Goal: Task Accomplishment & Management: Use online tool/utility

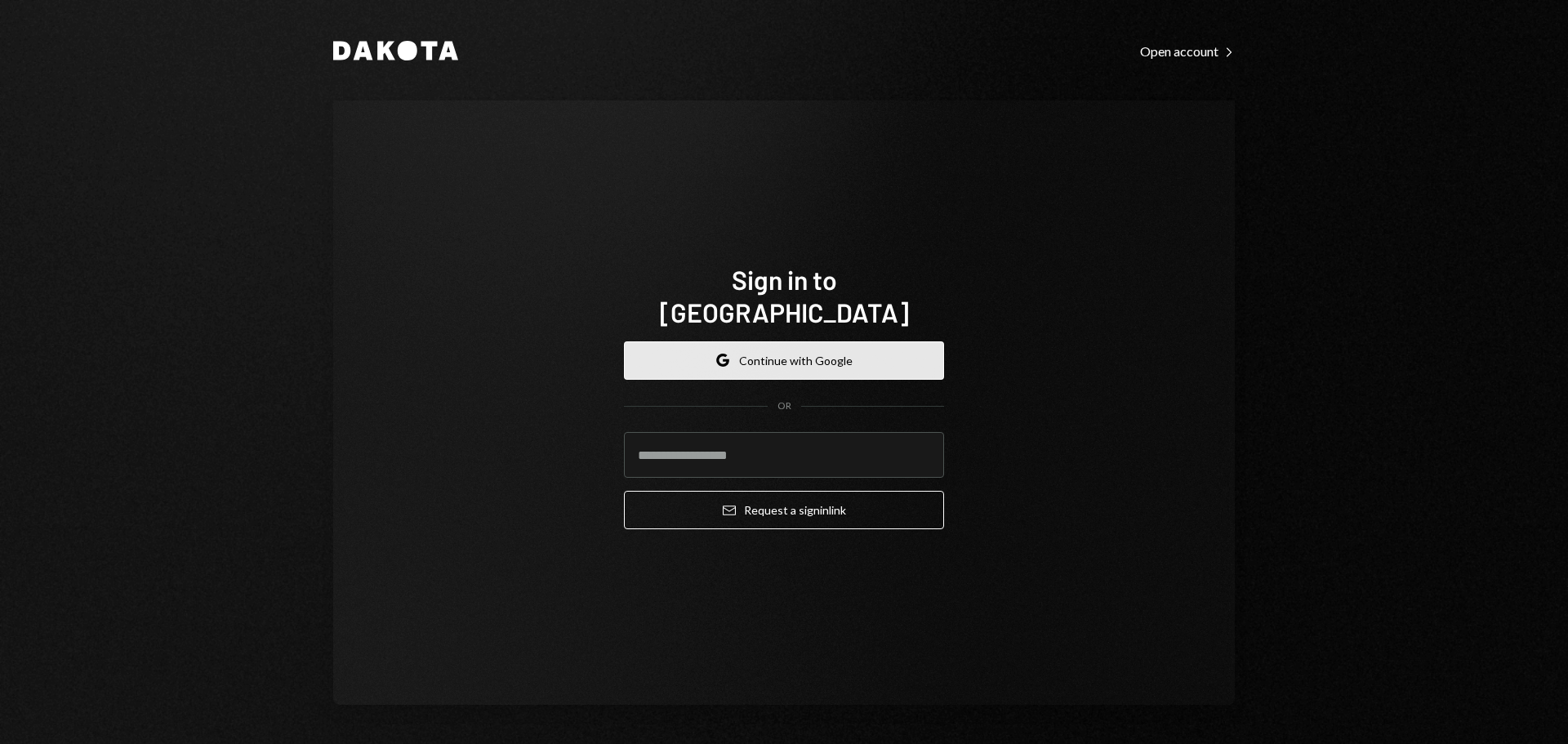
click at [849, 344] on button "Google Continue with Google" at bounding box center [784, 360] width 320 height 38
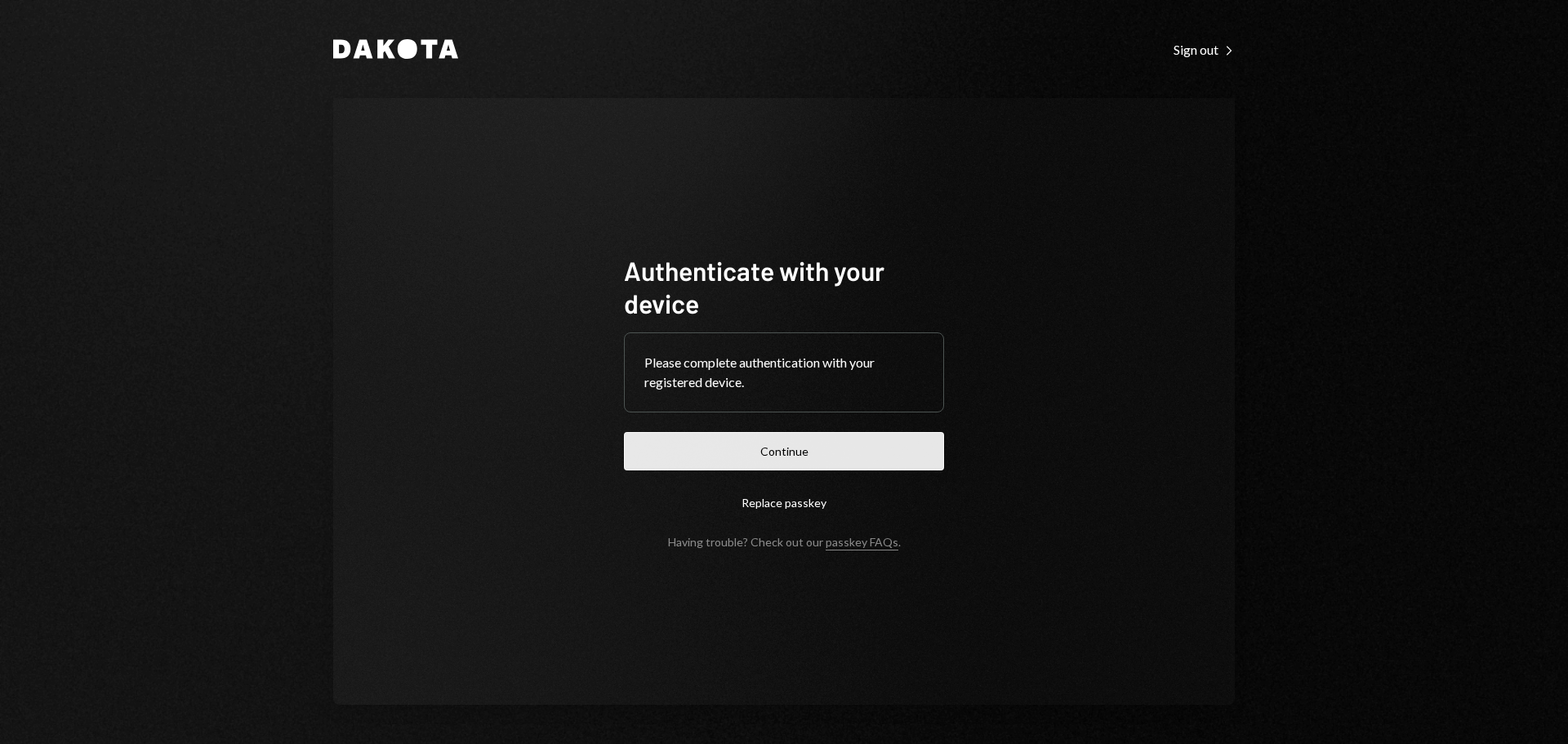
click at [839, 459] on button "Continue" at bounding box center [784, 451] width 320 height 38
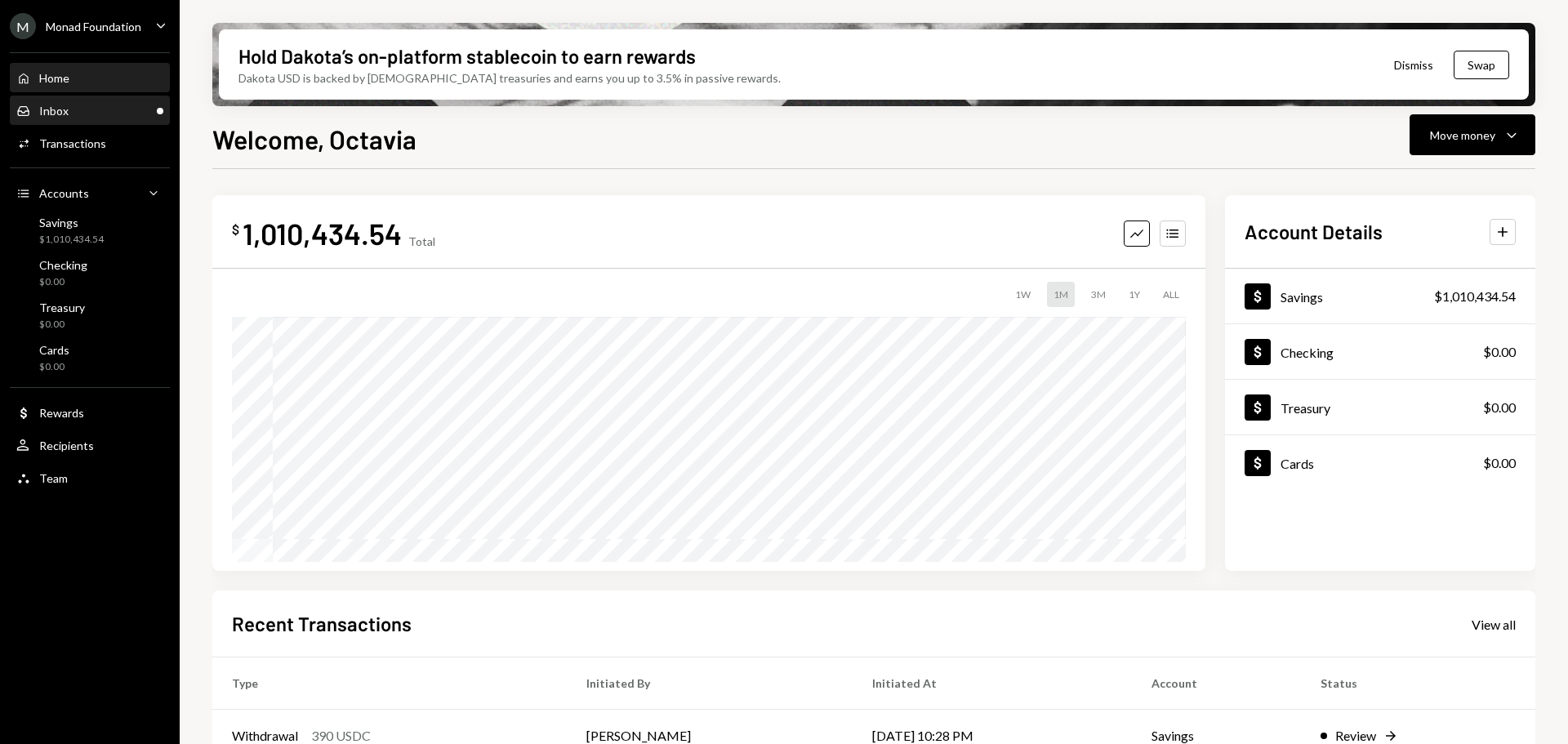
click at [112, 113] on div "Inbox Inbox" at bounding box center [90, 111] width 147 height 15
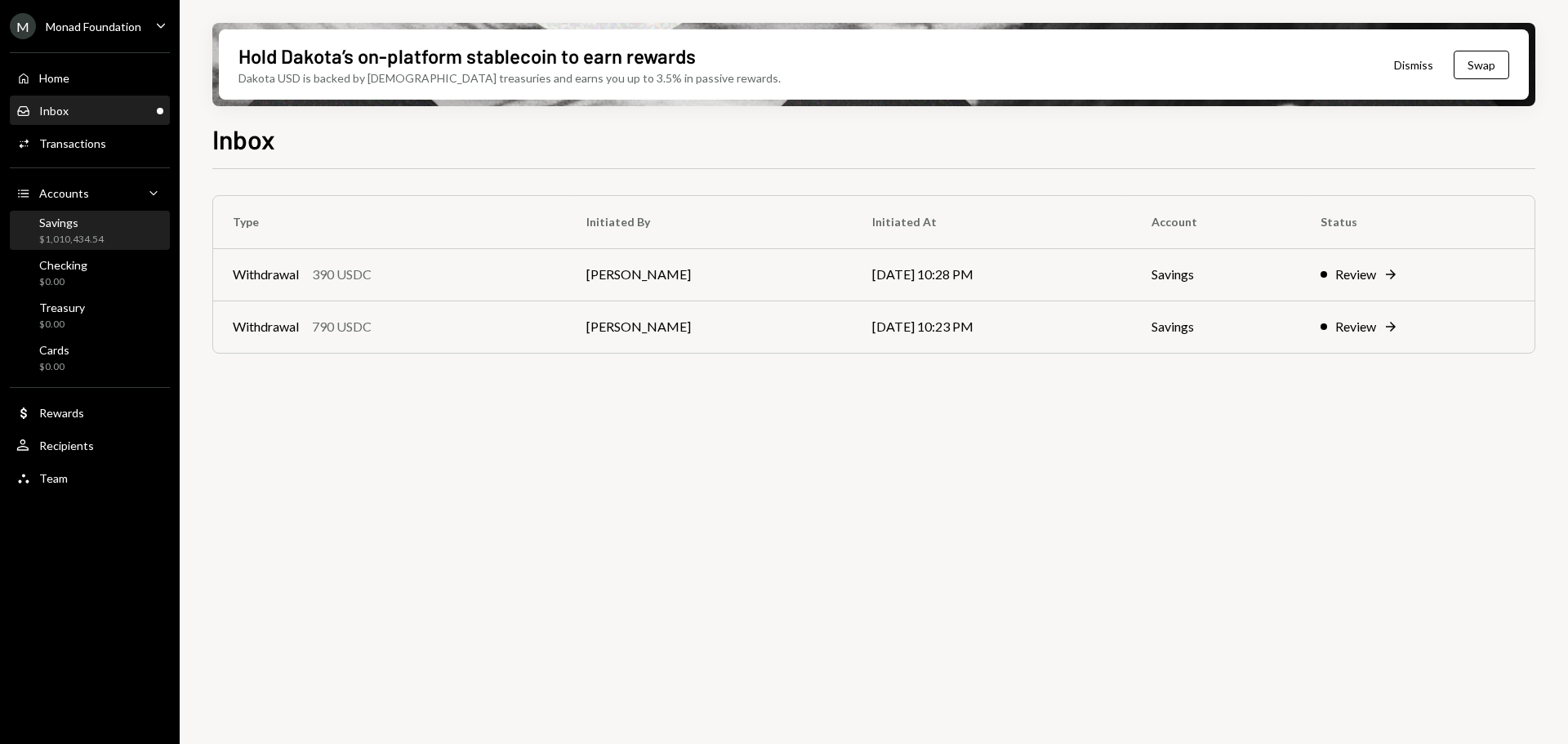
click at [94, 223] on div "Savings" at bounding box center [71, 223] width 64 height 14
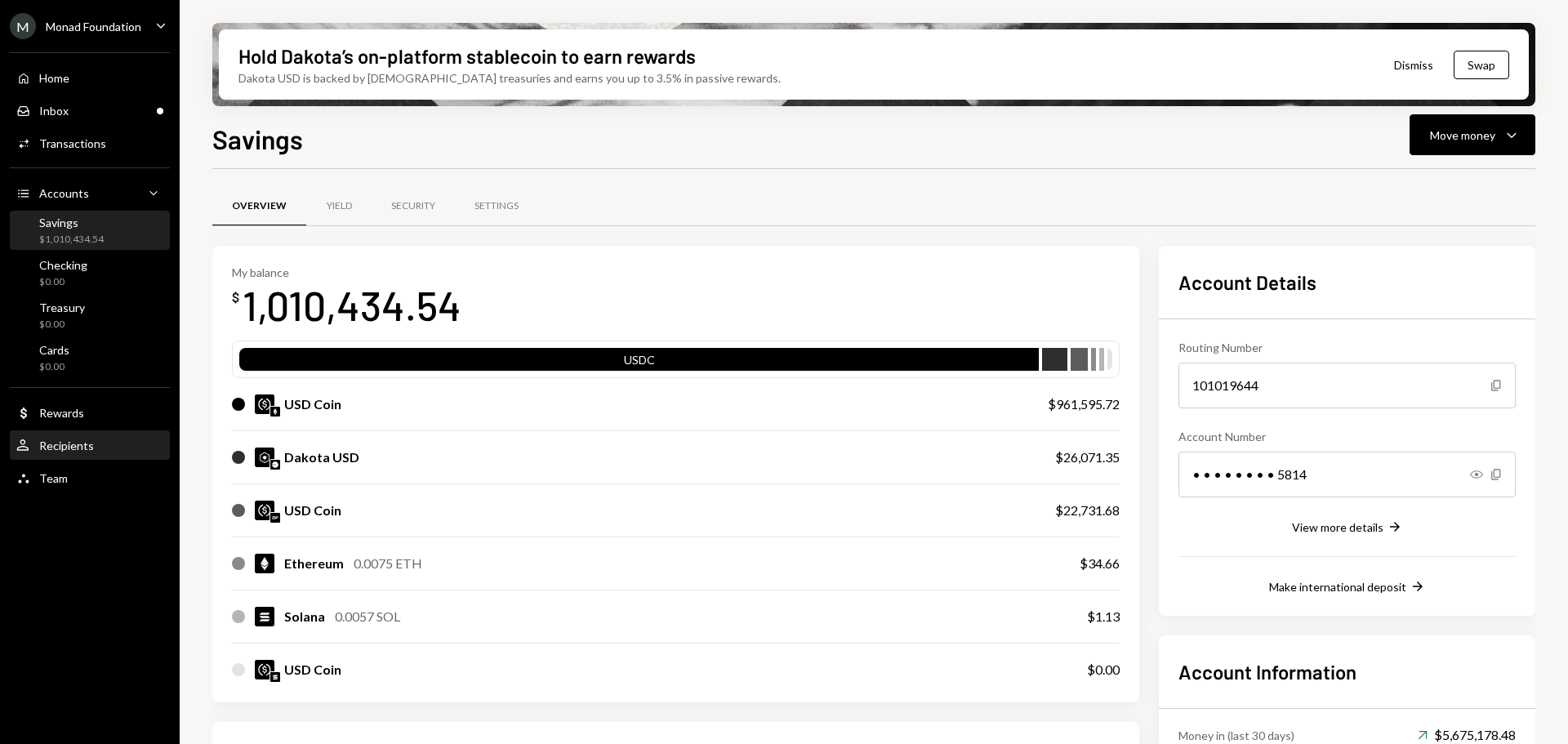
click at [113, 443] on div "User Recipients" at bounding box center [90, 445] width 147 height 15
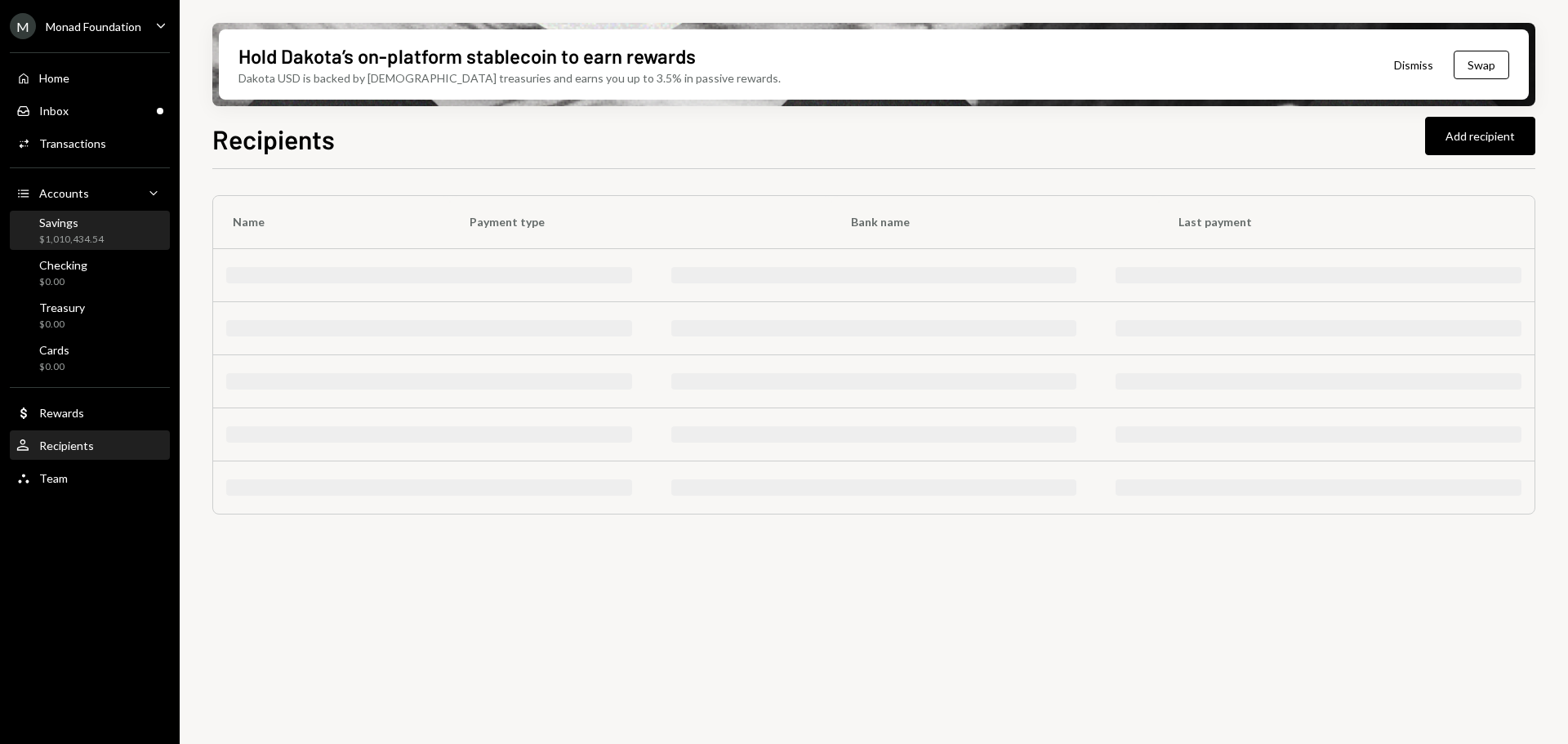
click at [78, 225] on div "Savings" at bounding box center [71, 223] width 64 height 14
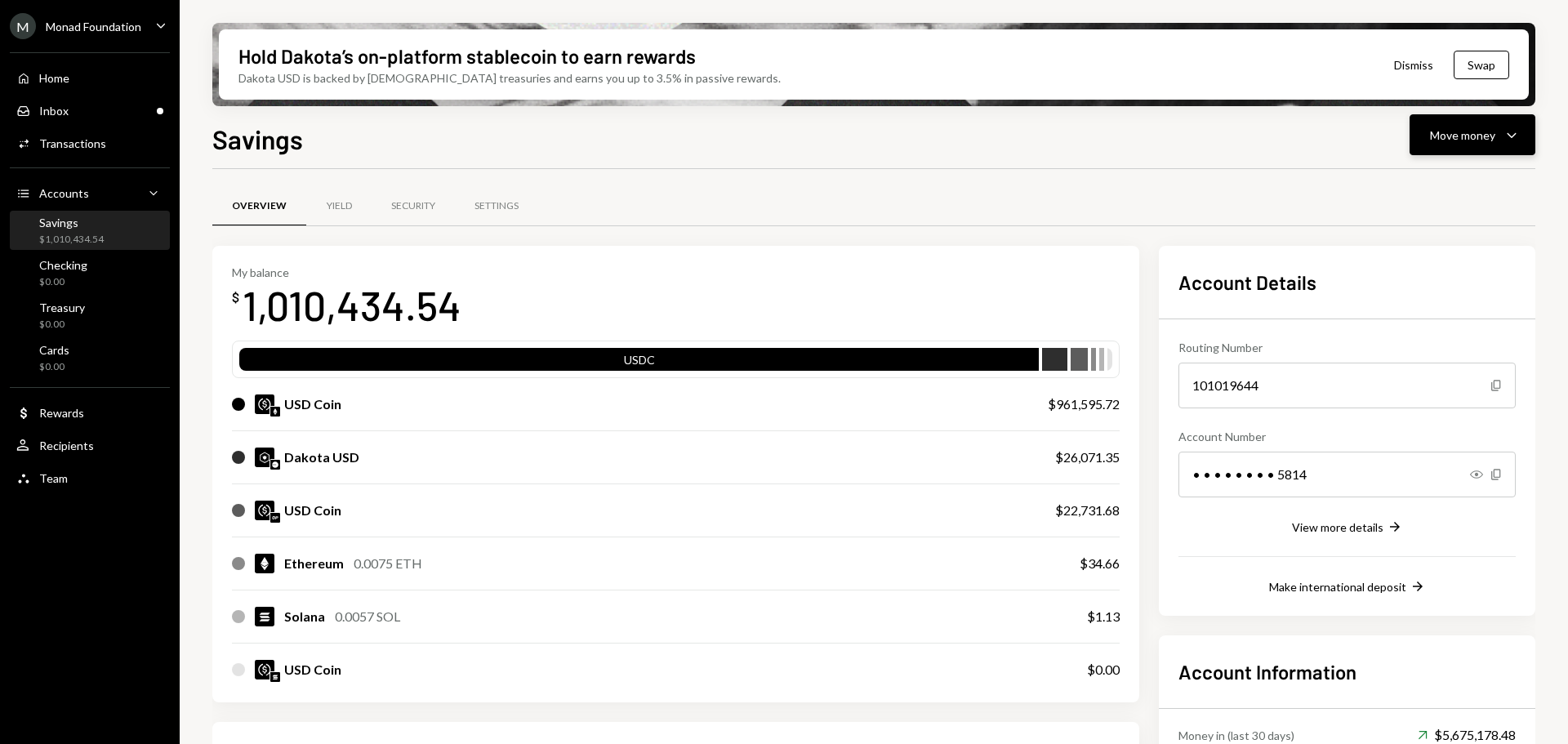
click at [1471, 134] on div "Move money" at bounding box center [1462, 134] width 65 height 17
click at [1446, 191] on div "Send" at bounding box center [1459, 184] width 119 height 17
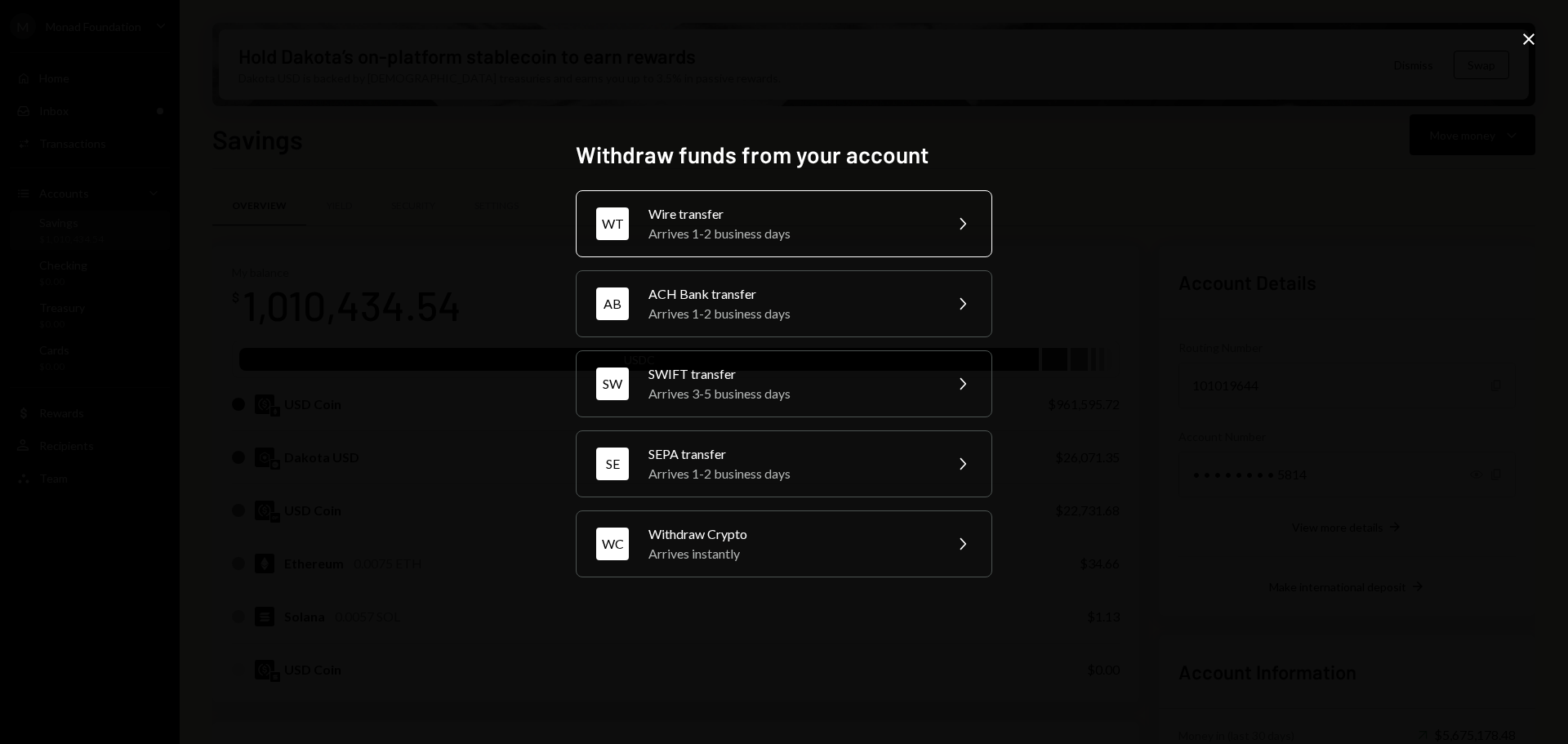
click at [747, 219] on div "Wire transfer" at bounding box center [790, 214] width 284 height 20
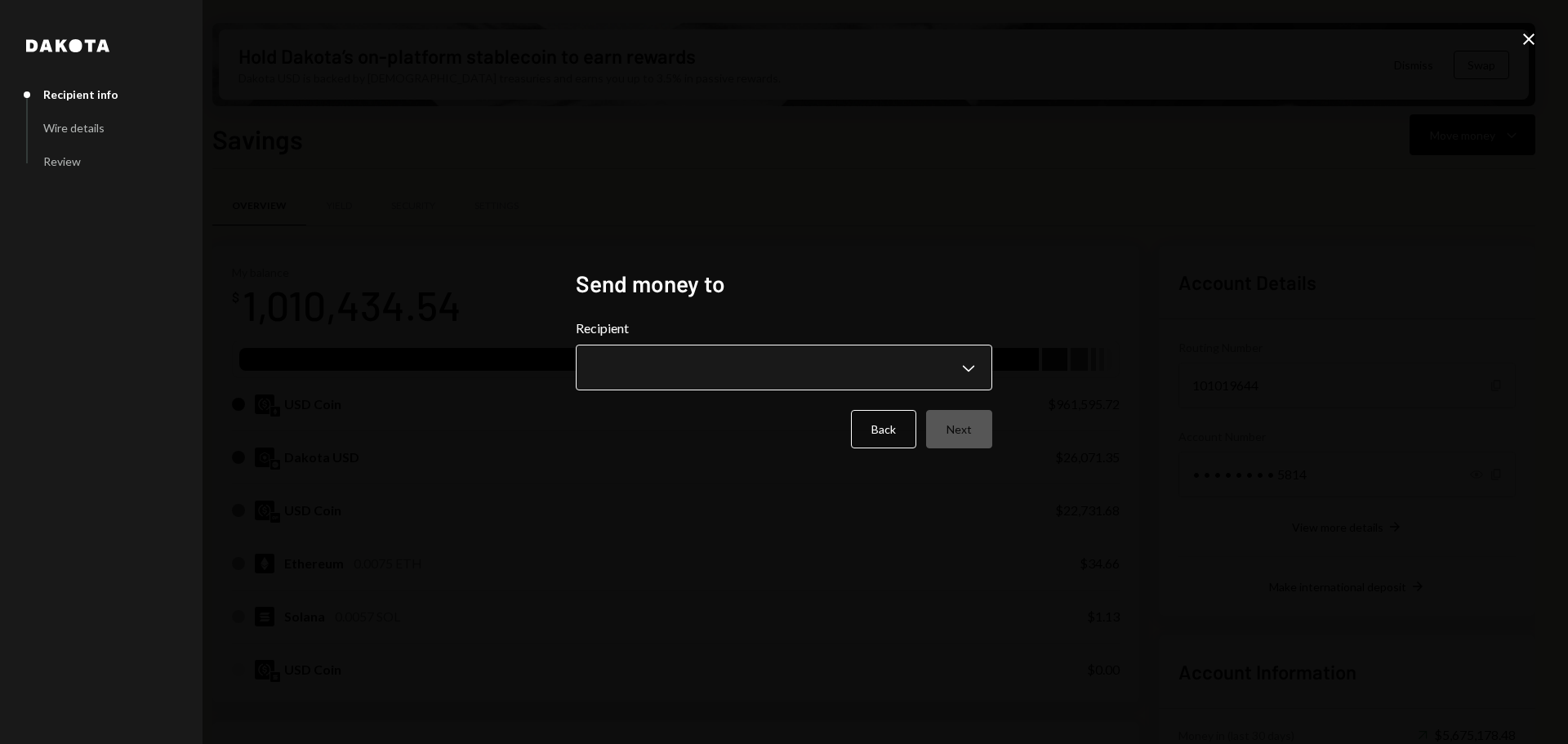
click at [755, 368] on body "M Monad Foundation Caret Down Home Home Inbox Inbox Activities Transactions Acc…" at bounding box center [784, 372] width 1568 height 744
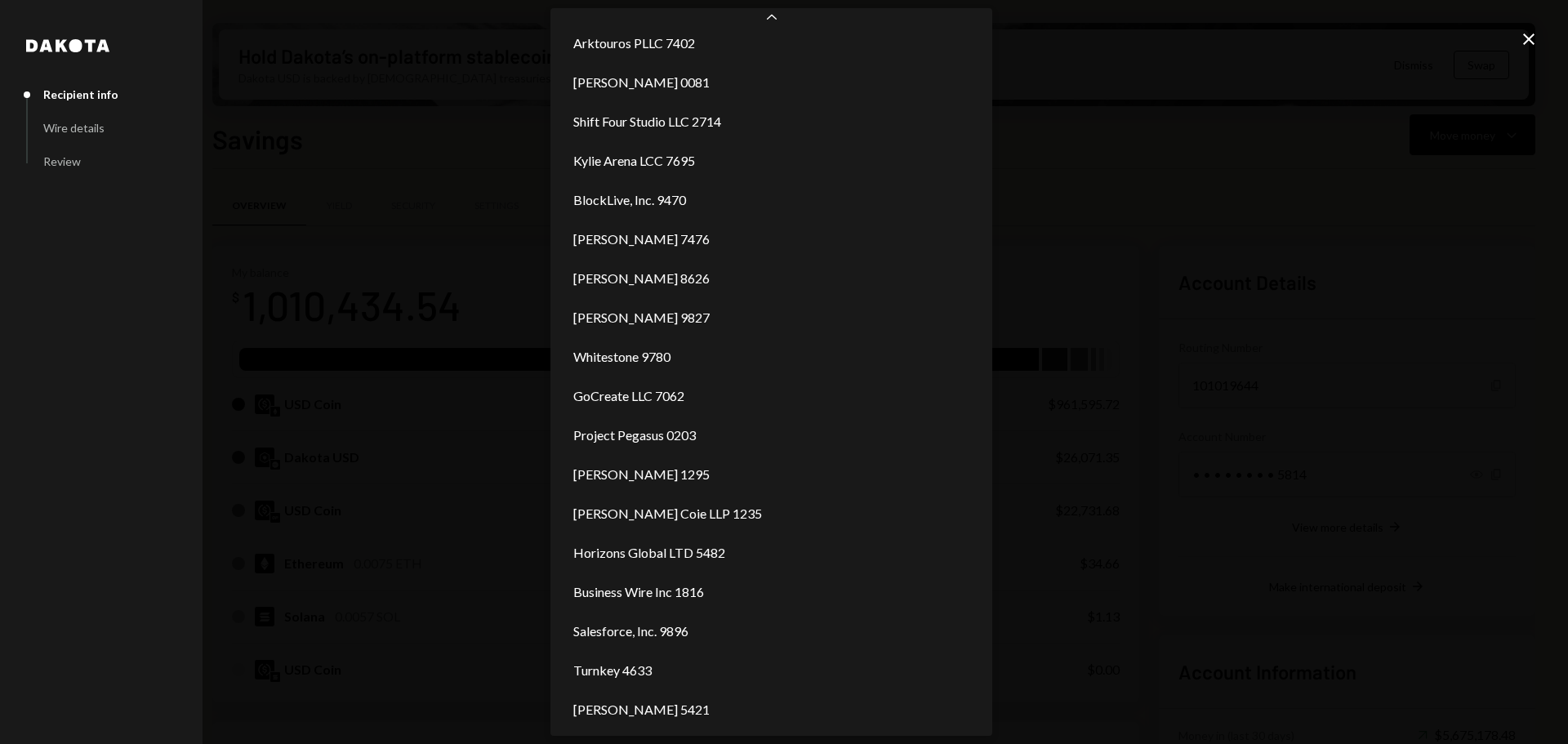
scroll to position [128, 0]
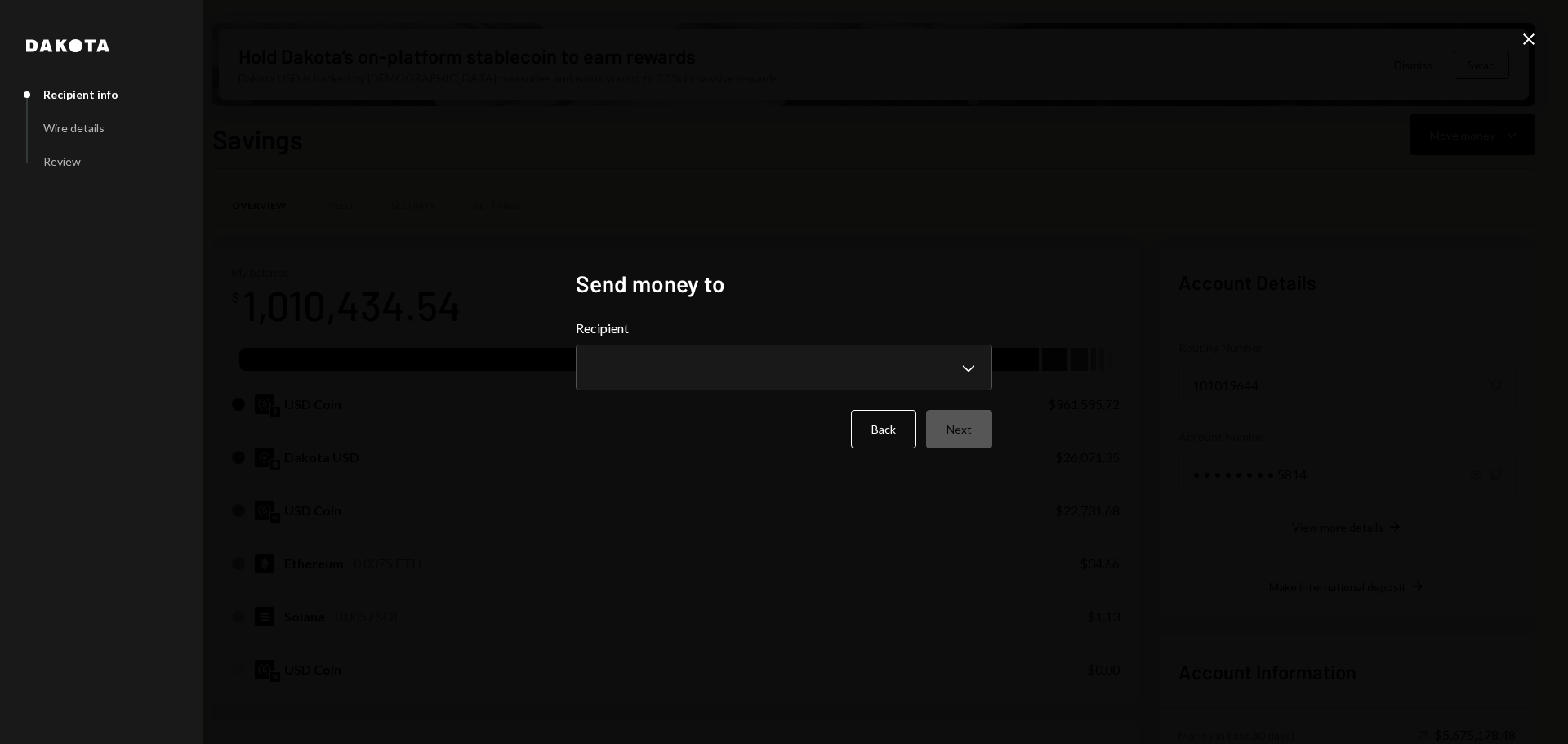
click at [1529, 40] on icon at bounding box center [1530, 39] width 12 height 12
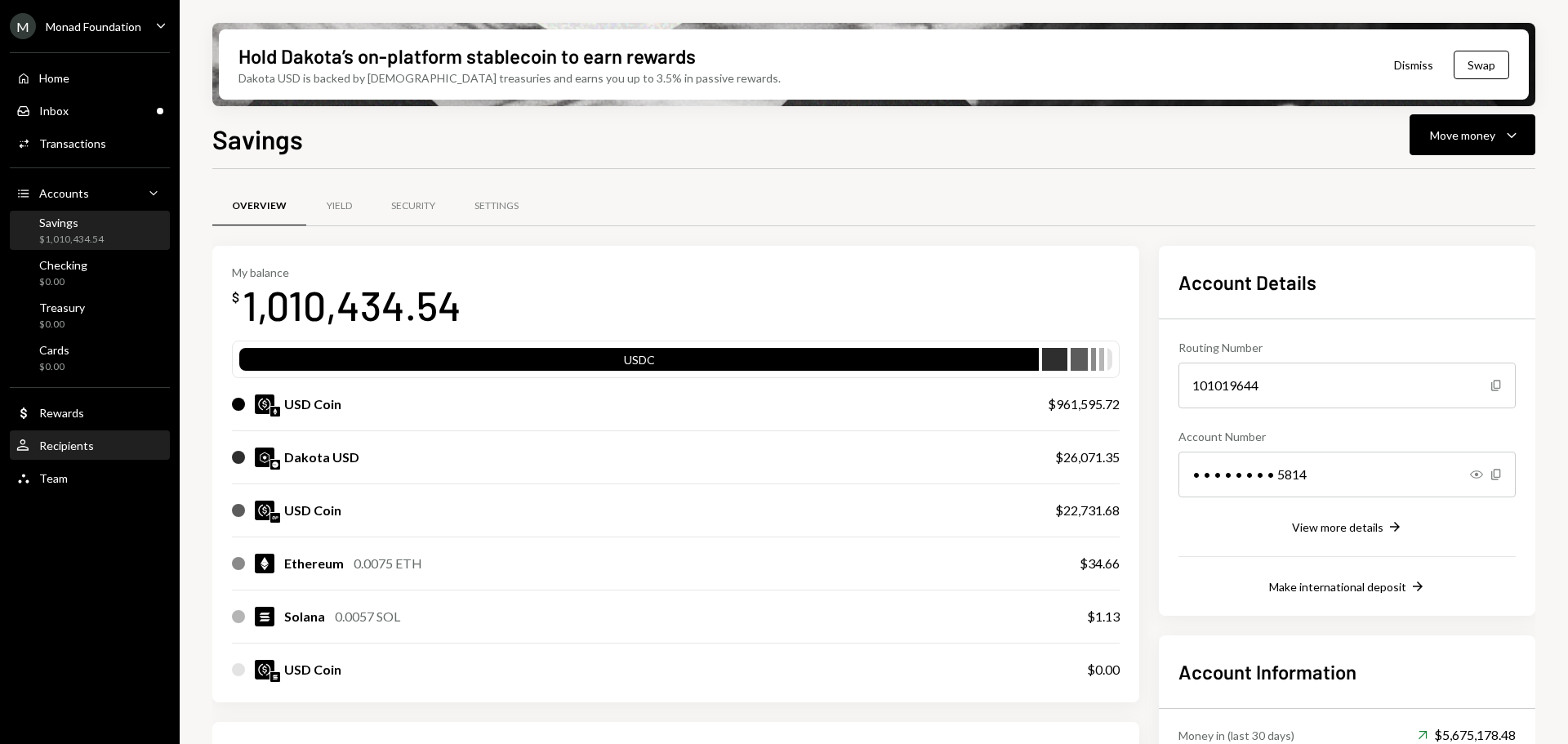
click at [69, 443] on div "Recipients" at bounding box center [66, 445] width 54 height 14
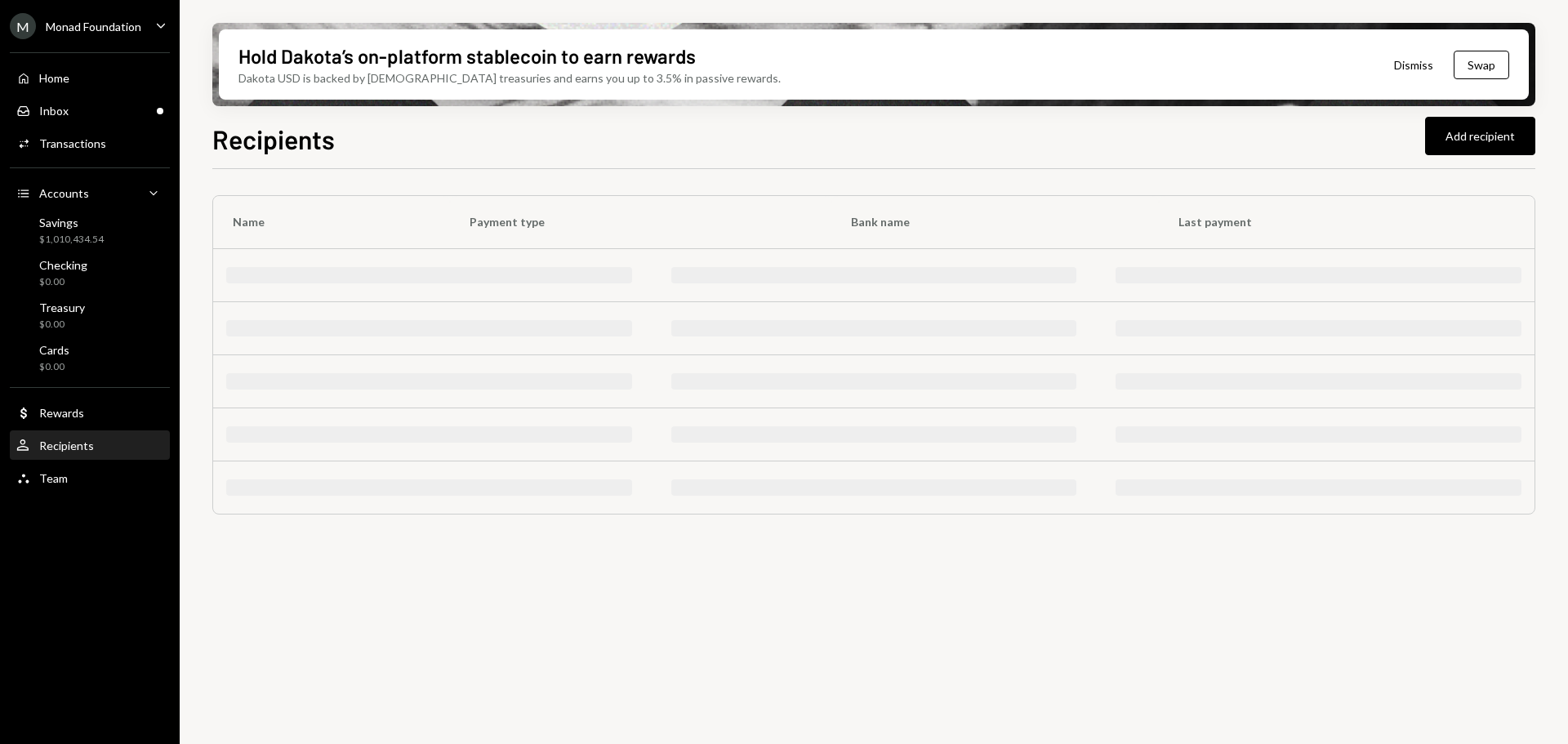
click at [546, 607] on div "Name Payment type Bank name Last payment" at bounding box center [873, 466] width 1323 height 594
click at [864, 173] on div "Name Payment type Bank name Last payment" at bounding box center [873, 357] width 1323 height 378
click at [84, 220] on div "Savings" at bounding box center [71, 223] width 64 height 14
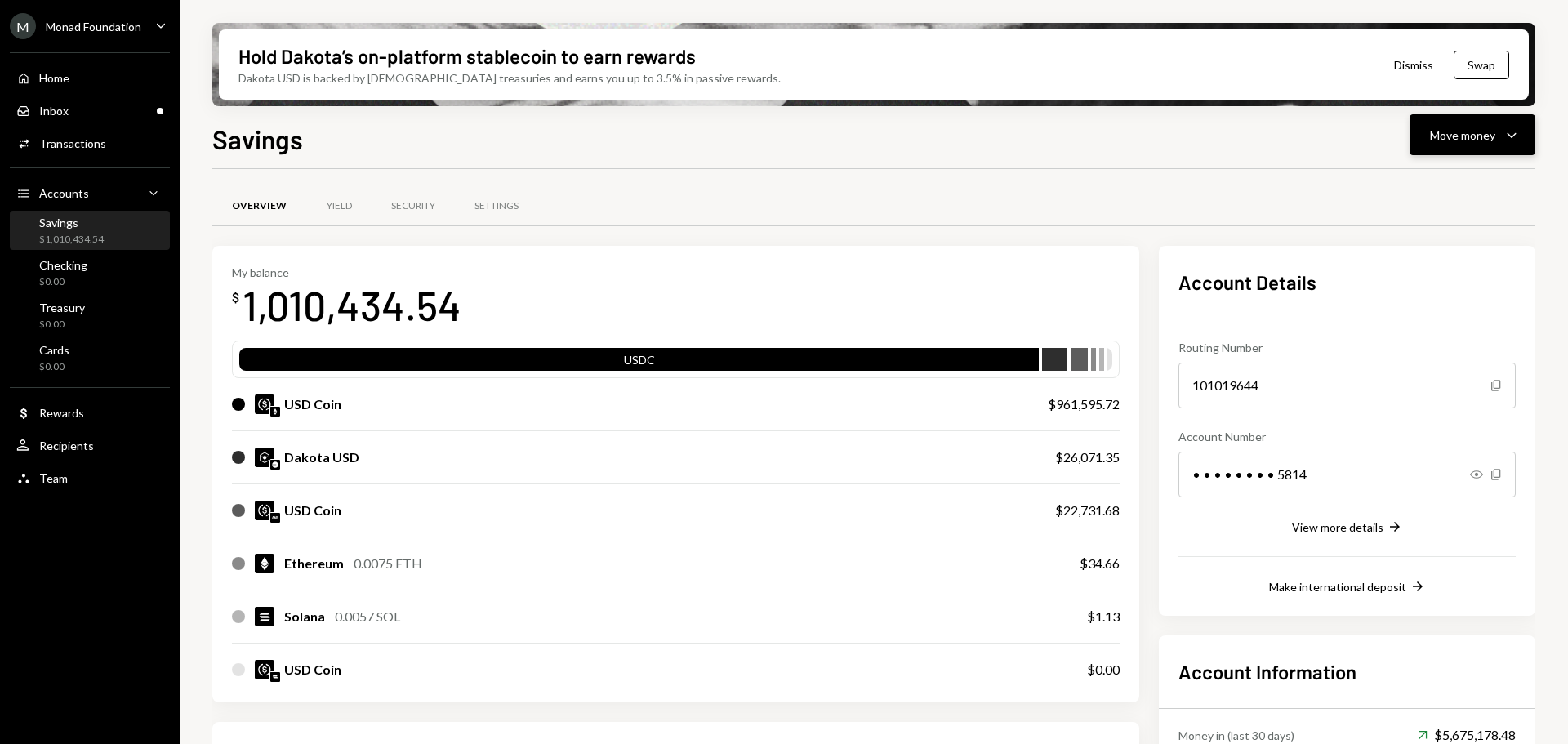
click at [1493, 130] on div "Move money Caret Down" at bounding box center [1472, 135] width 85 height 20
click at [1427, 187] on div "Send" at bounding box center [1459, 184] width 119 height 17
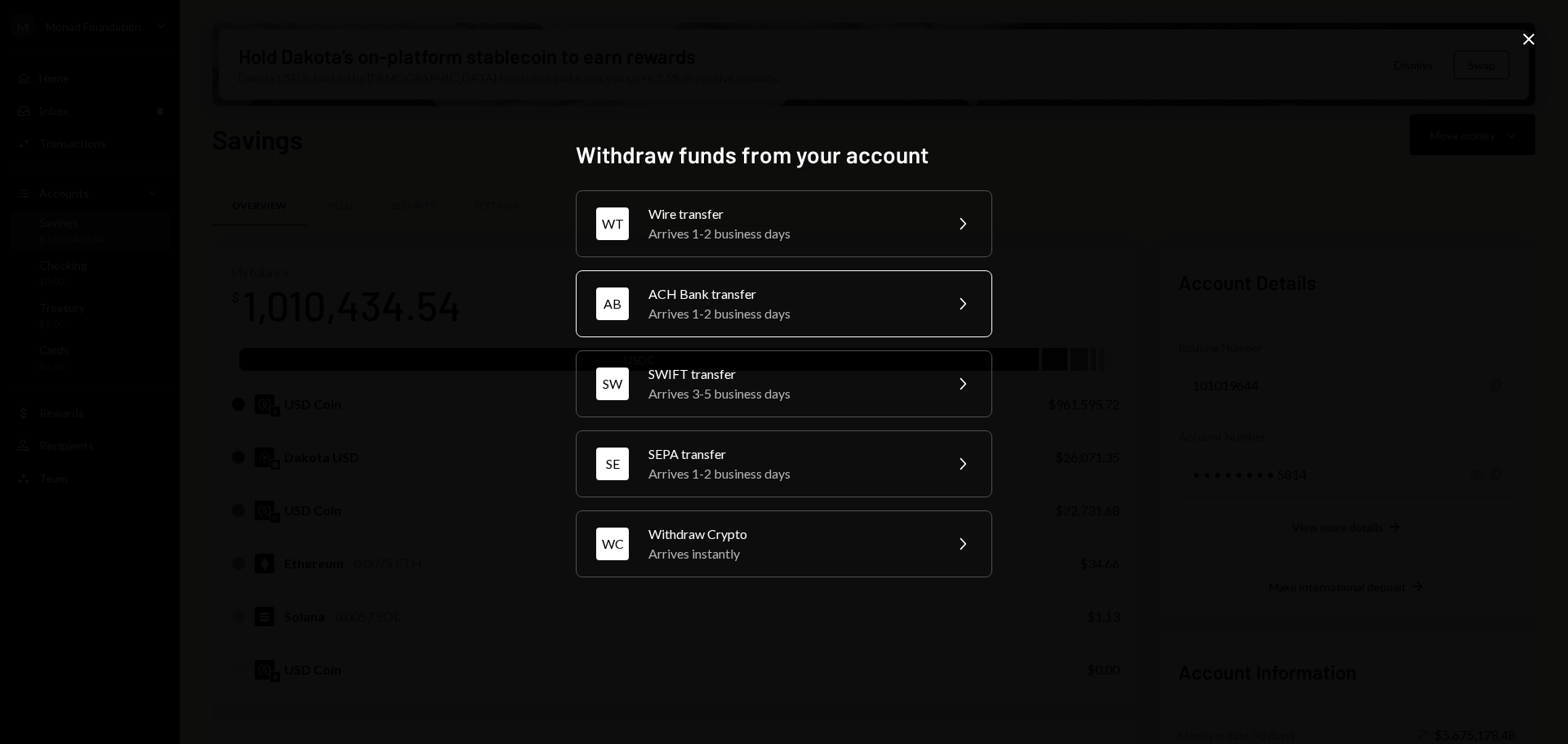
click at [780, 306] on div "Arrives 1-2 business days" at bounding box center [790, 314] width 284 height 20
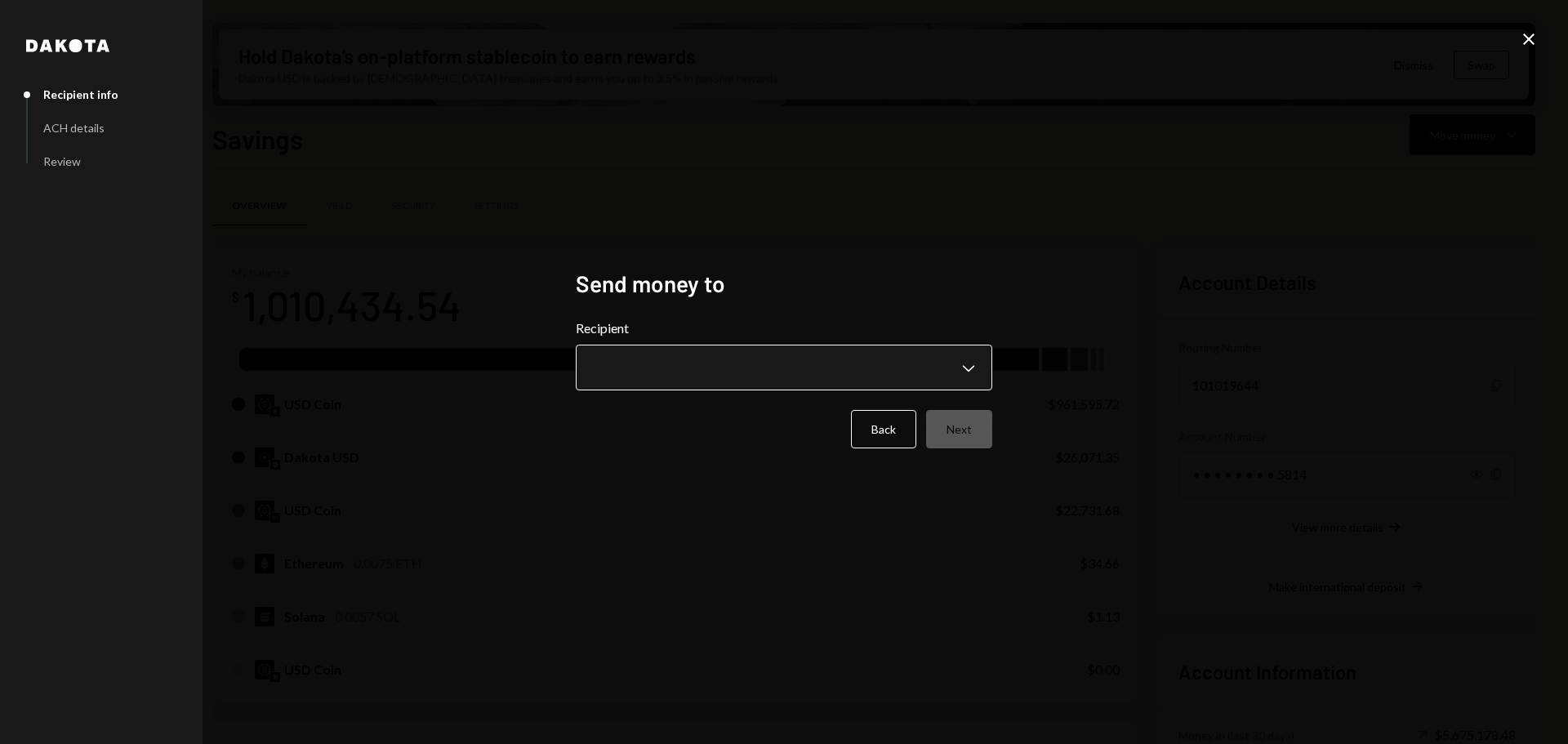
click at [849, 361] on body "M Monad Foundation Caret Down Home Home Inbox Inbox Activities Transactions Acc…" at bounding box center [784, 372] width 1568 height 744
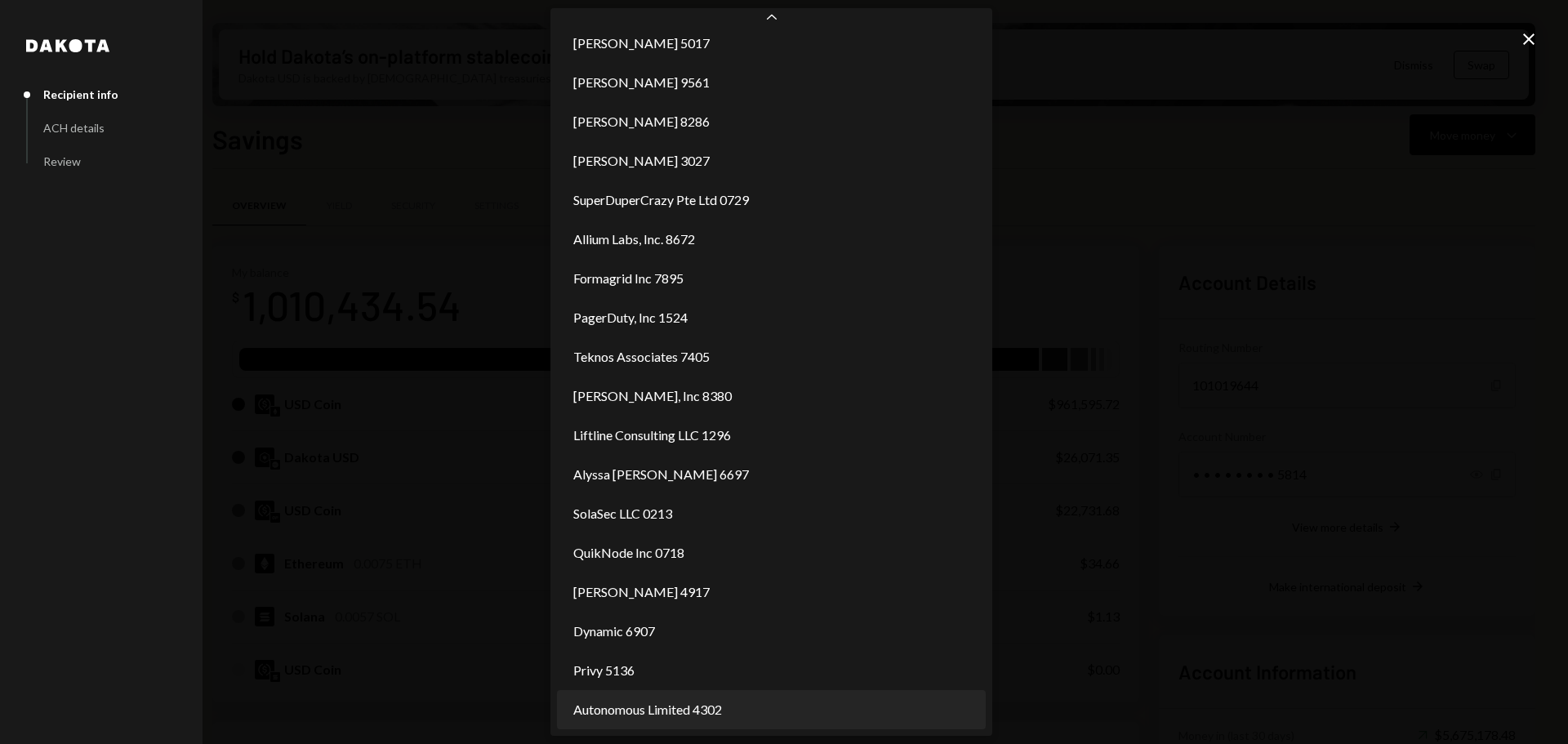
scroll to position [716, 0]
click at [1172, 634] on div "**********" at bounding box center [784, 372] width 1568 height 744
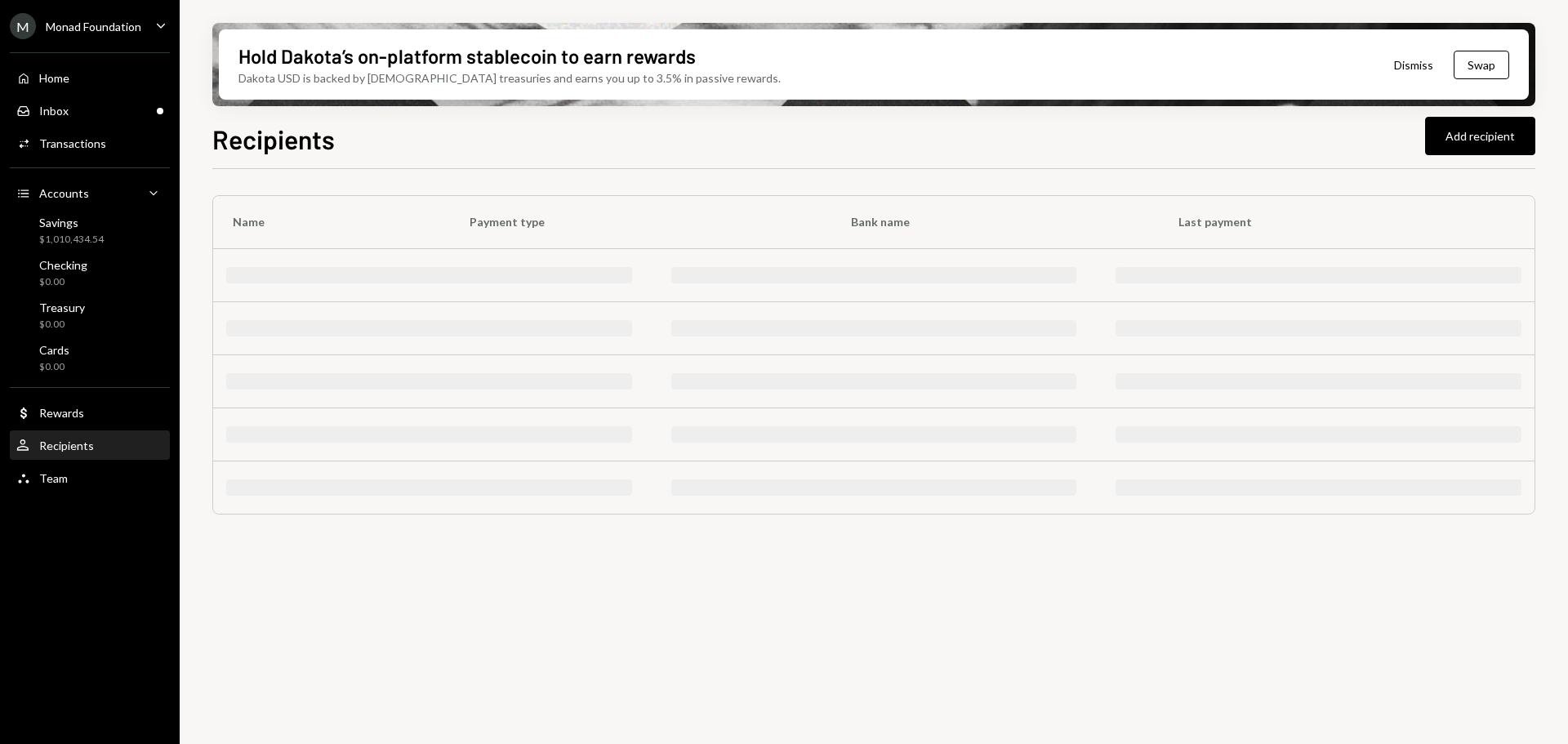
click at [151, 24] on div "M Monad Foundation Caret Down" at bounding box center [90, 26] width 180 height 26
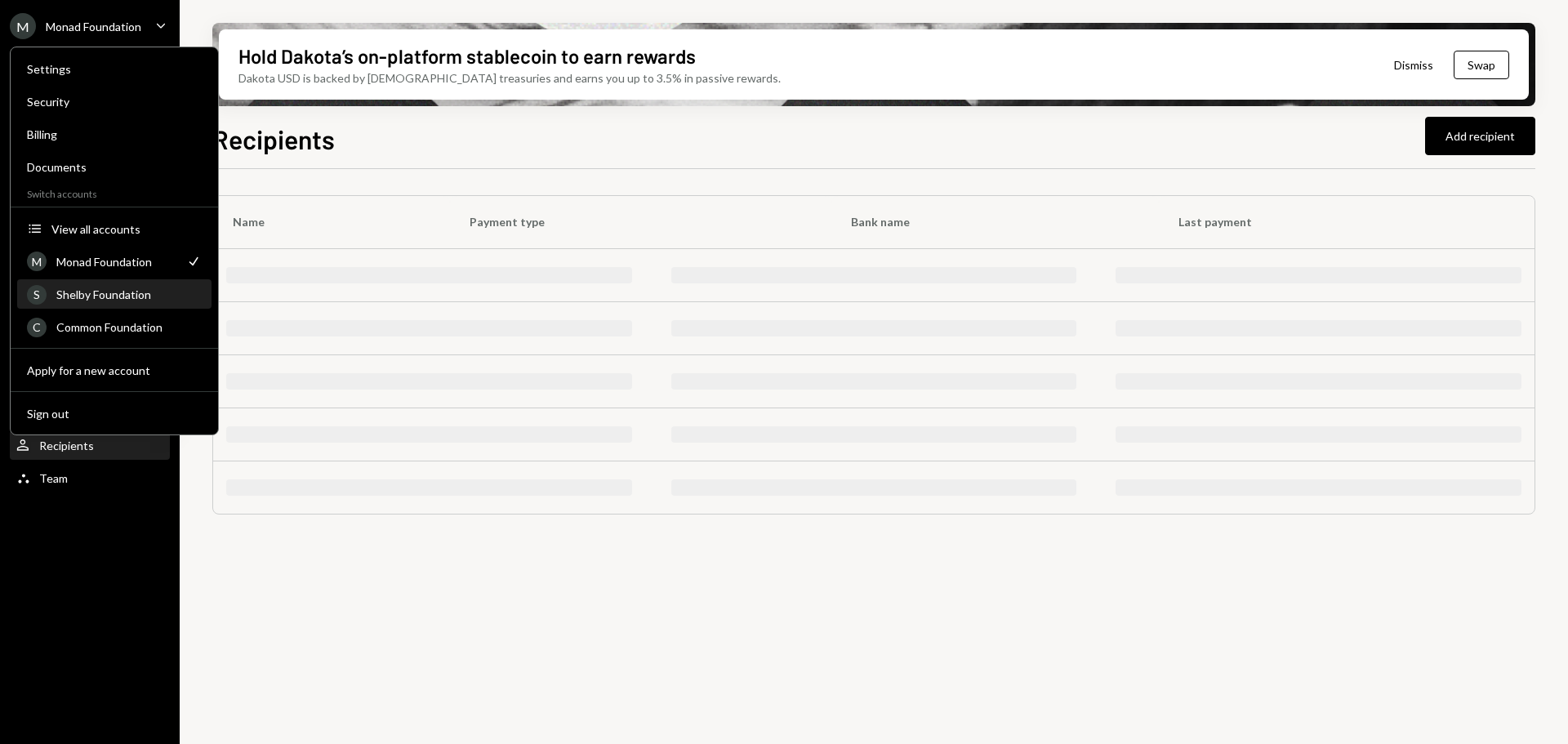
click at [98, 294] on div "Shelby Foundation" at bounding box center [128, 294] width 145 height 14
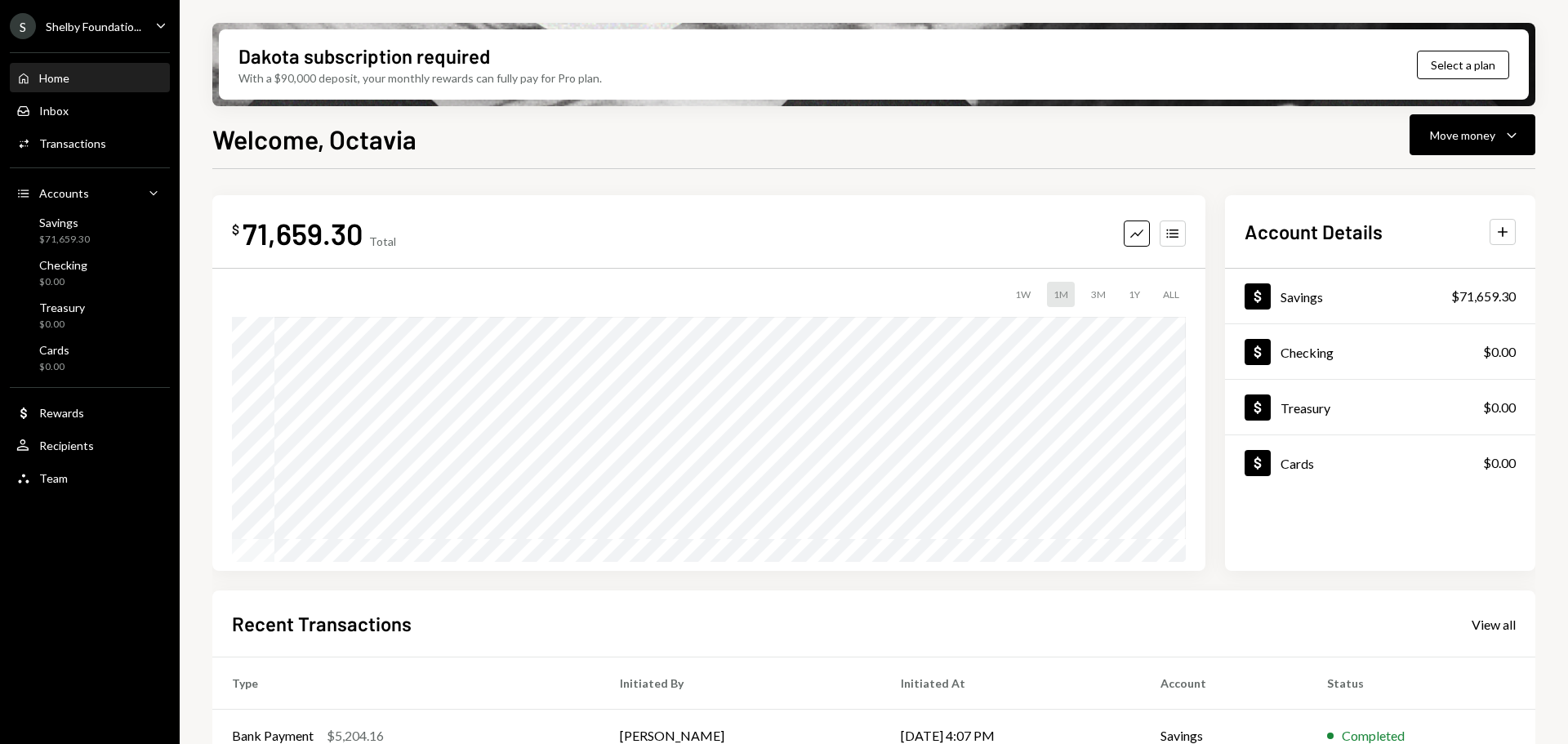
click at [161, 24] on icon "Caret Down" at bounding box center [161, 26] width 18 height 18
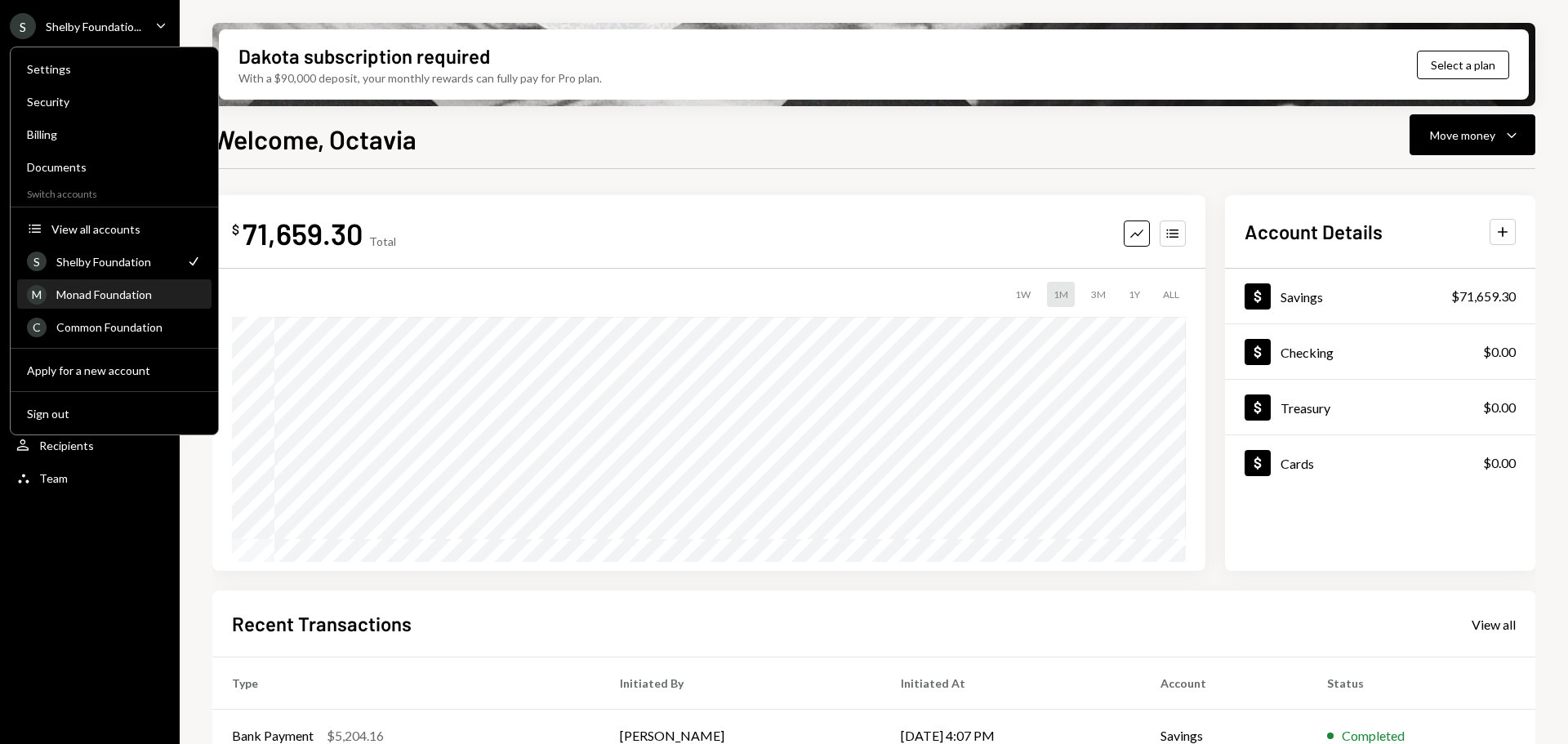
click at [104, 295] on div "Monad Foundation" at bounding box center [128, 294] width 145 height 14
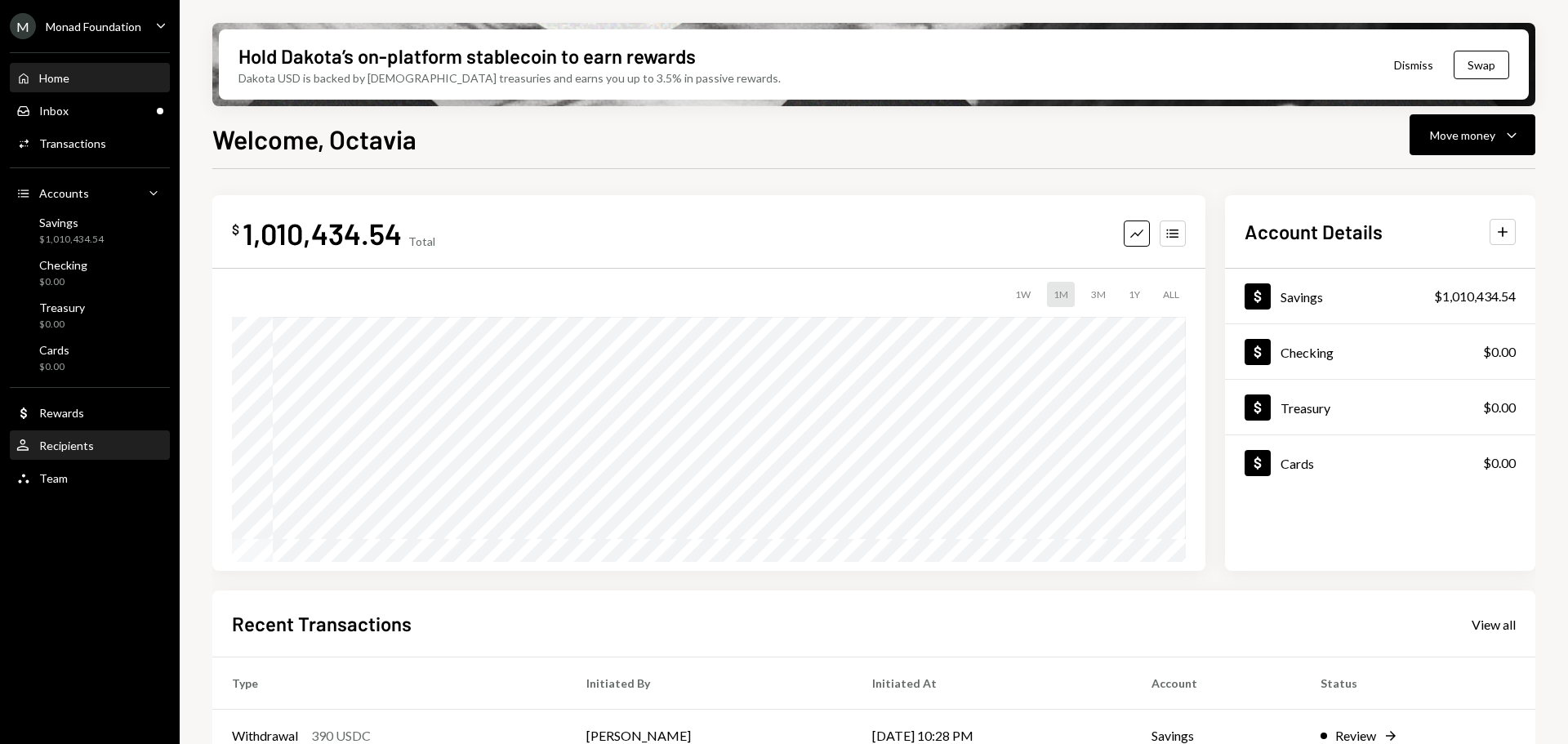
click at [102, 442] on div "User Recipients" at bounding box center [90, 445] width 147 height 15
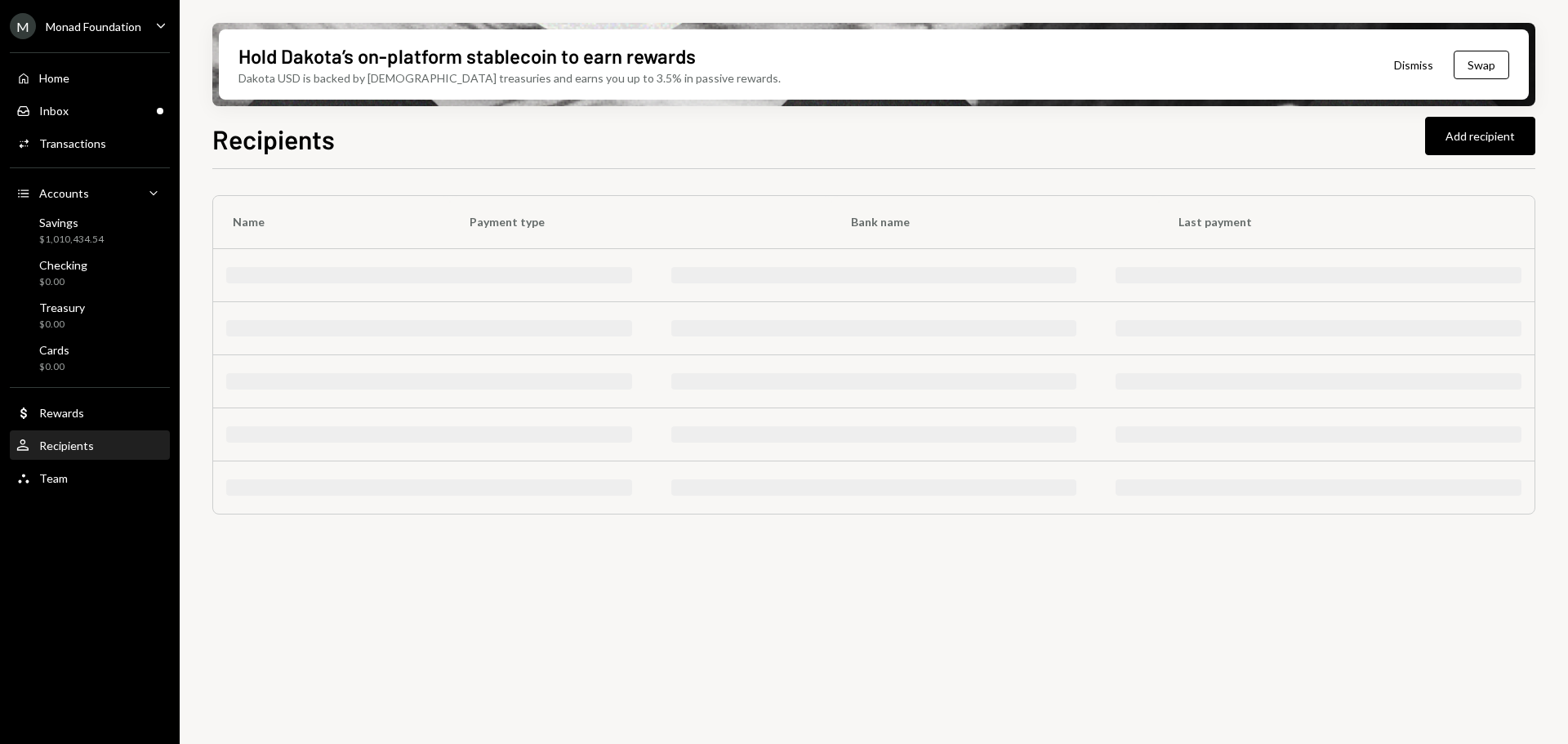
click at [1025, 616] on div "Name Payment type Bank name Last payment" at bounding box center [873, 466] width 1323 height 594
click at [1033, 564] on div "Name Payment type Bank name Last payment" at bounding box center [873, 466] width 1323 height 594
click at [1032, 564] on div "Name Payment type Bank name Last payment" at bounding box center [873, 466] width 1323 height 594
drag, startPoint x: 1080, startPoint y: 102, endPoint x: 1079, endPoint y: 111, distance: 9.1
click at [1079, 102] on div "Hold Dakota’s on-platform stablecoin to earn rewards Dakota USD is backed by U.…" at bounding box center [873, 64] width 1323 height 83
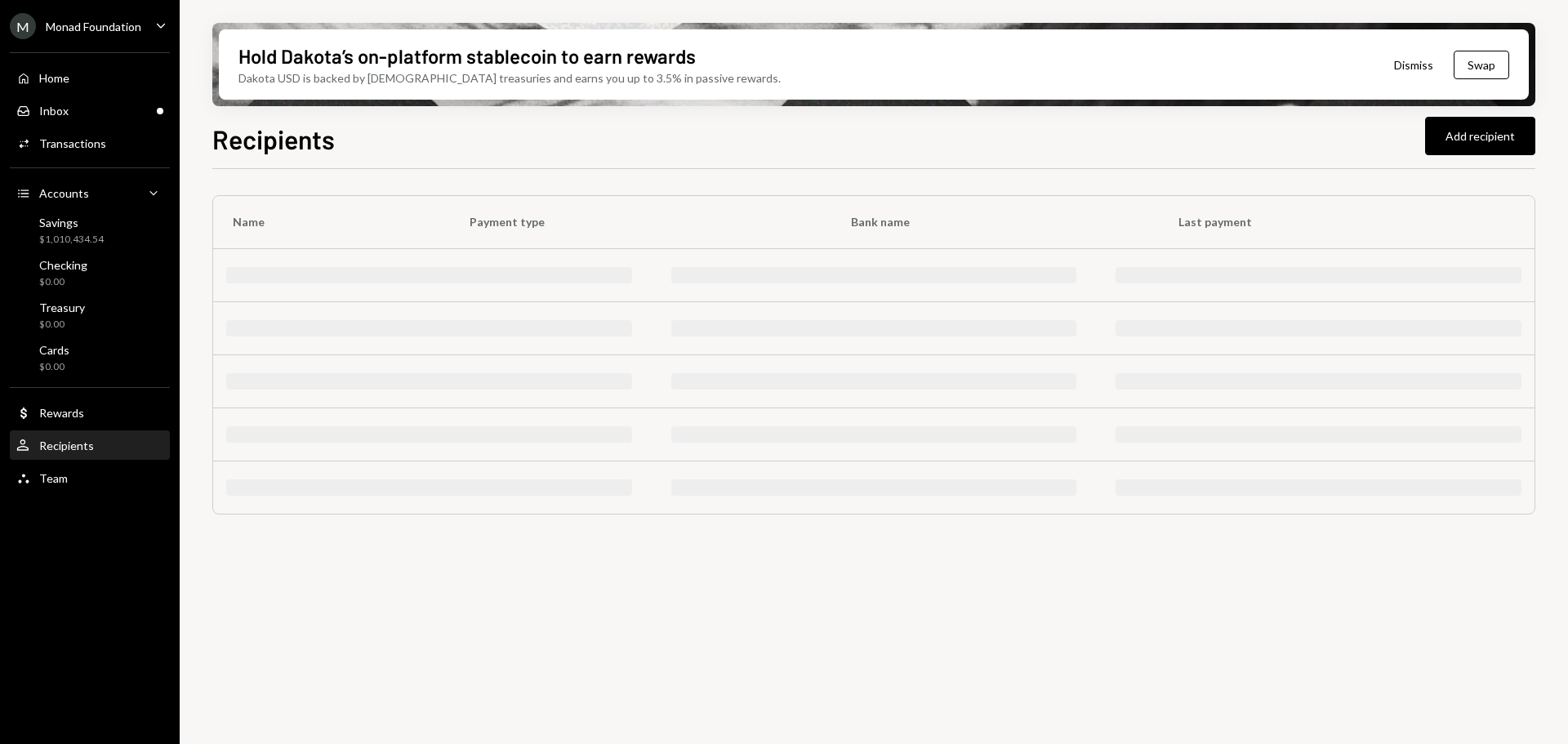
drag, startPoint x: 1041, startPoint y: 133, endPoint x: 1031, endPoint y: 128, distance: 11.2
click at [1033, 128] on div "Recipients Add recipient" at bounding box center [873, 137] width 1323 height 36
drag, startPoint x: 1065, startPoint y: 558, endPoint x: 1086, endPoint y: 531, distance: 34.2
click at [1064, 558] on div "Name Payment type Bank name Last payment" at bounding box center [873, 466] width 1323 height 594
click at [68, 228] on div "Savings" at bounding box center [71, 223] width 64 height 14
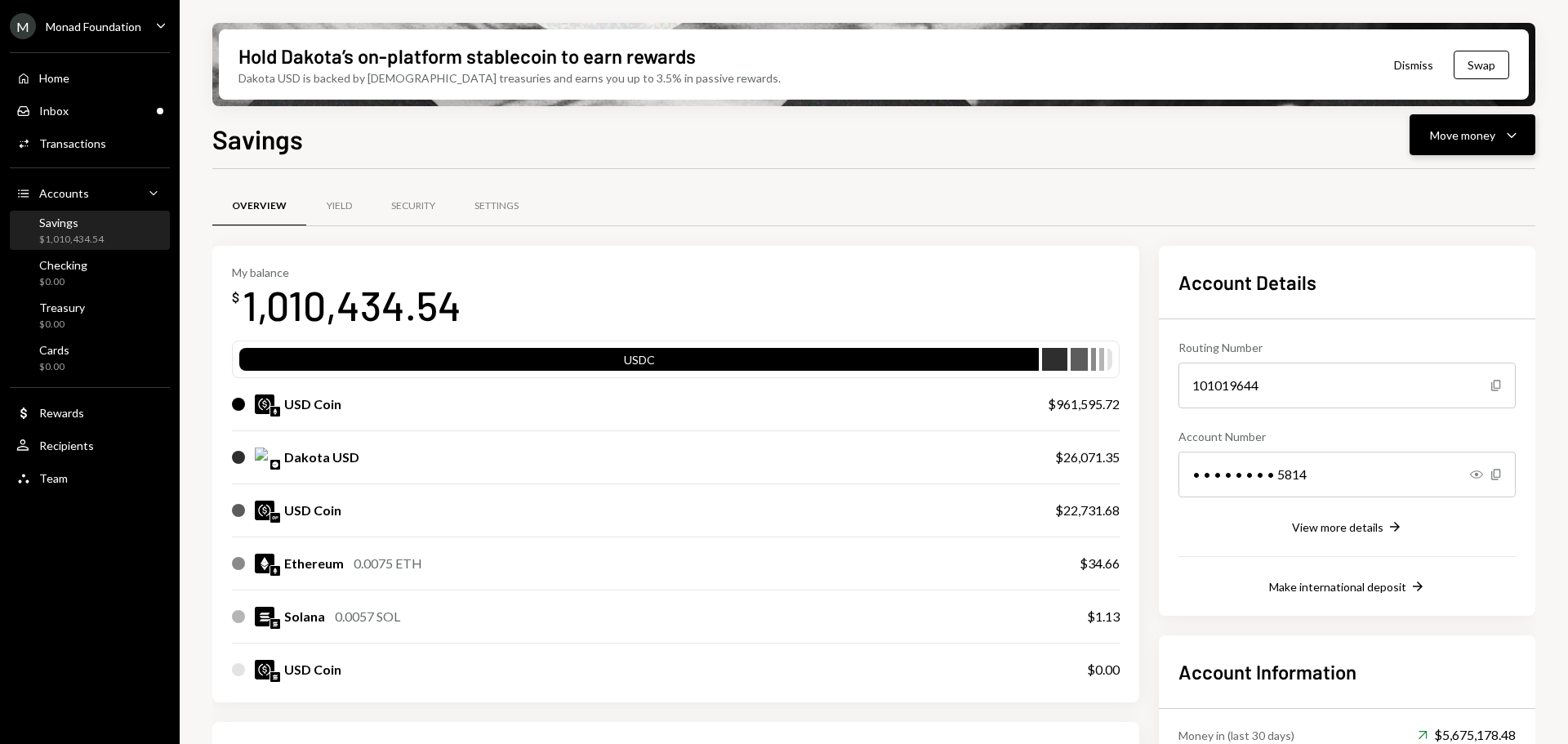
click at [1494, 135] on div "Move money" at bounding box center [1462, 134] width 65 height 17
click at [1430, 186] on div "Send" at bounding box center [1459, 184] width 119 height 17
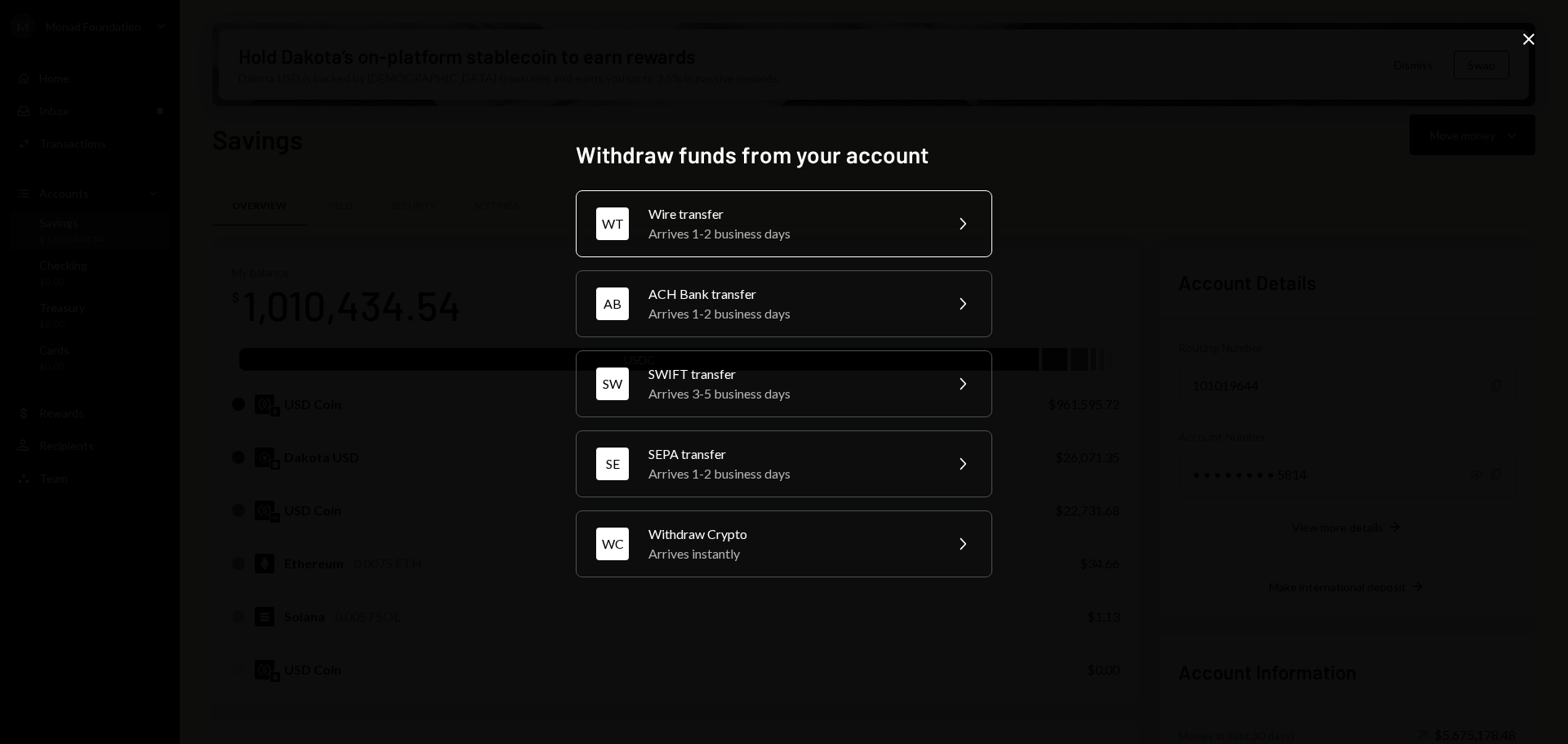
click at [803, 211] on div "Wire transfer" at bounding box center [790, 214] width 284 height 20
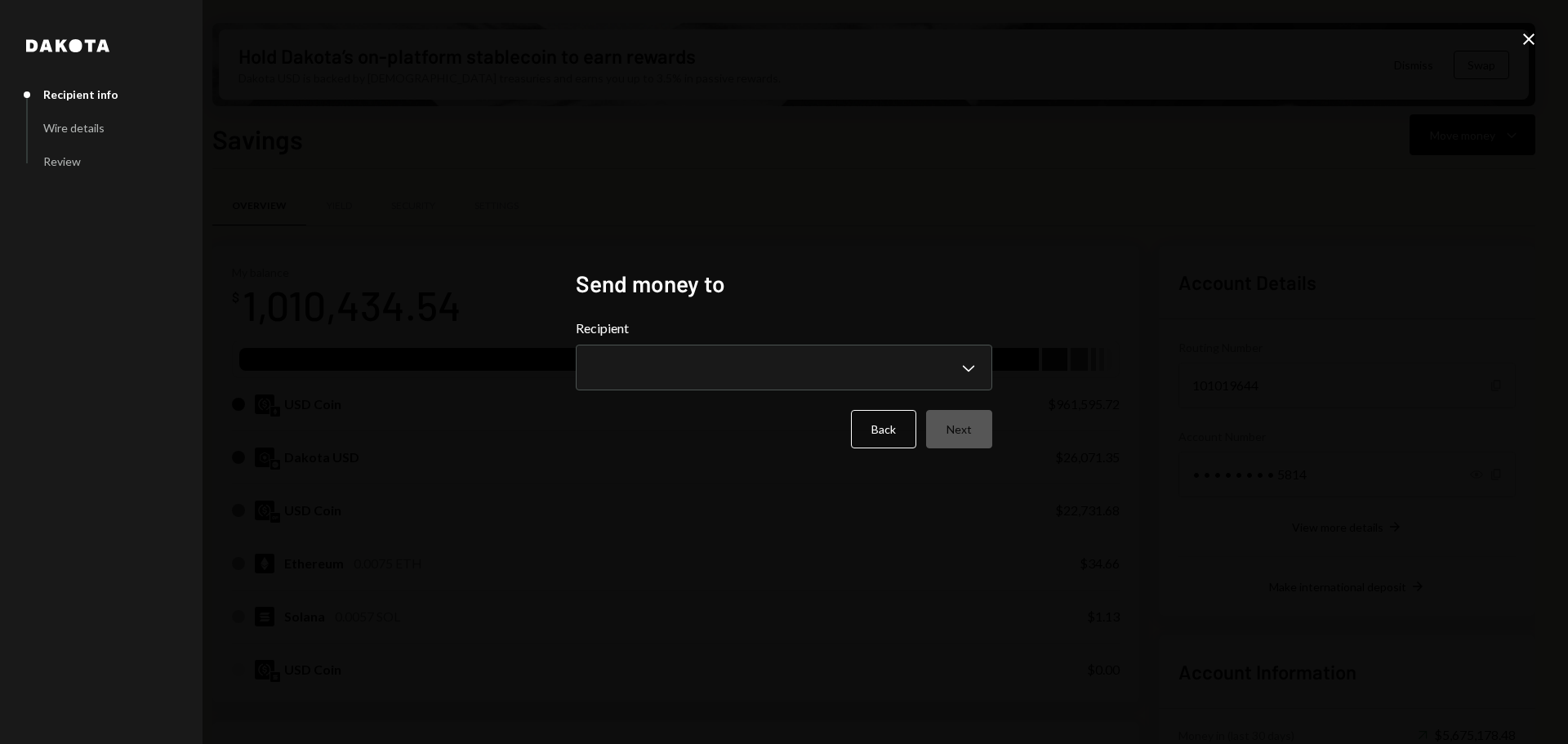
click at [756, 338] on label "Recipient" at bounding box center [784, 329] width 416 height 20
click at [754, 363] on body "M Monad Foundation Caret Down Home Home Inbox Inbox Activities Transactions Acc…" at bounding box center [784, 372] width 1568 height 744
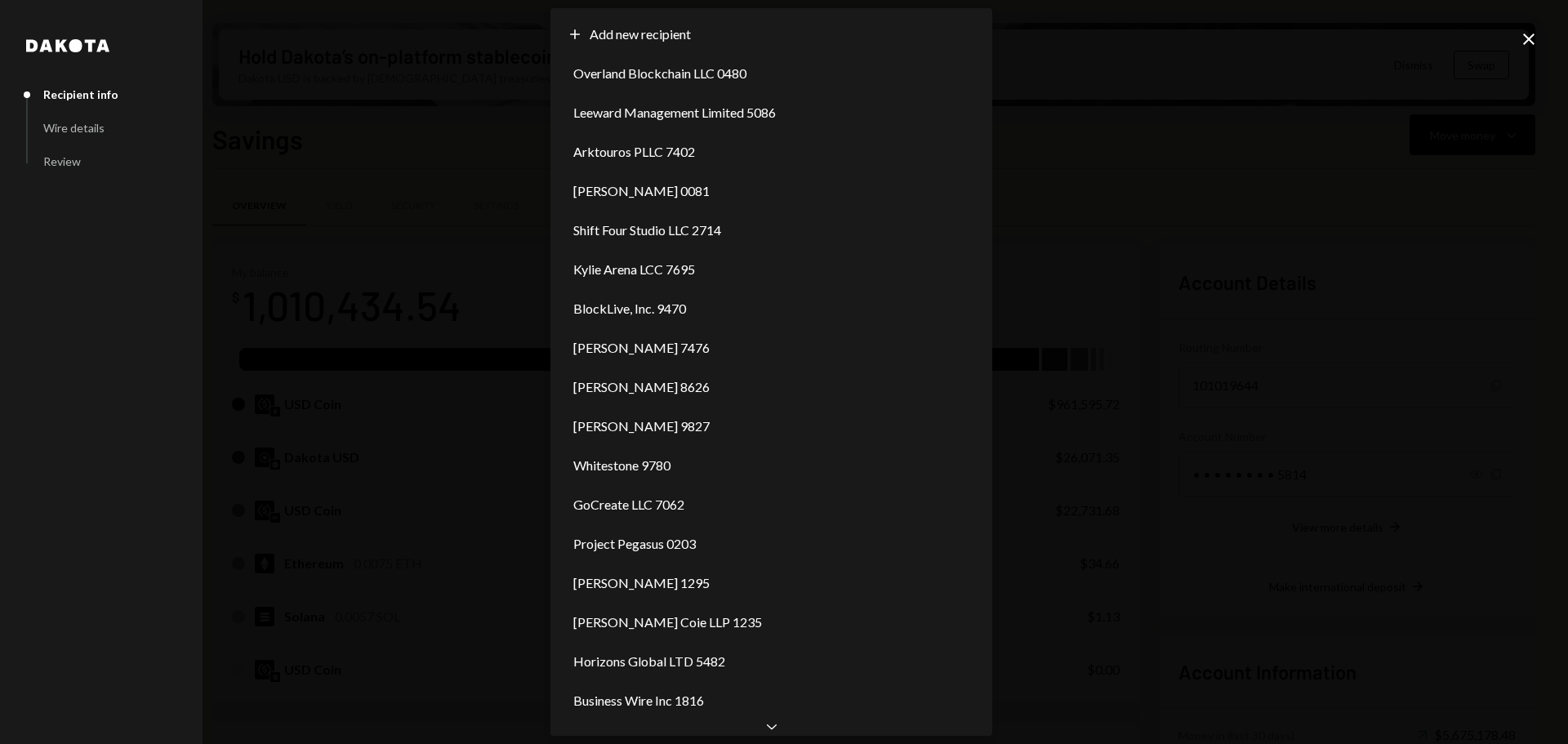
click at [1166, 358] on div "**********" at bounding box center [784, 372] width 1568 height 744
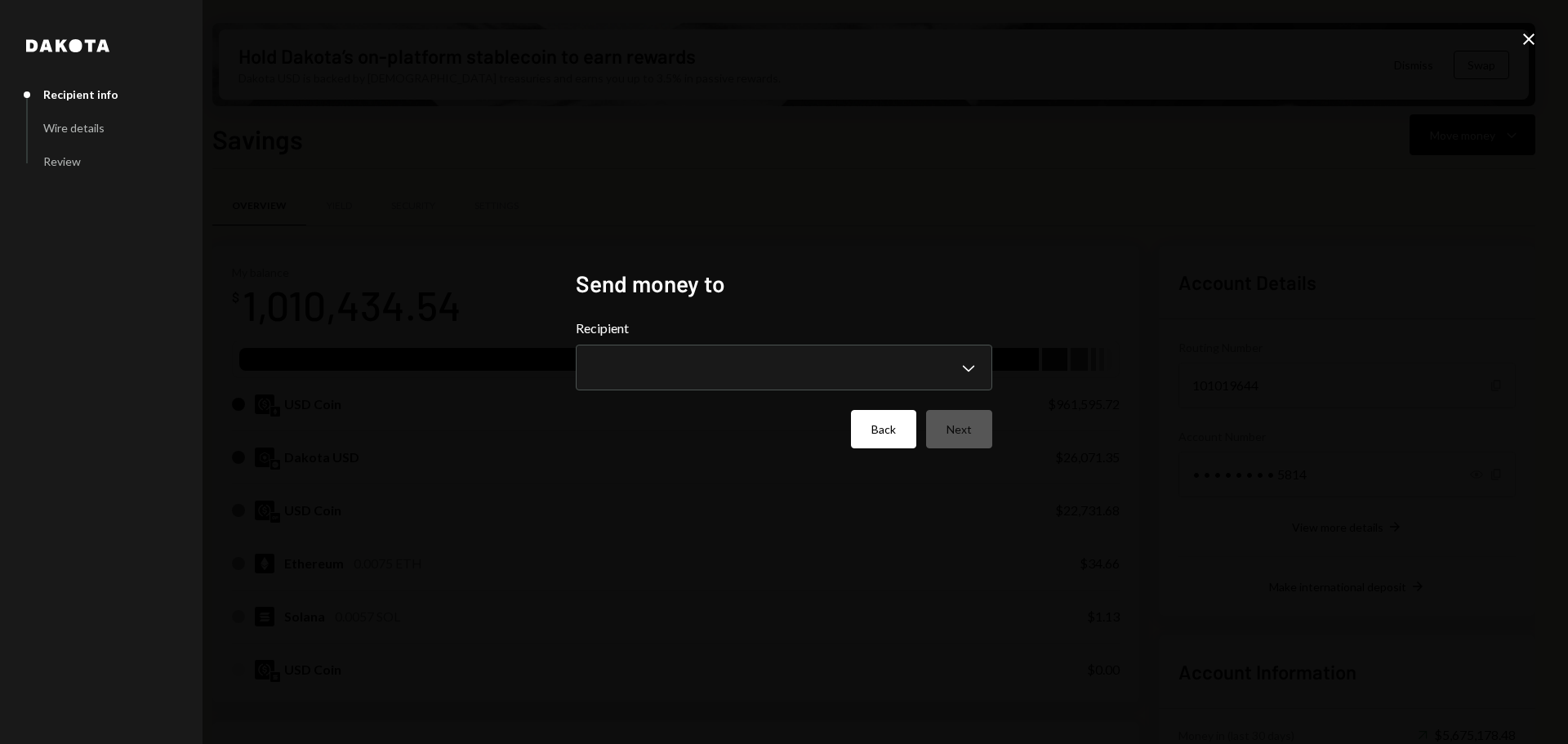
click at [868, 425] on button "Back" at bounding box center [884, 429] width 65 height 38
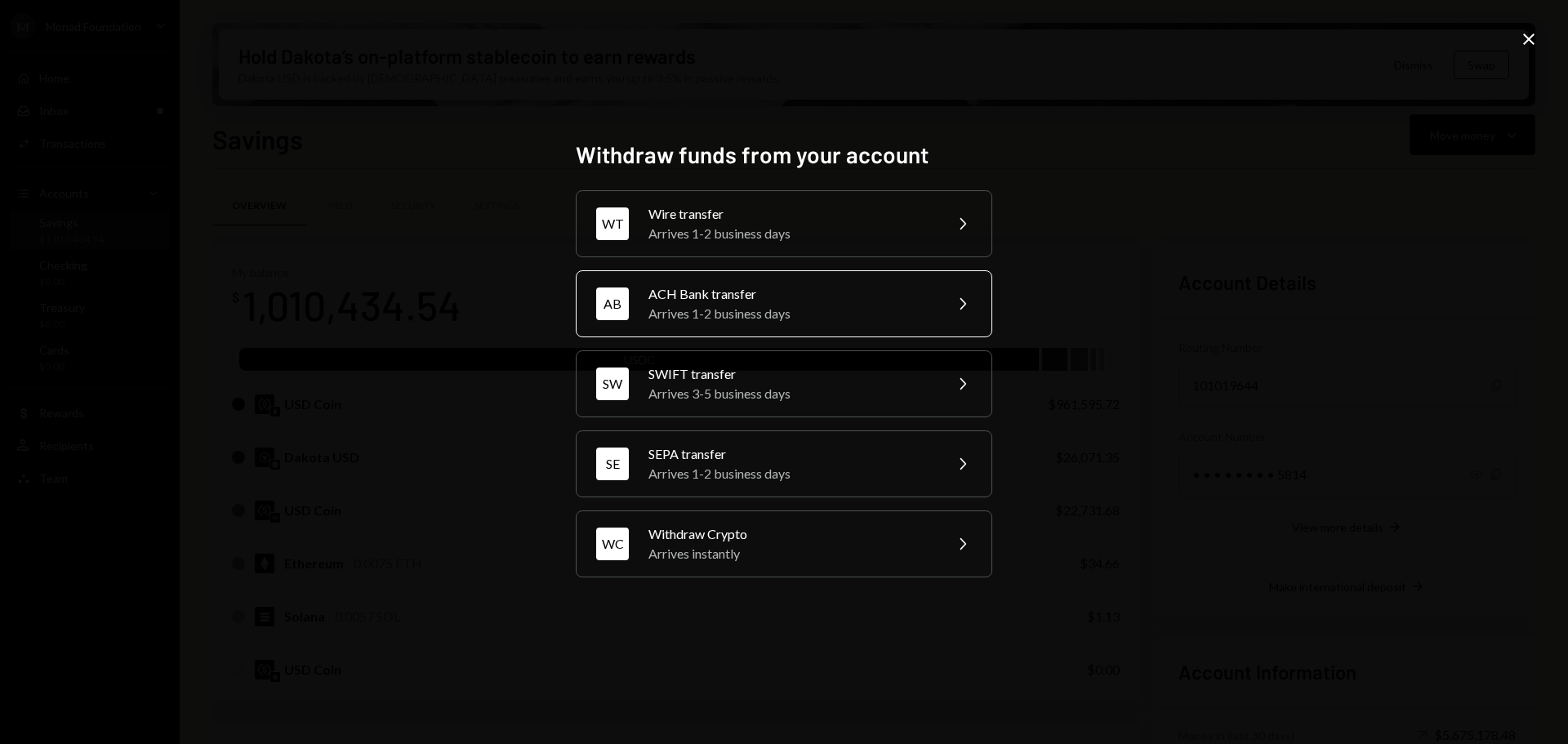
click at [788, 306] on div "Arrives 1-2 business days" at bounding box center [790, 314] width 284 height 20
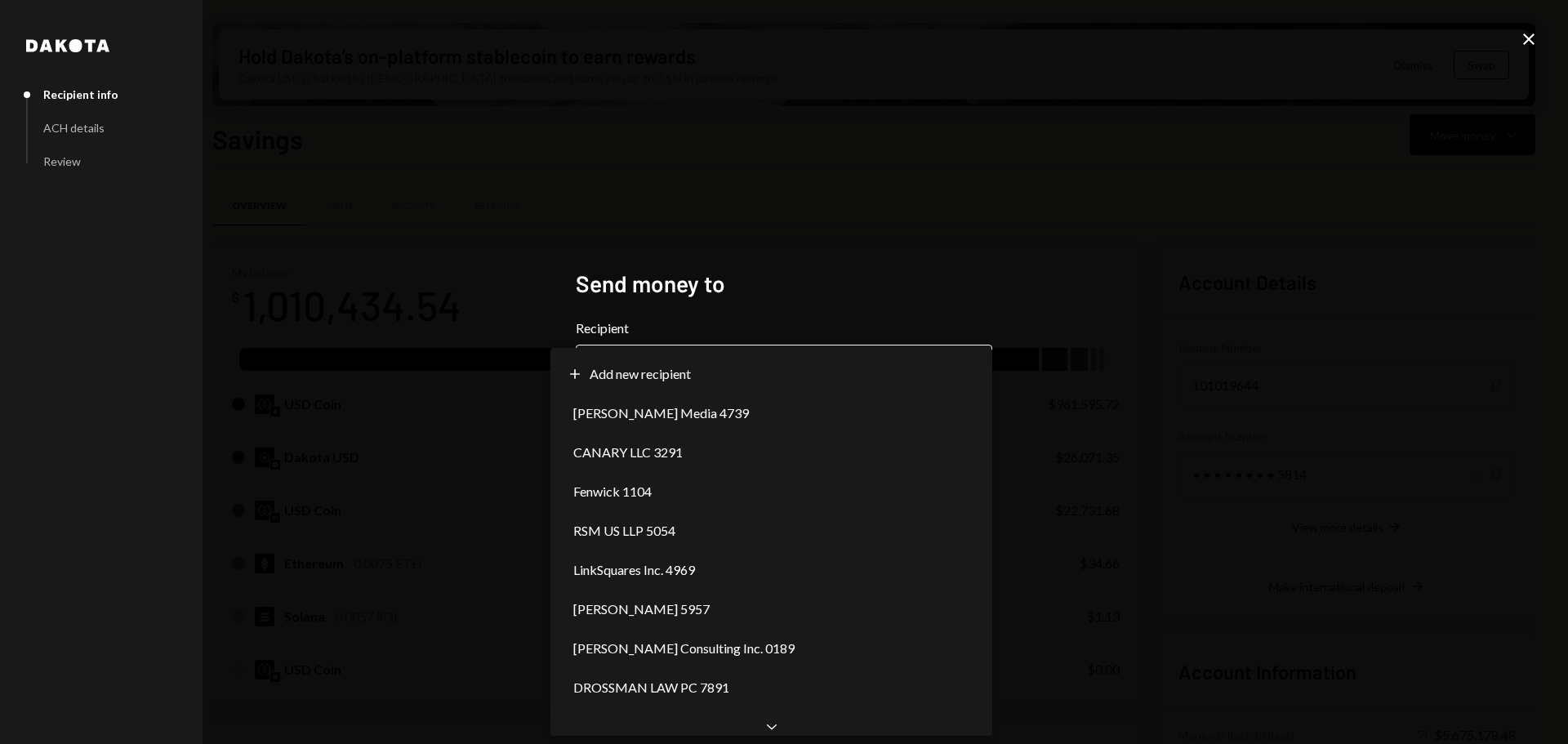
click at [780, 350] on body "M Monad Foundation Caret Down Home Home Inbox Inbox Activities Transactions Acc…" at bounding box center [784, 372] width 1568 height 744
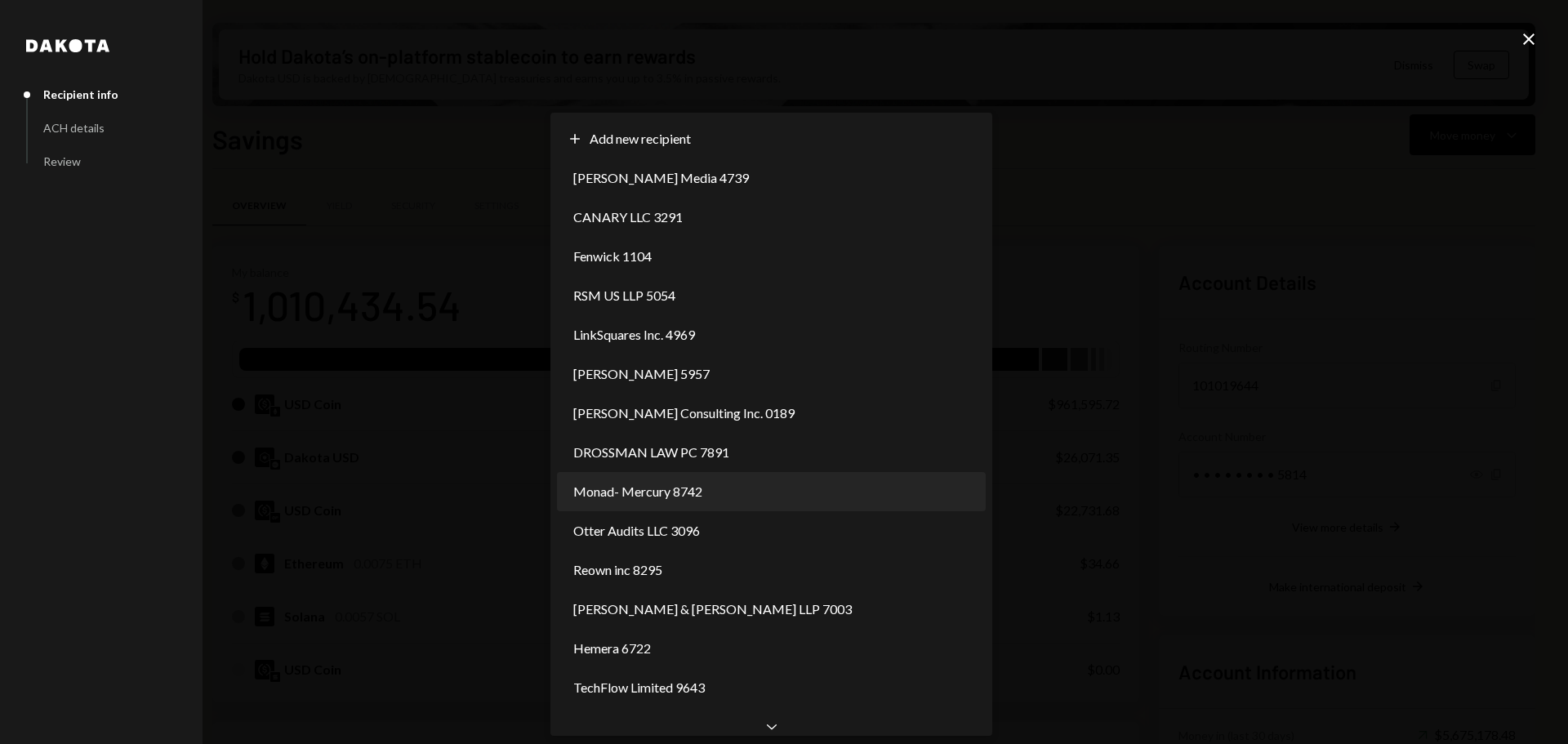
select select "**********"
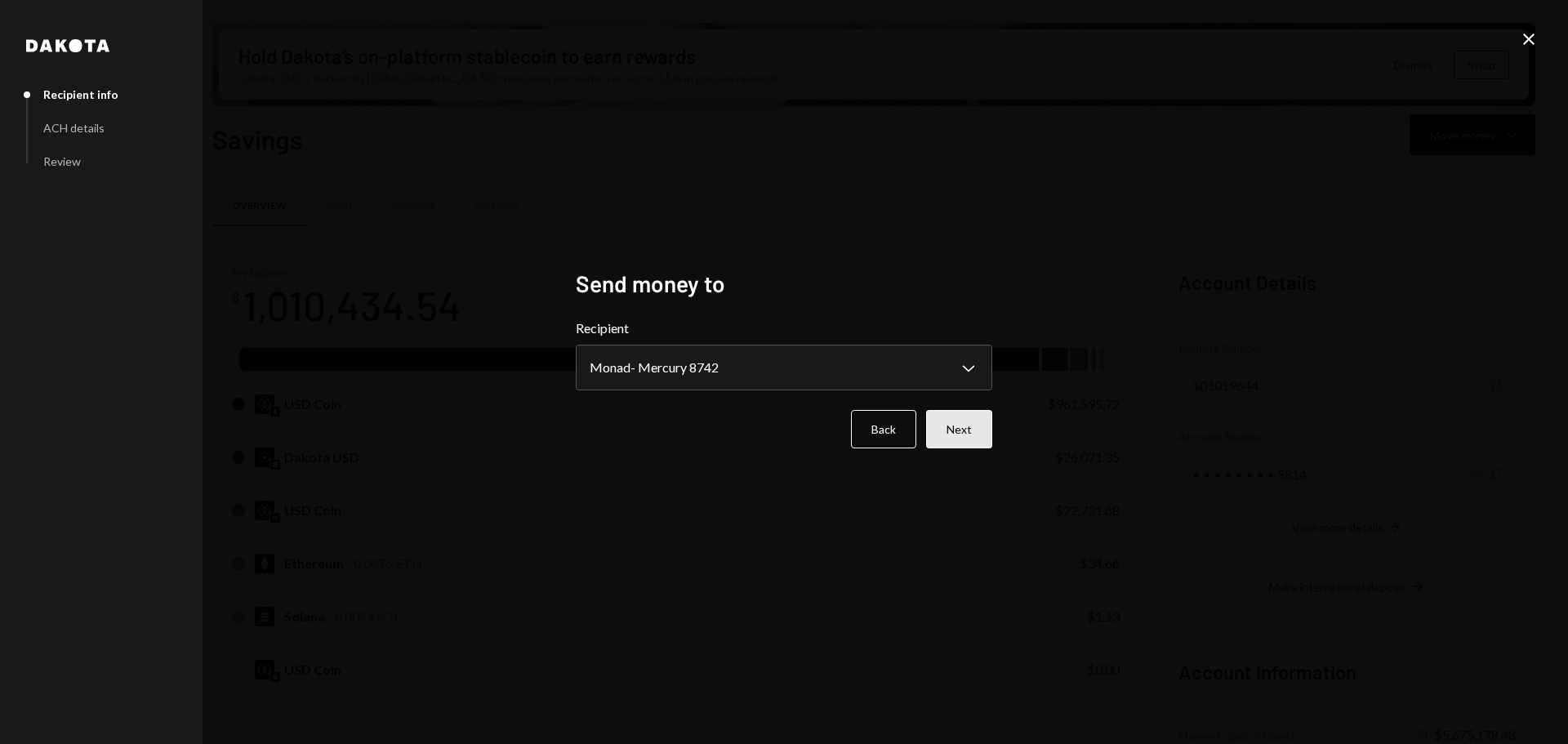
click at [979, 425] on button "Next" at bounding box center [959, 429] width 66 height 38
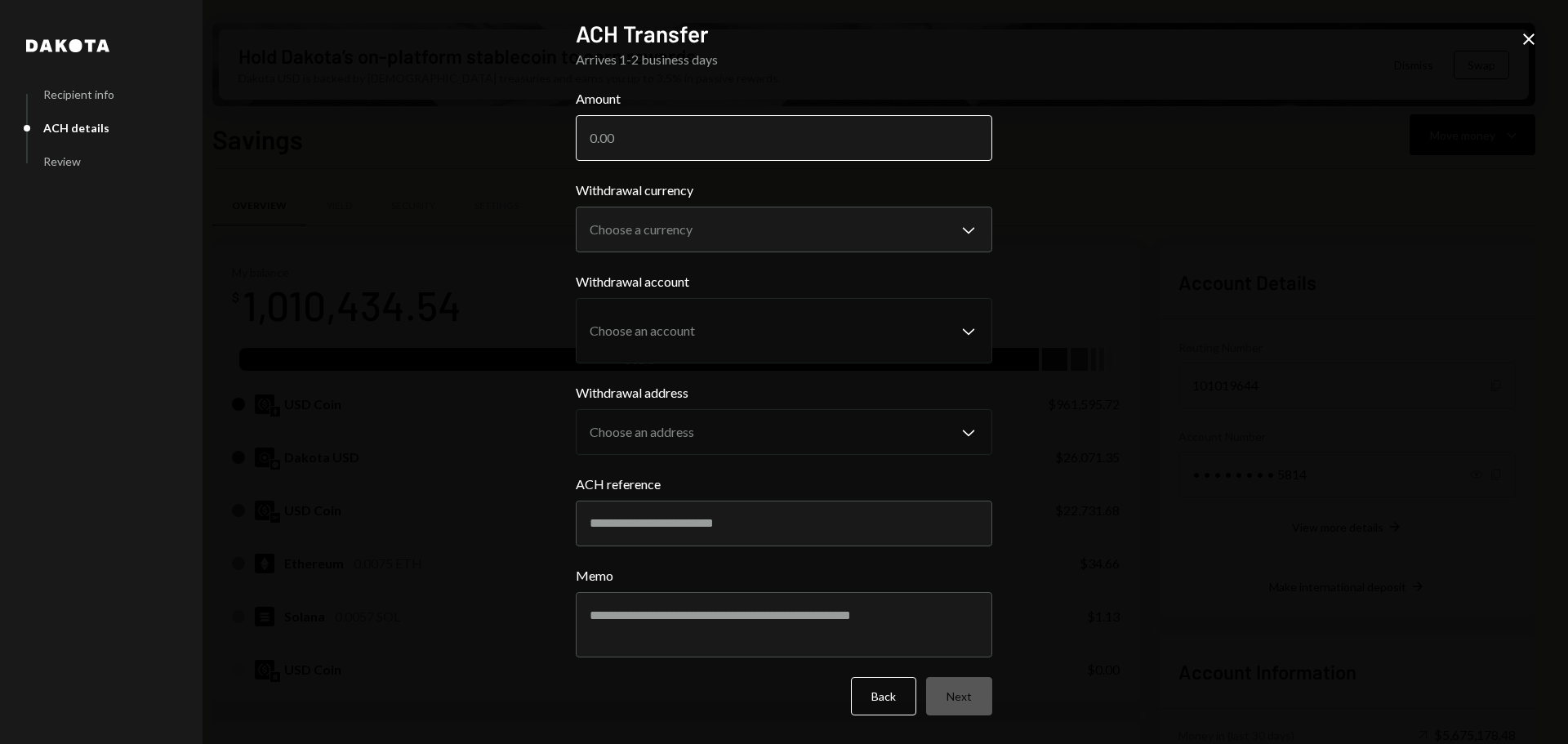
click at [784, 135] on input "Amount" at bounding box center [784, 138] width 416 height 45
type input "525000"
click at [647, 230] on body "M Monad Foundation Caret Down Home Home Inbox Inbox Activities Transactions Acc…" at bounding box center [784, 372] width 1568 height 744
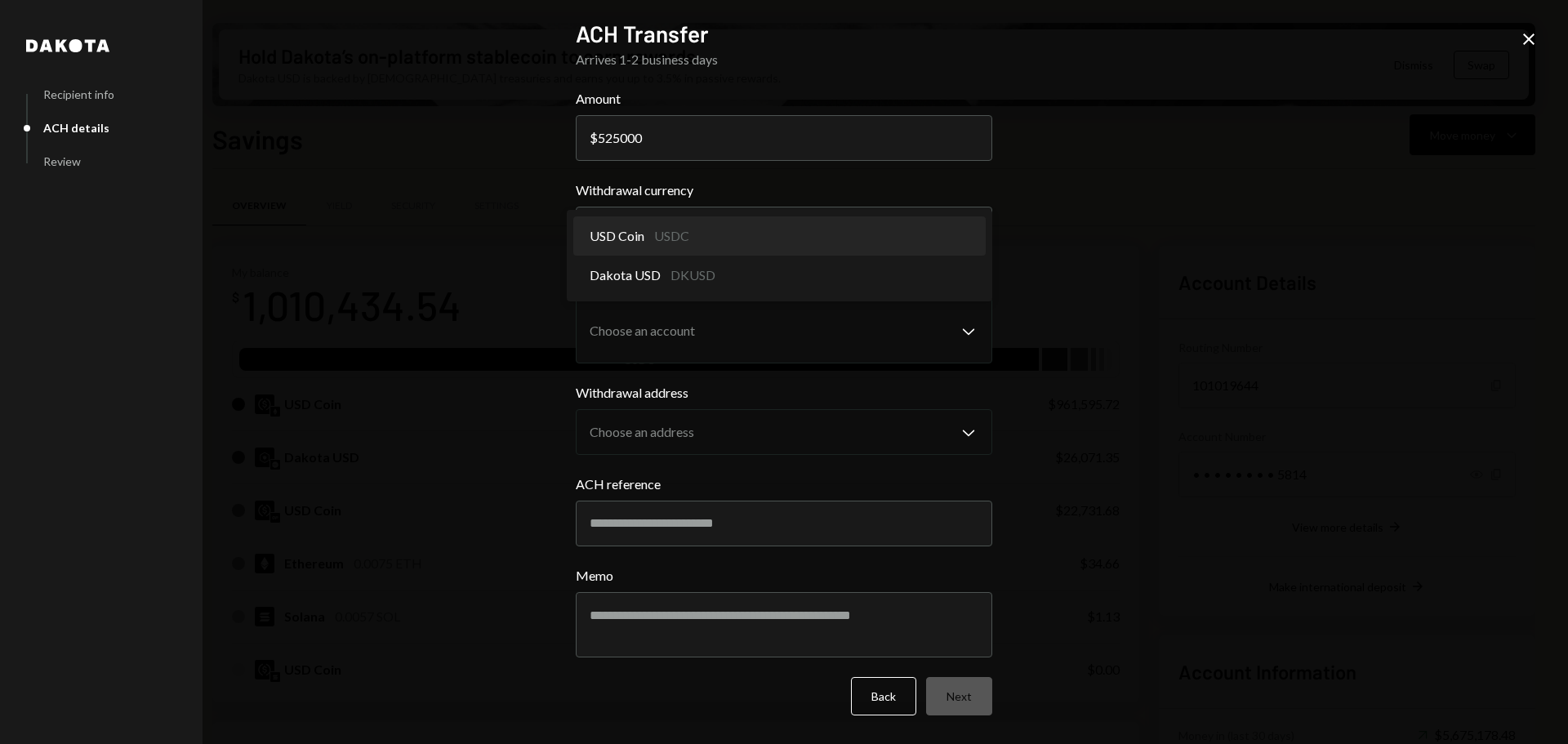
select select "****"
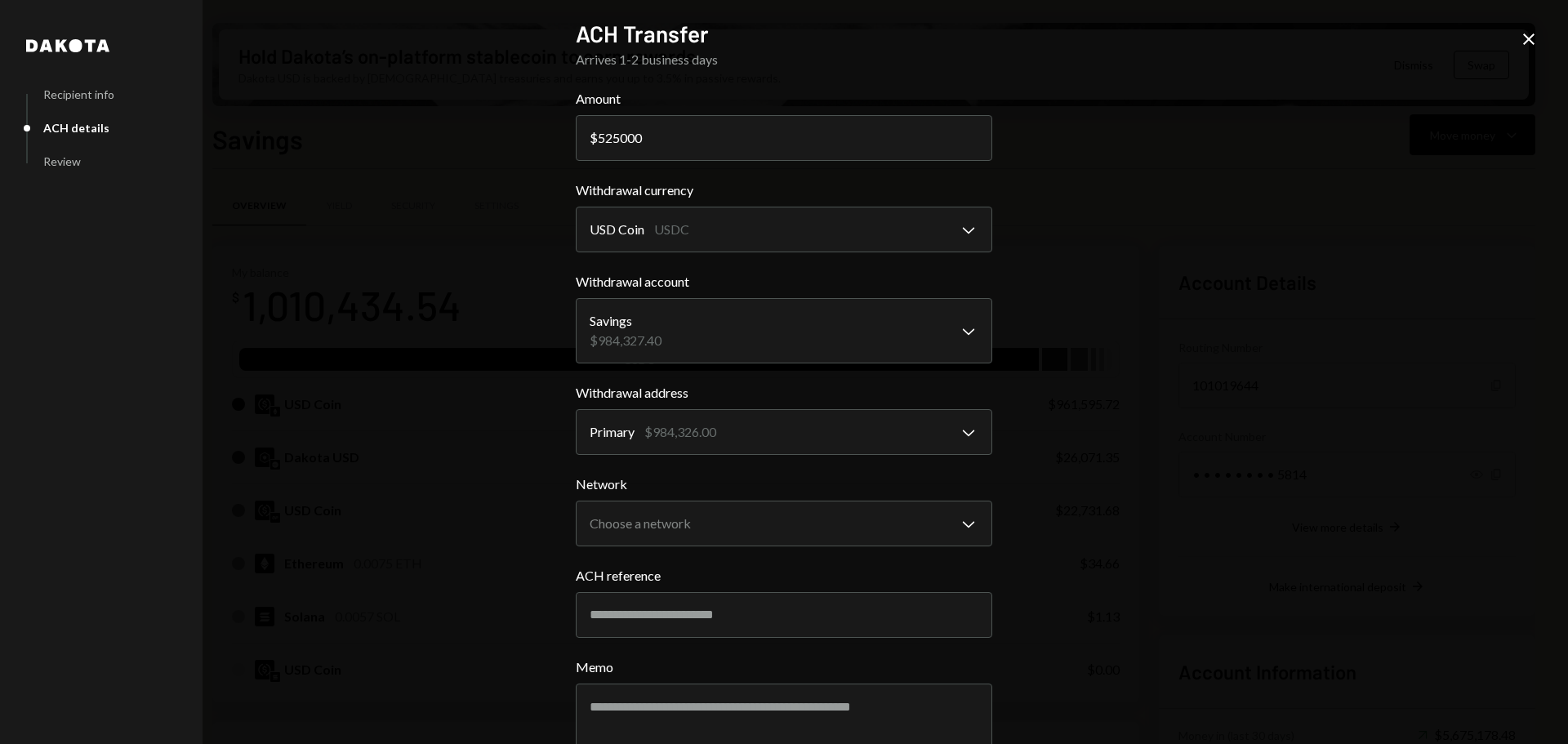
scroll to position [89, 0]
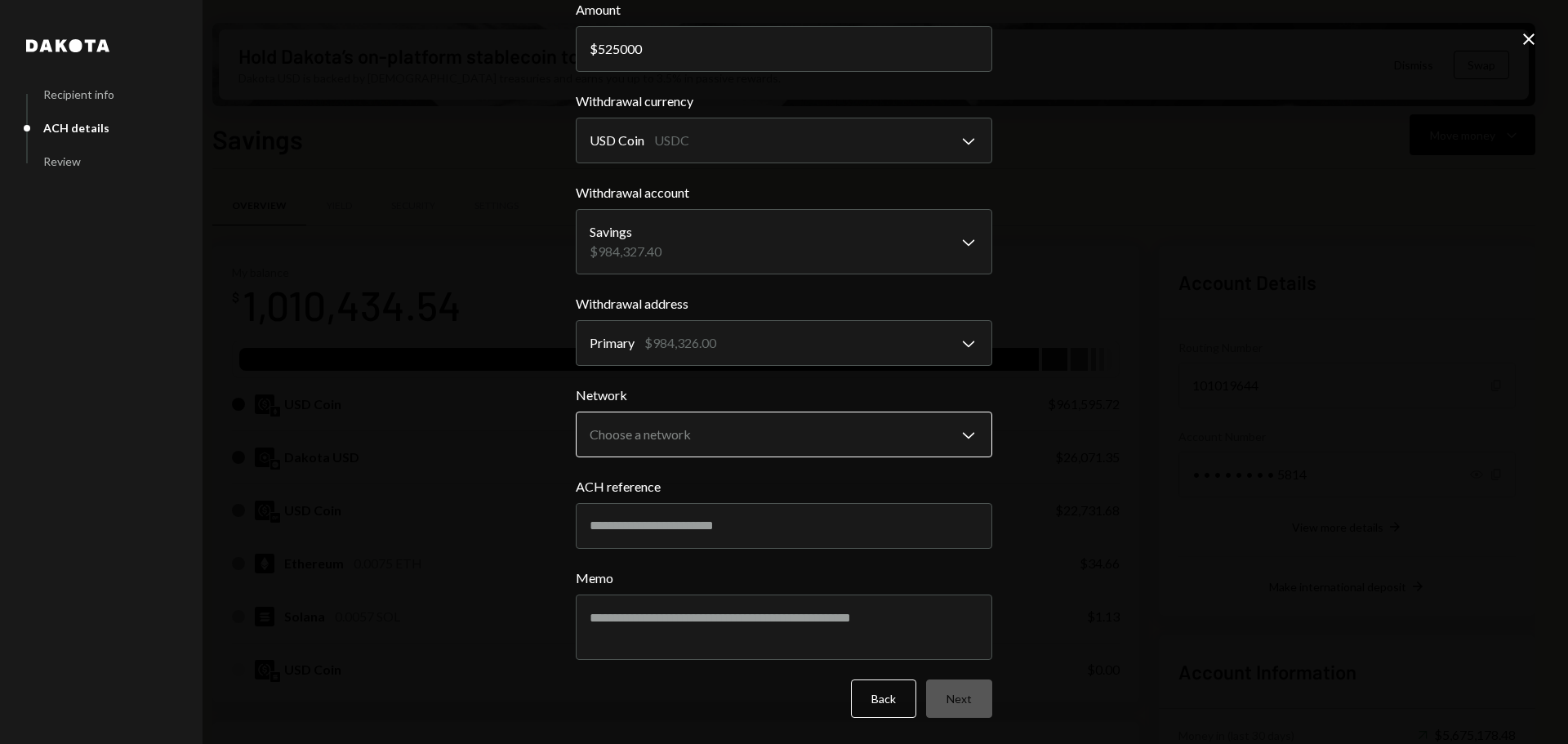
click at [803, 429] on body "M Monad Foundation Caret Down Home Home Inbox Inbox Activities Transactions Acc…" at bounding box center [784, 372] width 1568 height 744
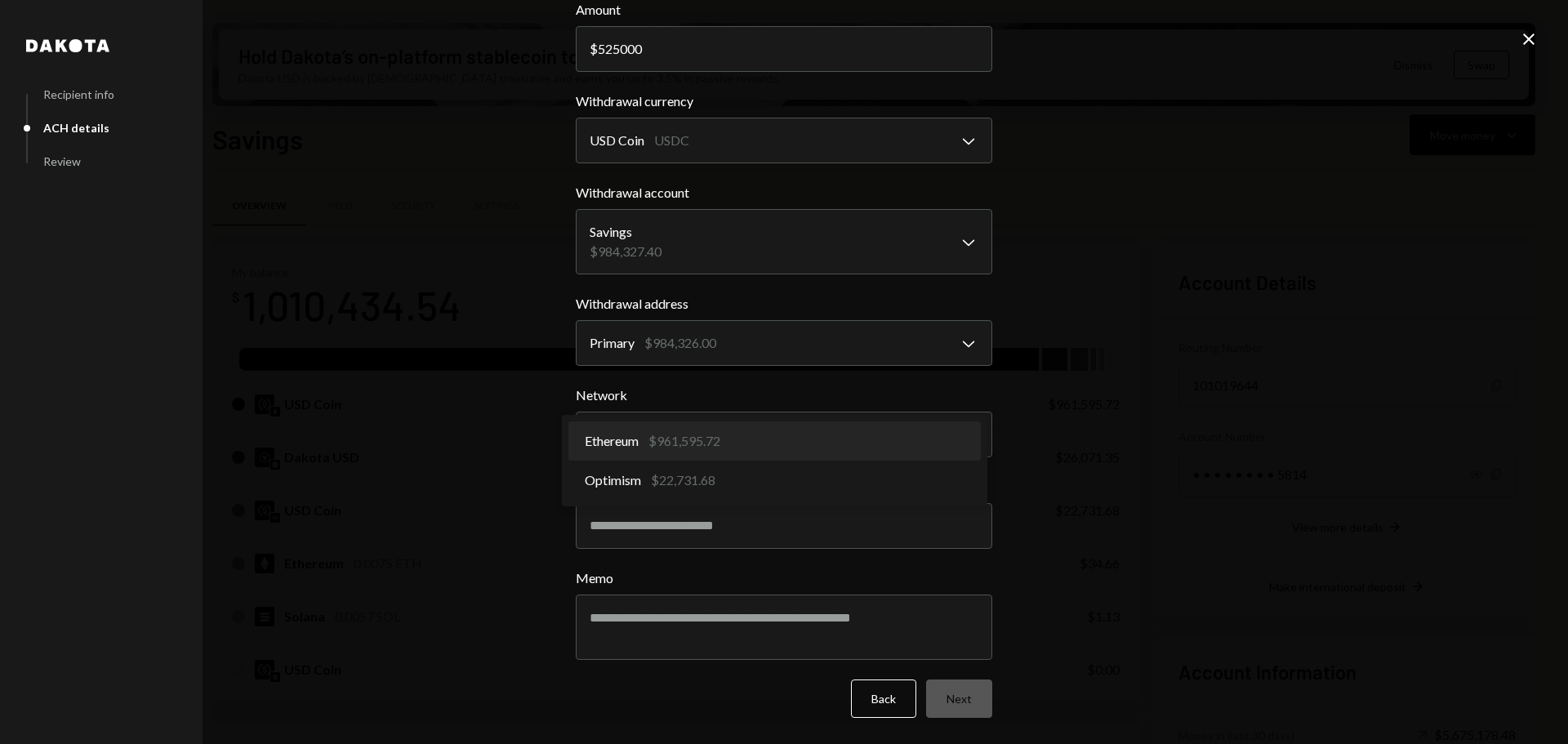
select select "**********"
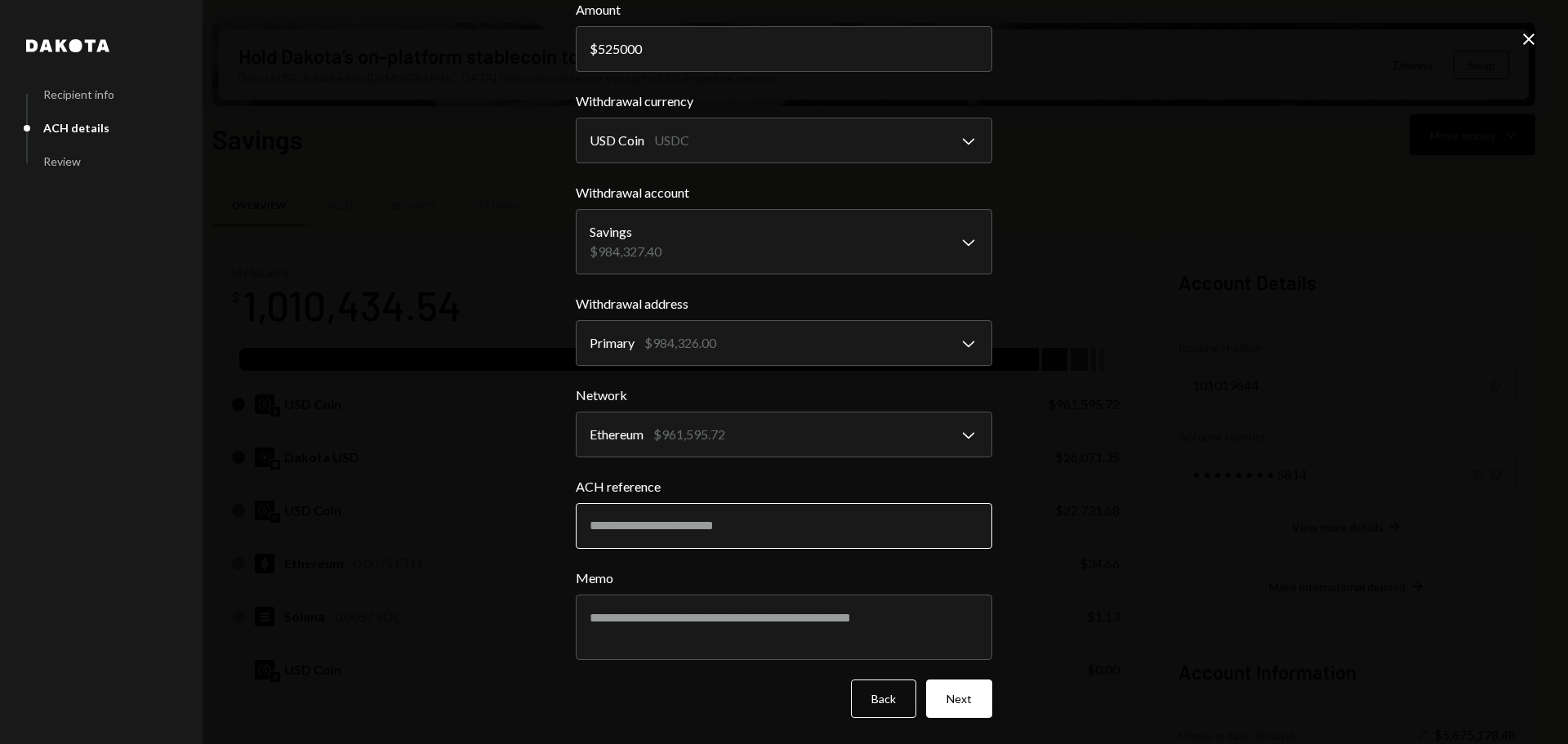
click at [716, 524] on input "ACH reference" at bounding box center [784, 526] width 416 height 45
type input "*"
type input "*******"
click at [794, 610] on textarea "Memo" at bounding box center [784, 628] width 416 height 65
click at [933, 619] on textarea "**********" at bounding box center [784, 628] width 416 height 65
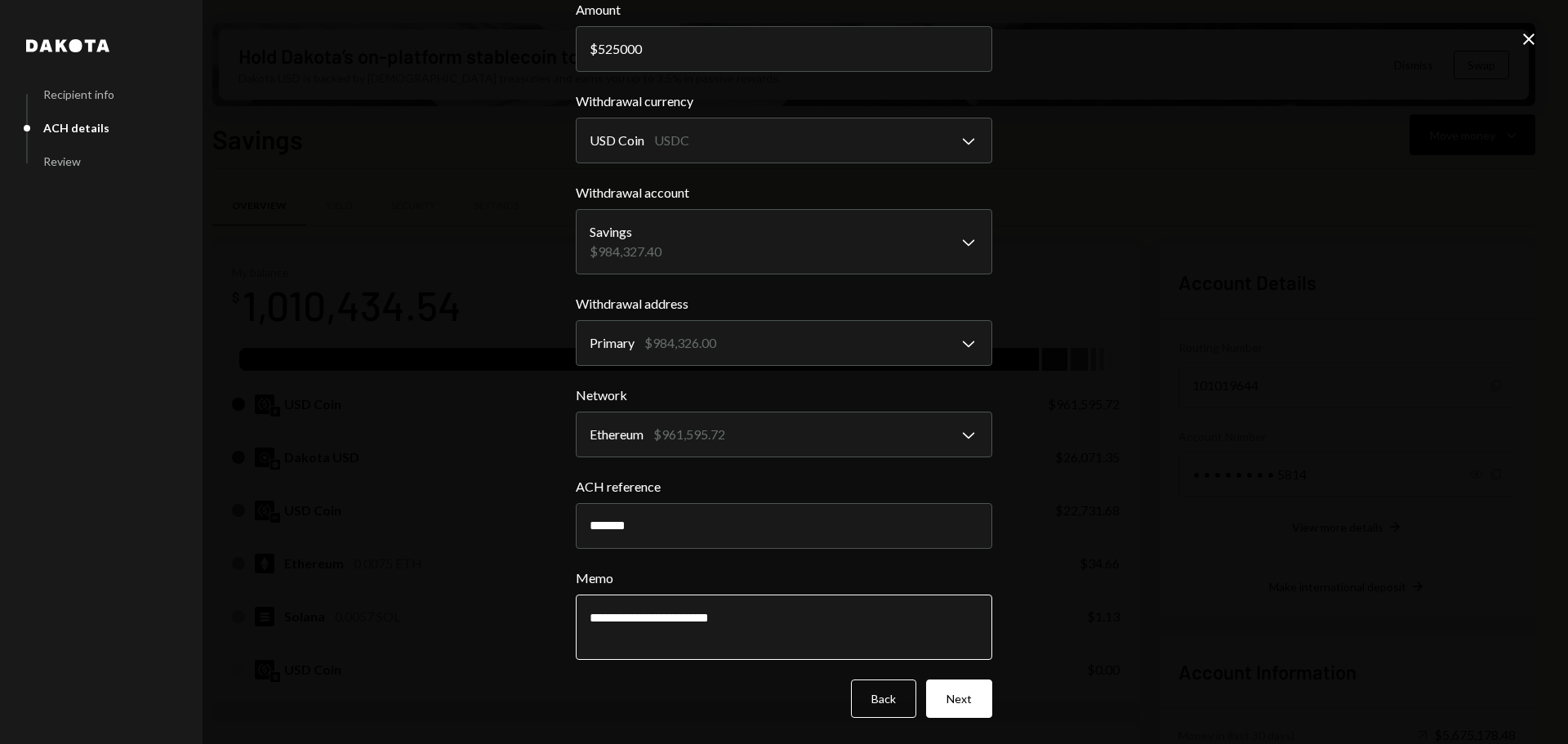
paste textarea "**********"
type textarea "**********"
click at [967, 695] on button "Next" at bounding box center [959, 699] width 66 height 38
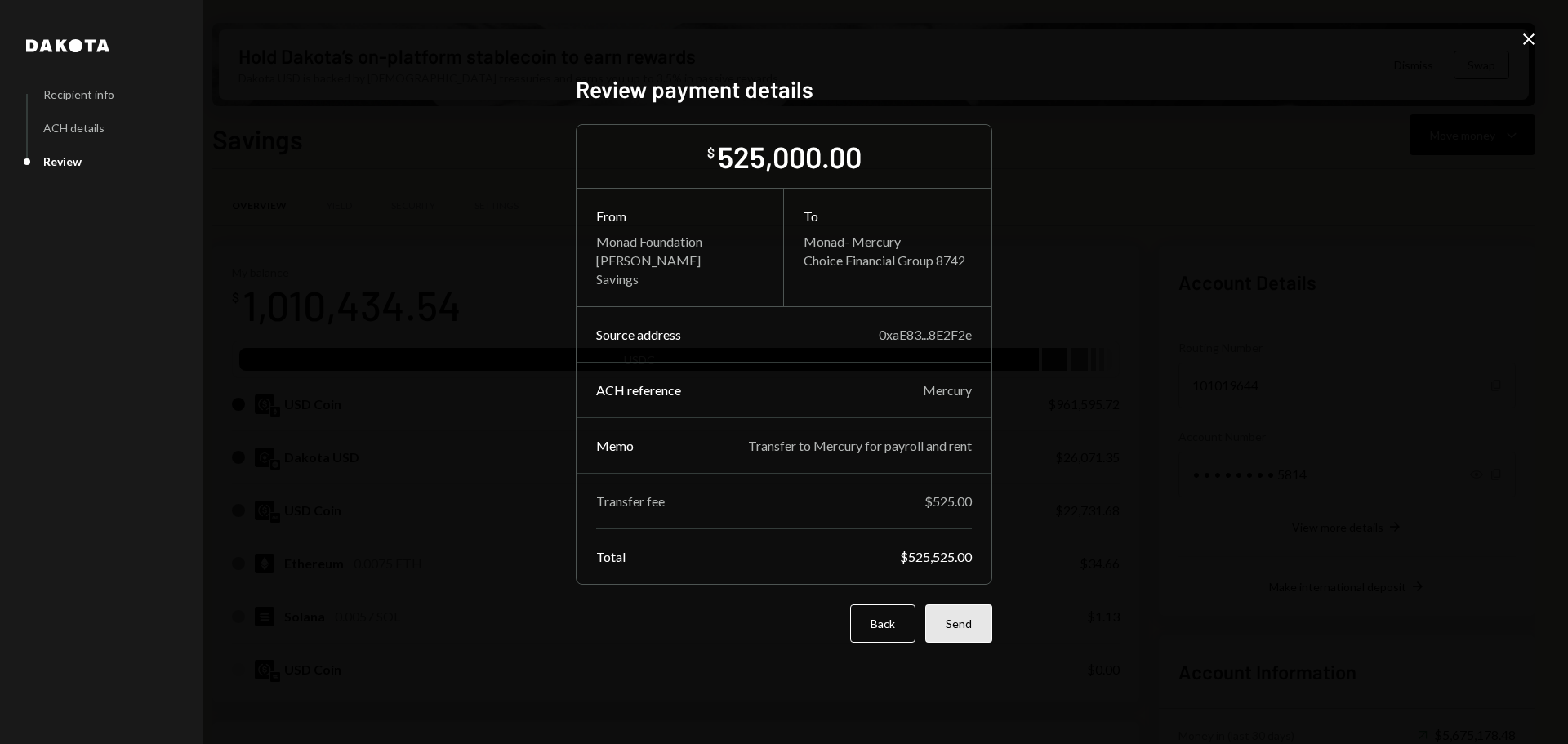
click at [969, 640] on button "Send" at bounding box center [959, 624] width 67 height 38
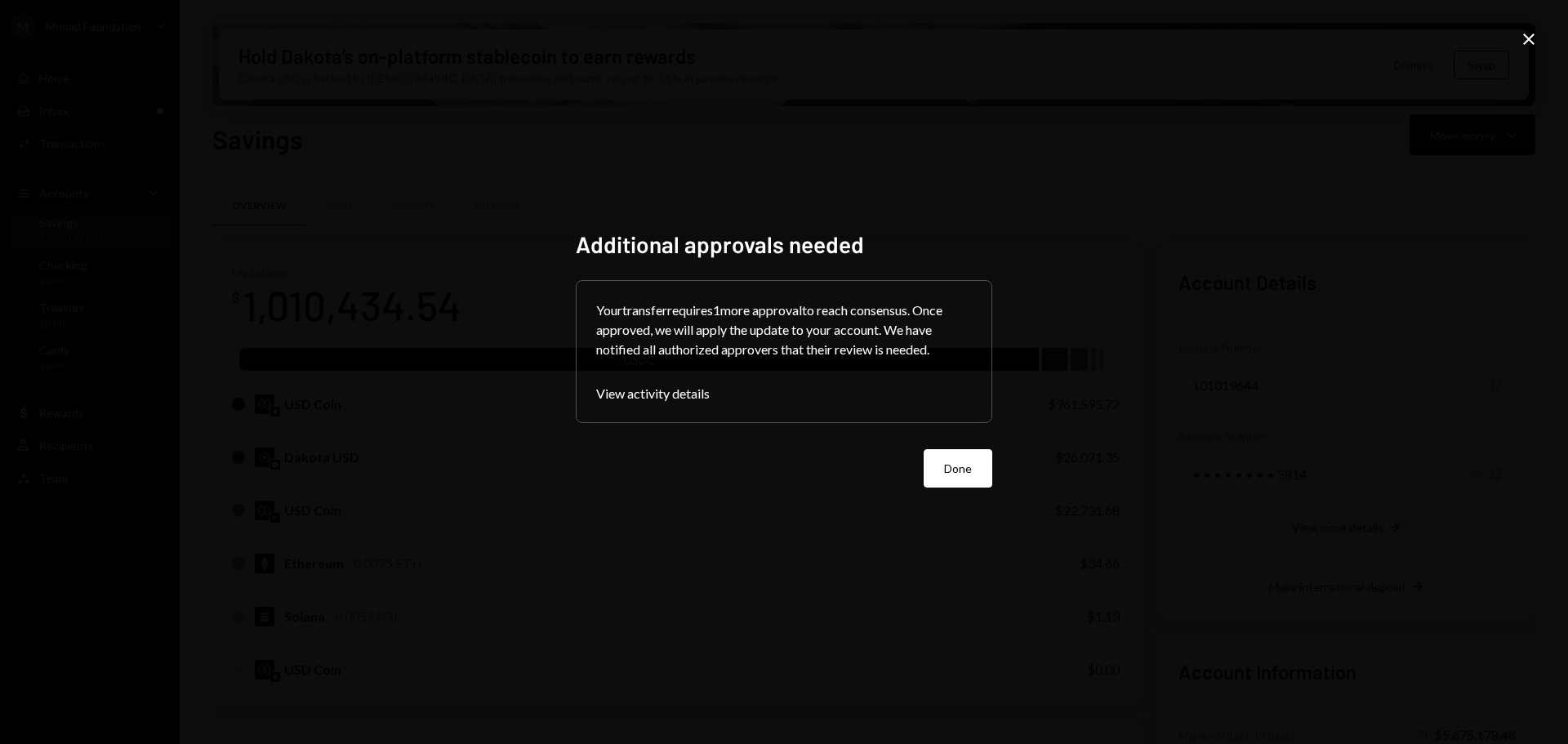
drag, startPoint x: 948, startPoint y: 473, endPoint x: 989, endPoint y: 457, distance: 44.0
click at [948, 473] on button "Done" at bounding box center [958, 468] width 69 height 38
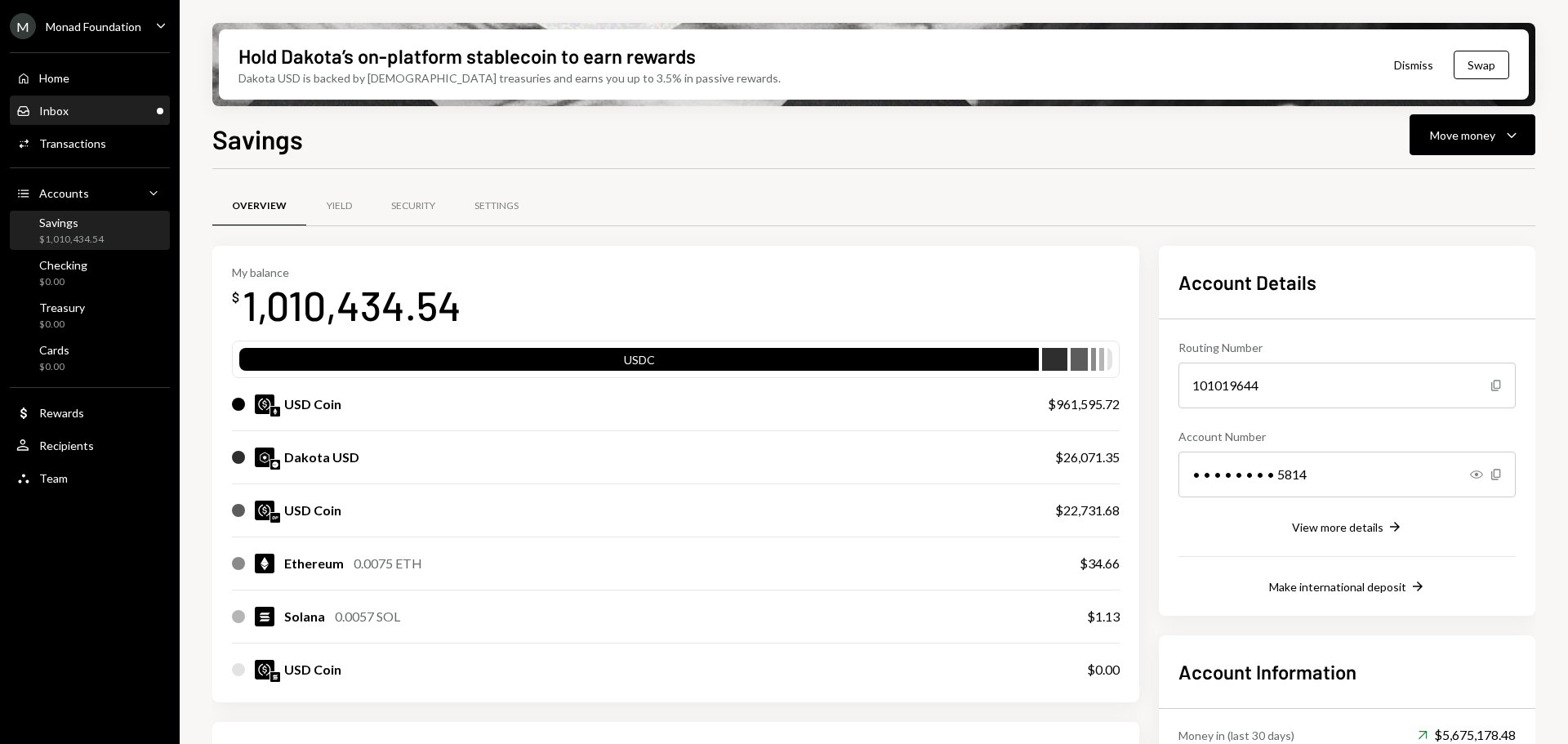
click at [98, 102] on div "Inbox Inbox" at bounding box center [90, 112] width 147 height 28
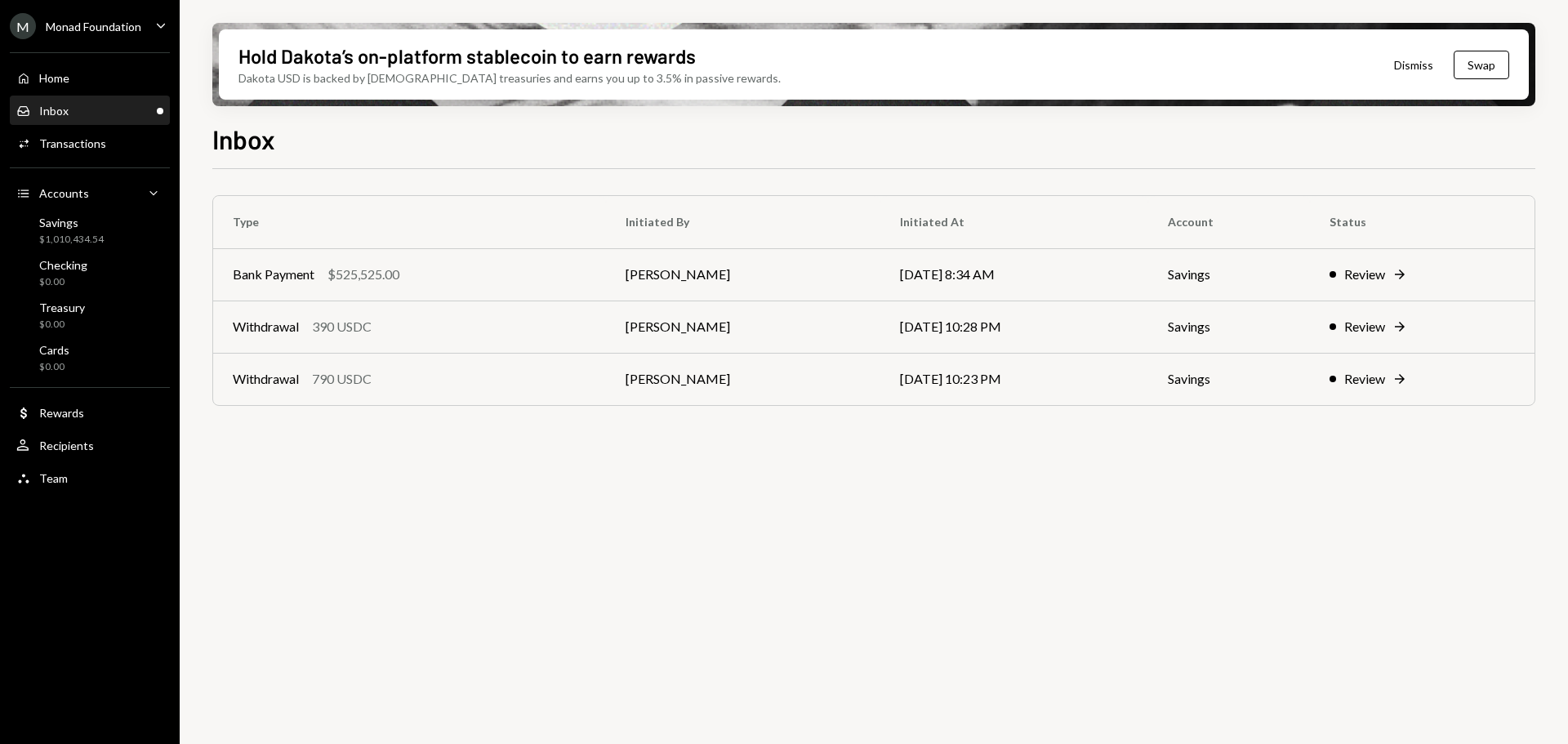
drag, startPoint x: 804, startPoint y: 506, endPoint x: 783, endPoint y: 530, distance: 31.9
click at [804, 506] on div "Type Initiated By Initiated At Account Status Bank Payment $525,525.00 Octavia …" at bounding box center [873, 466] width 1323 height 594
click at [116, 26] on div "Monad Foundation" at bounding box center [93, 27] width 96 height 14
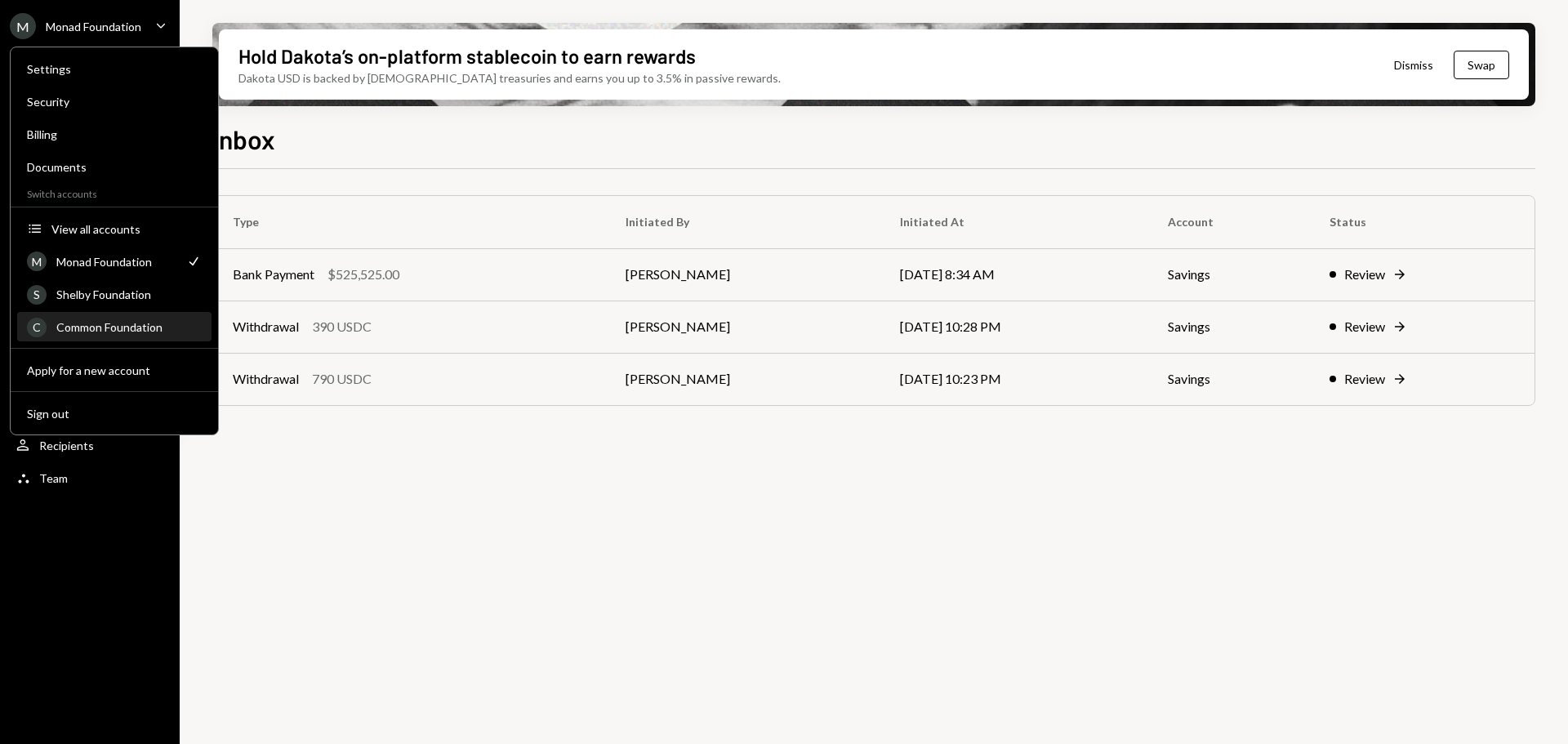
click at [106, 330] on div "Common Foundation" at bounding box center [128, 327] width 145 height 14
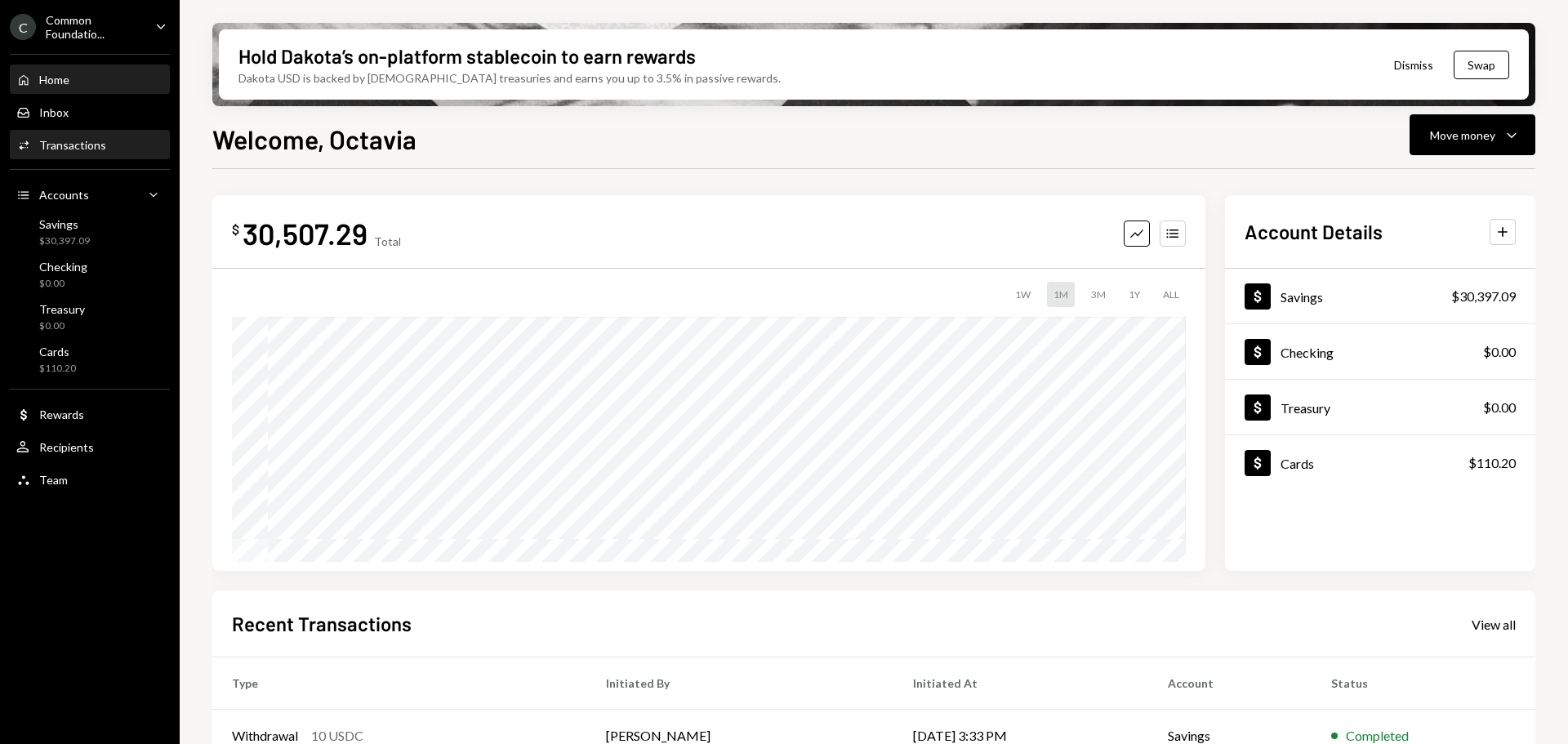
click at [94, 144] on div "Transactions" at bounding box center [73, 145] width 67 height 14
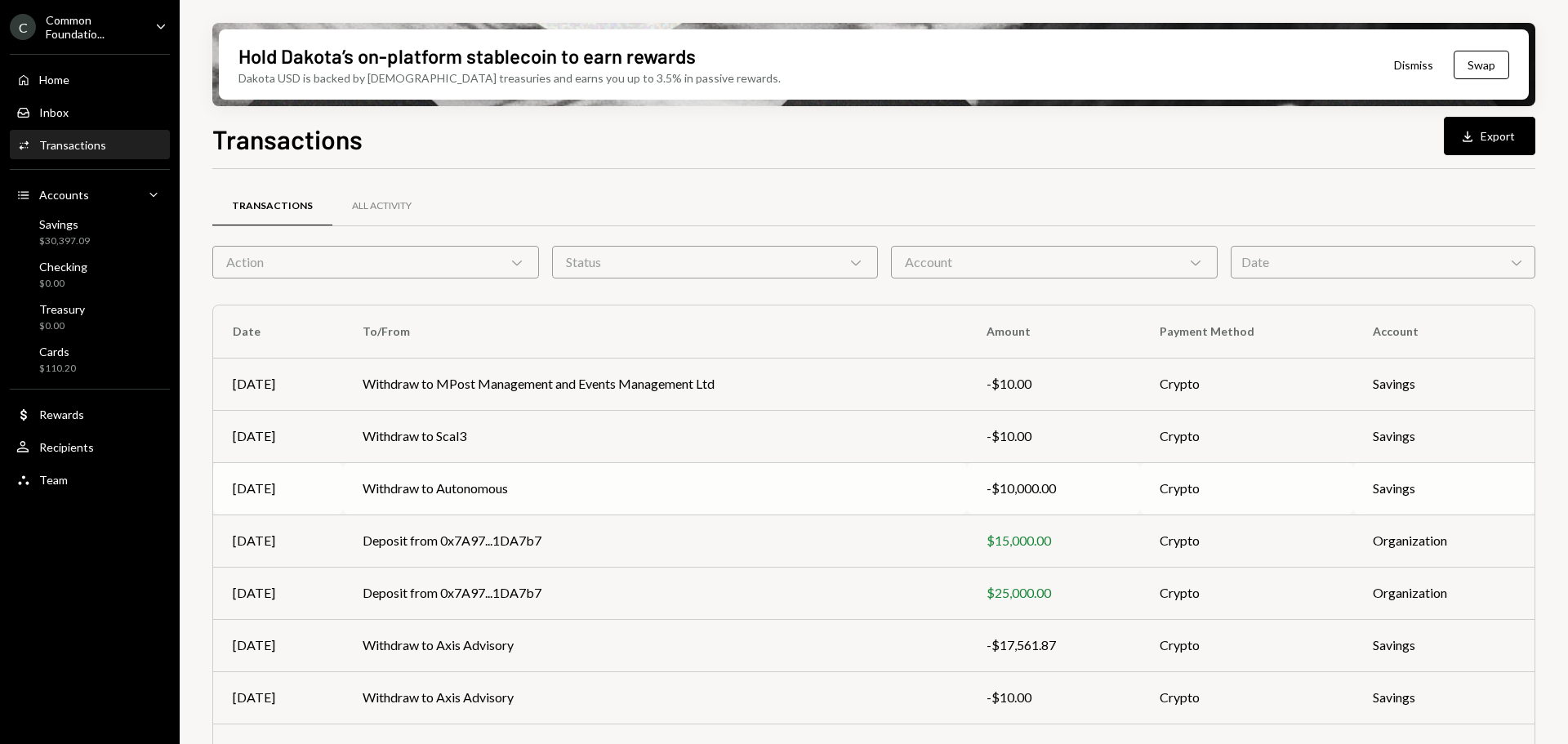
click at [459, 488] on td "Withdraw to Autonomous" at bounding box center [655, 488] width 624 height 52
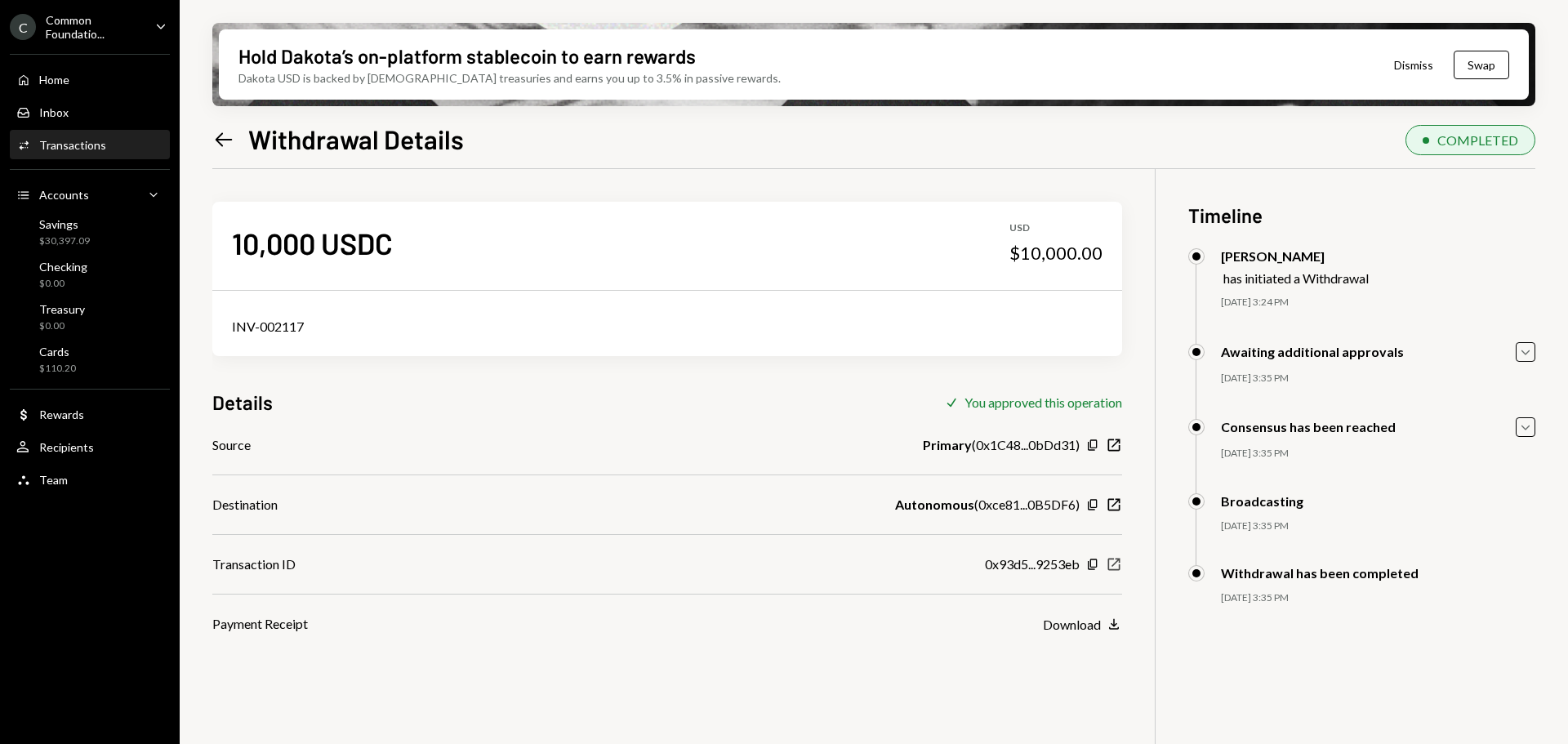
click at [1117, 563] on icon "New Window" at bounding box center [1114, 564] width 17 height 17
click at [93, 235] on div "Savings $30,397.09" at bounding box center [90, 232] width 147 height 31
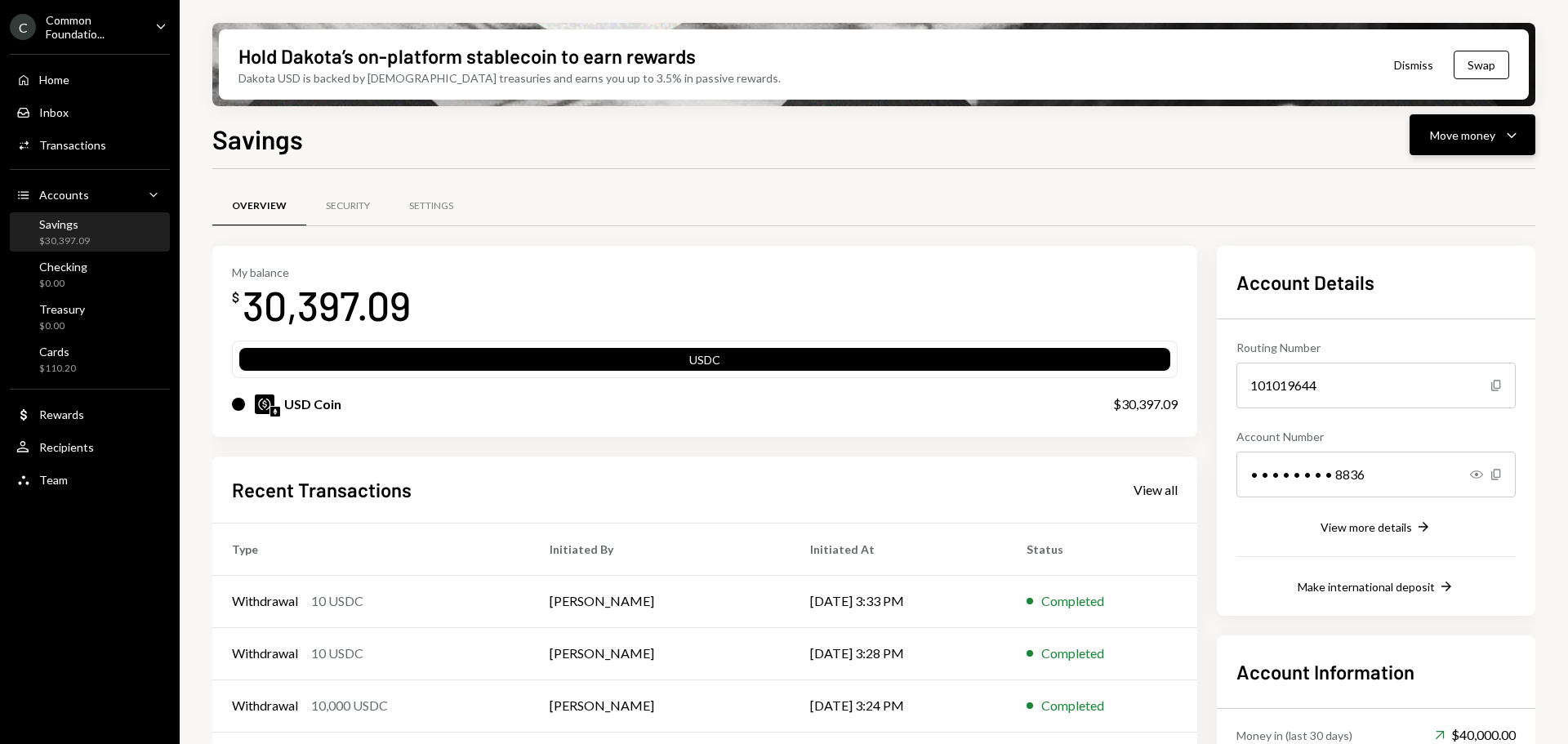
click at [1472, 145] on button "Move money Caret Down" at bounding box center [1472, 134] width 125 height 40
click at [1450, 176] on div "Send" at bounding box center [1459, 184] width 119 height 17
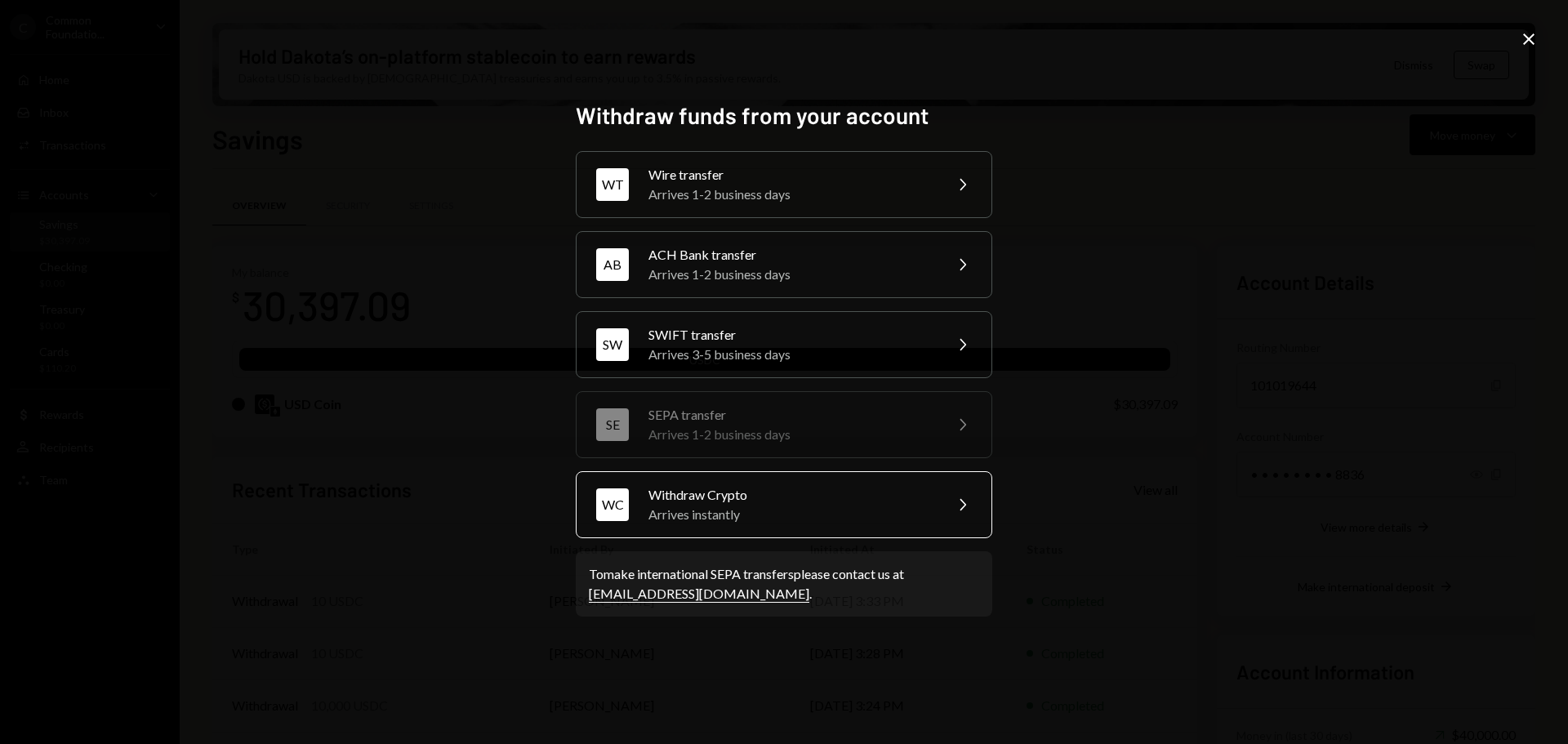
click at [741, 499] on div "Withdraw Crypto" at bounding box center [790, 495] width 284 height 20
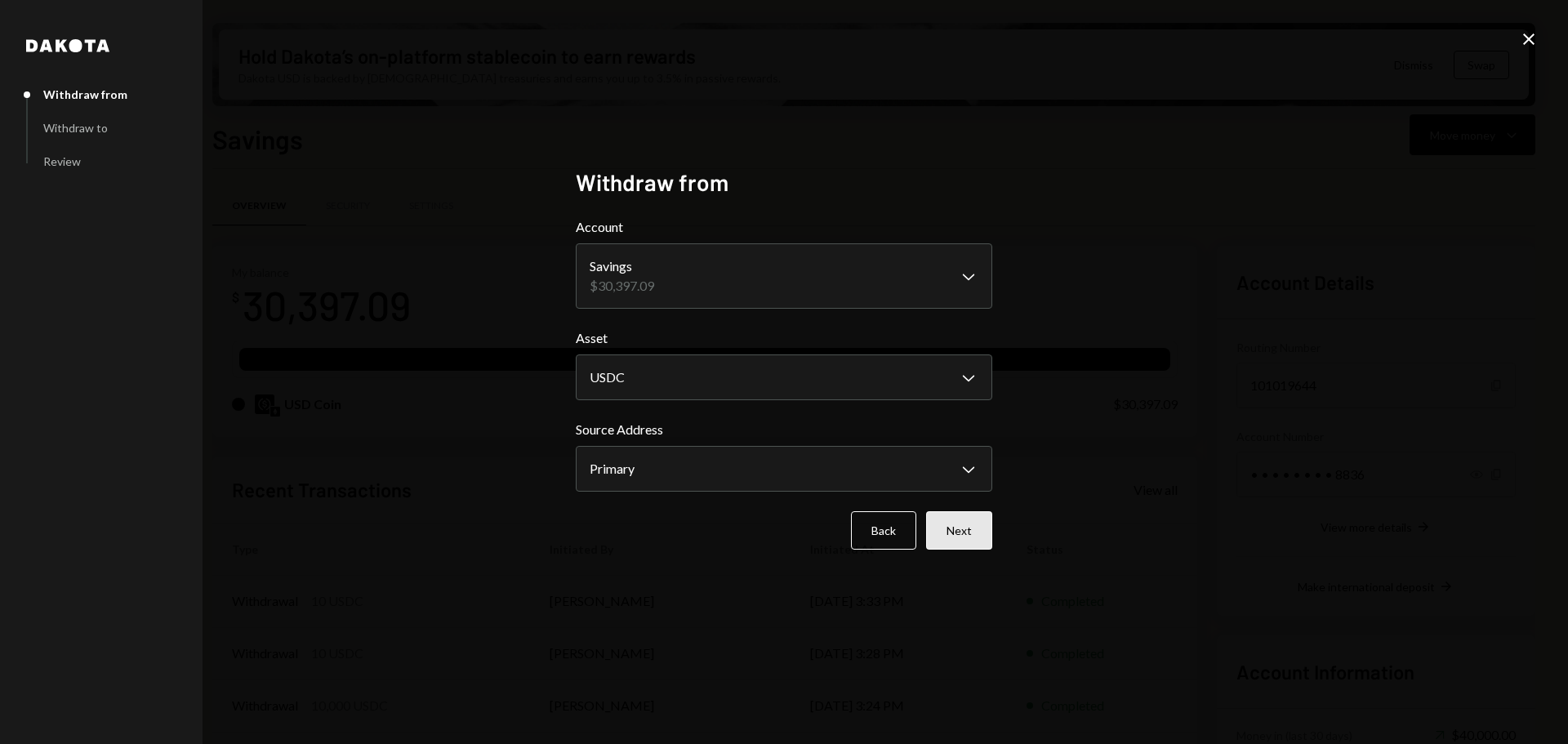
click at [954, 526] on button "Next" at bounding box center [959, 530] width 66 height 38
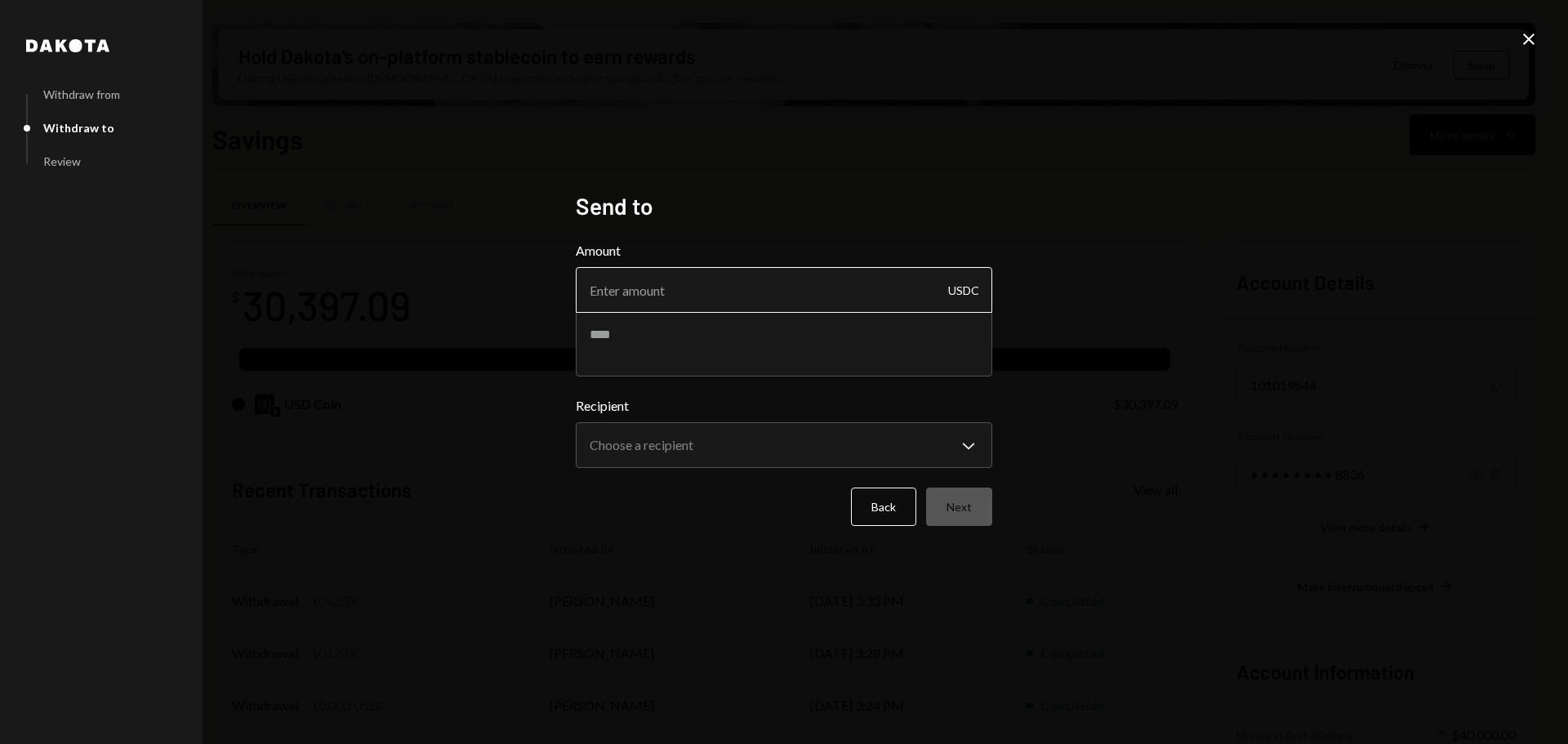
click at [624, 281] on input "Amount" at bounding box center [784, 290] width 416 height 45
type input "990"
click at [816, 323] on textarea at bounding box center [784, 343] width 416 height 65
paste textarea "******"
type textarea "**********"
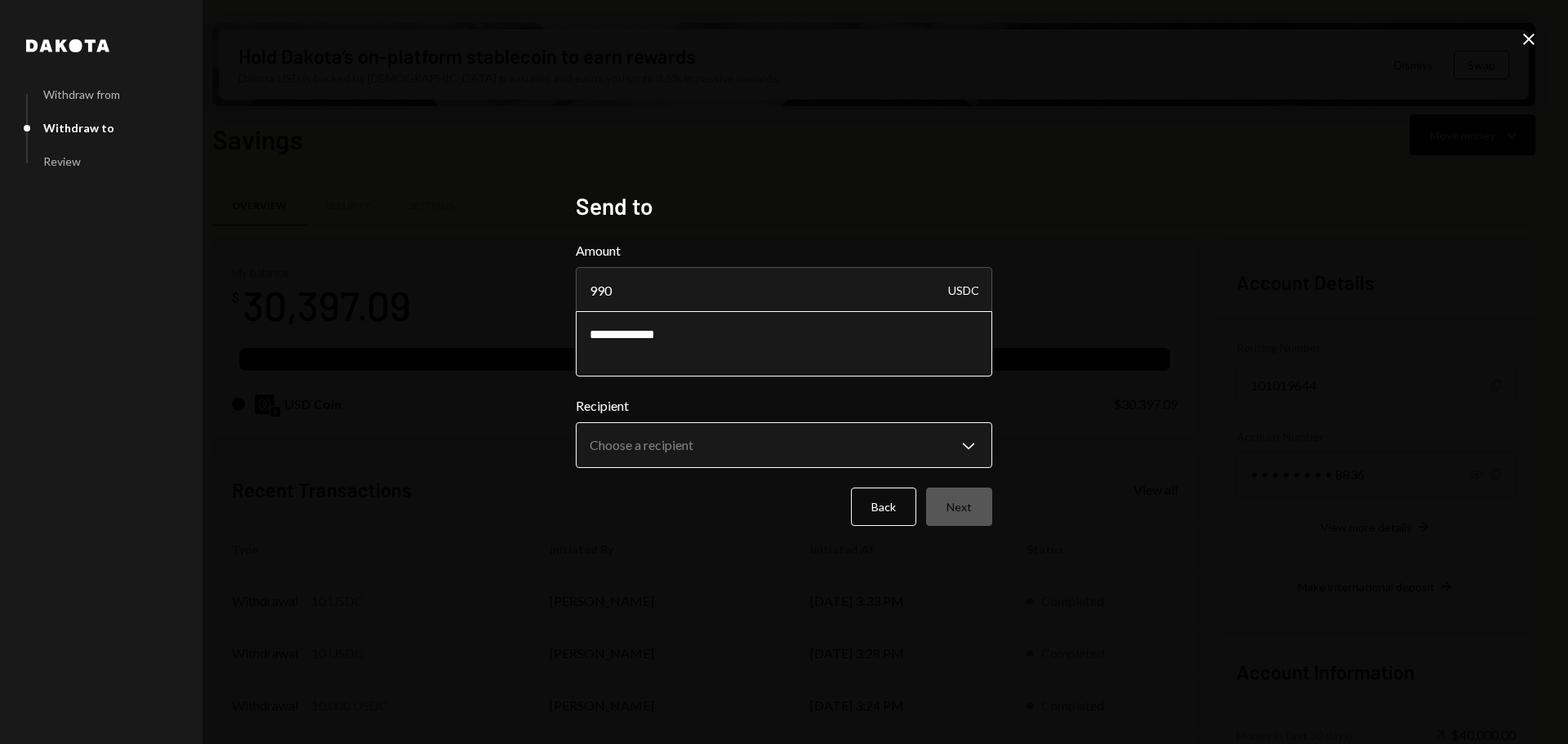
click at [908, 444] on body "C Common Foundatio... Caret Down Home Home Inbox Inbox Activities Transactions …" at bounding box center [784, 372] width 1568 height 744
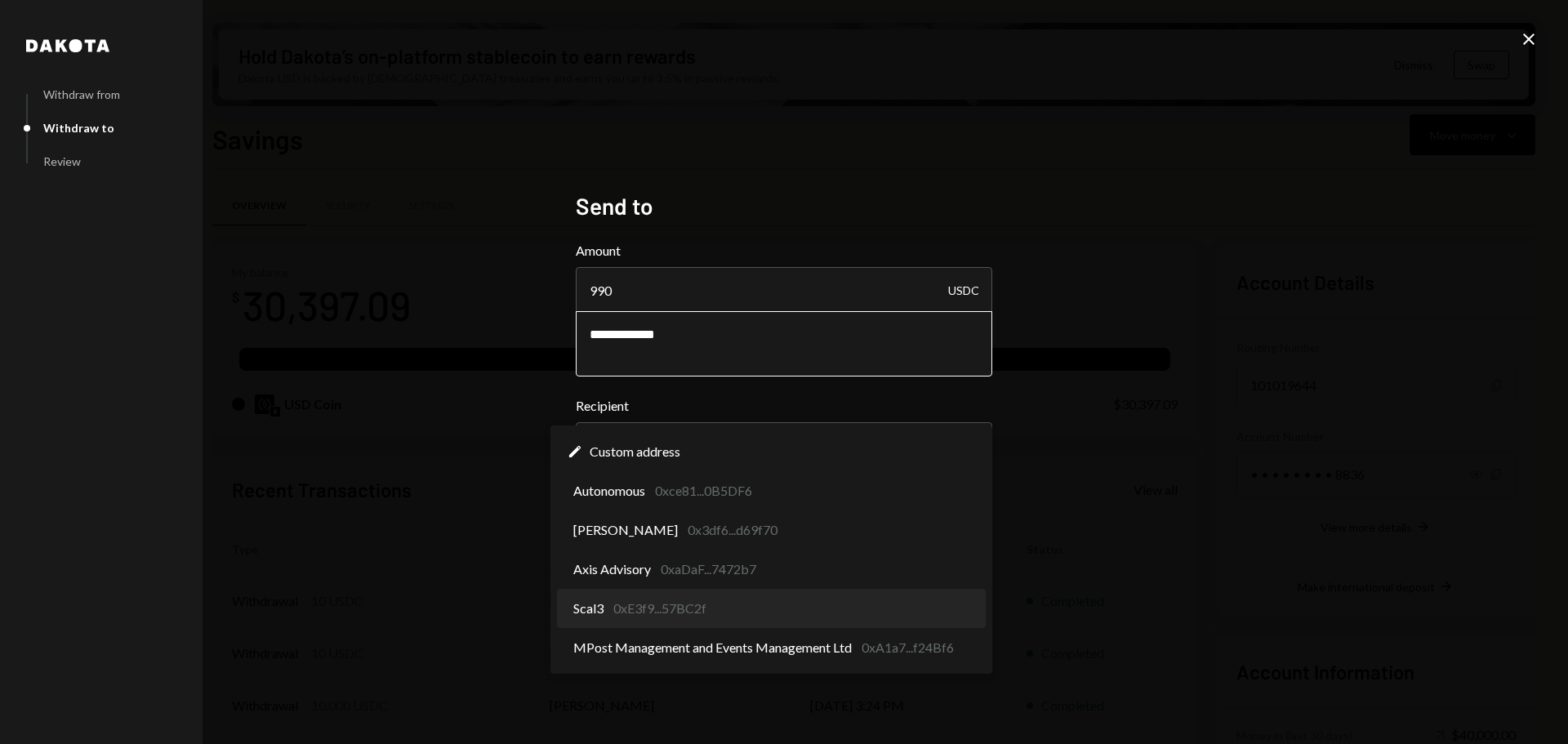
select select "**********"
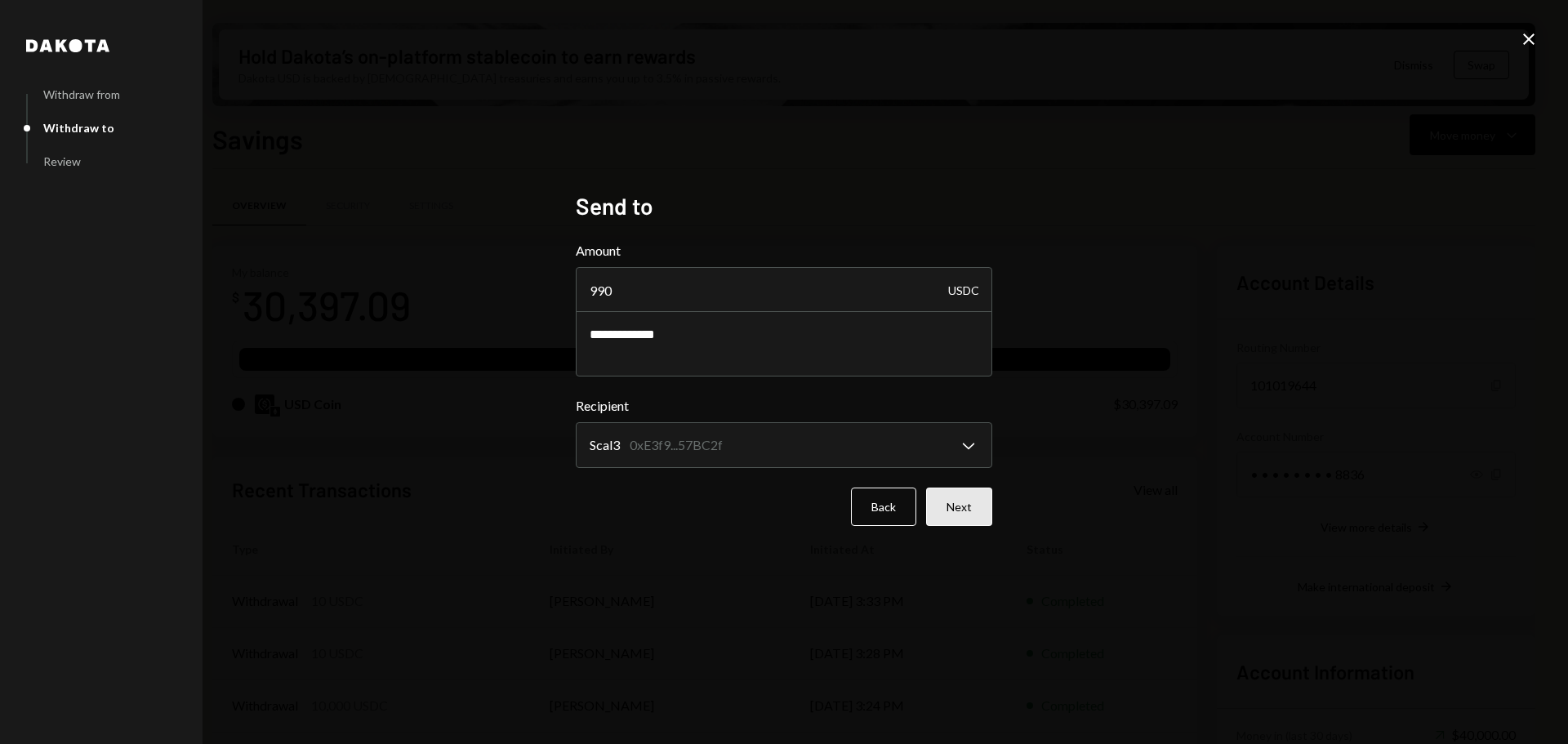
click at [958, 503] on button "Next" at bounding box center [959, 506] width 66 height 38
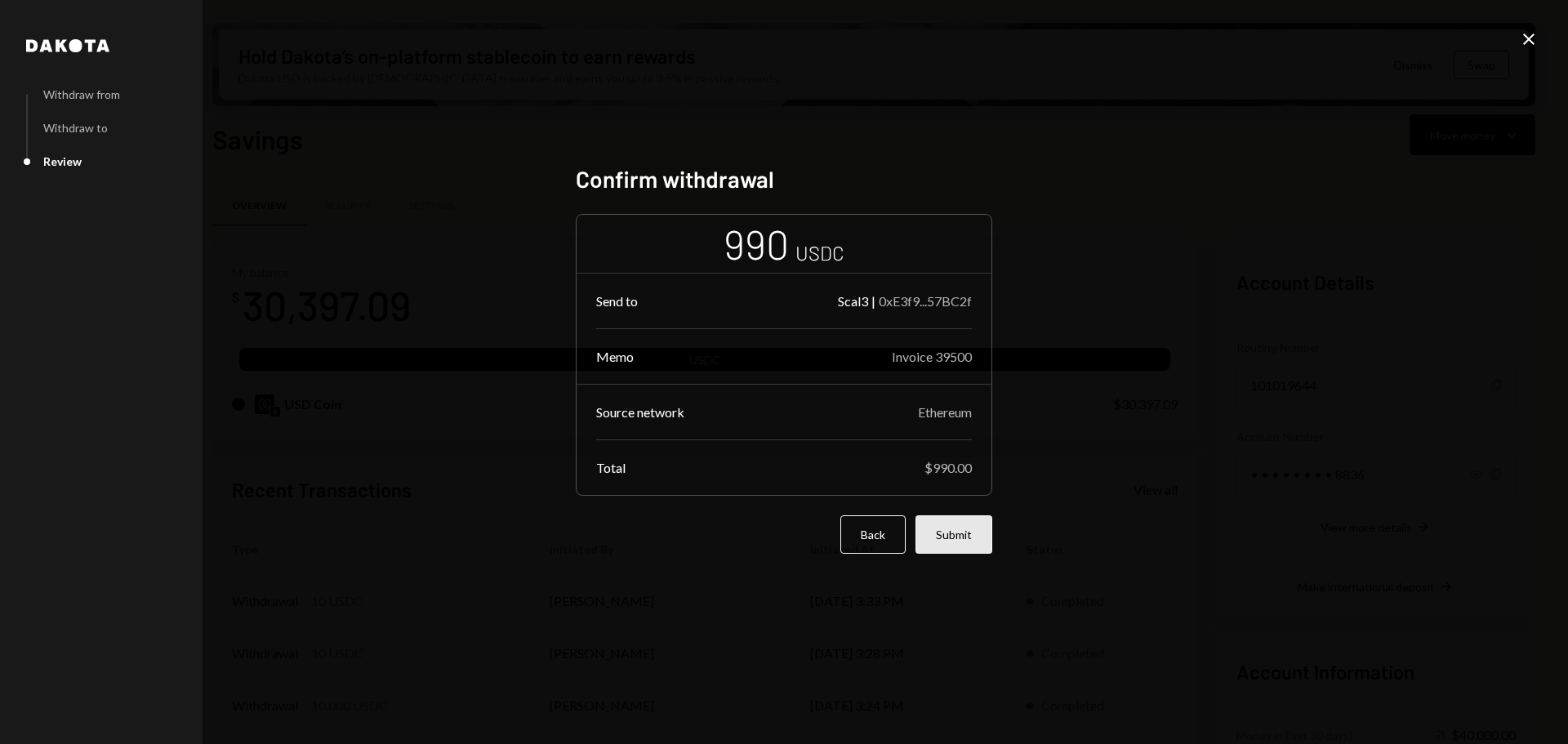
click at [974, 537] on button "Submit" at bounding box center [954, 534] width 77 height 38
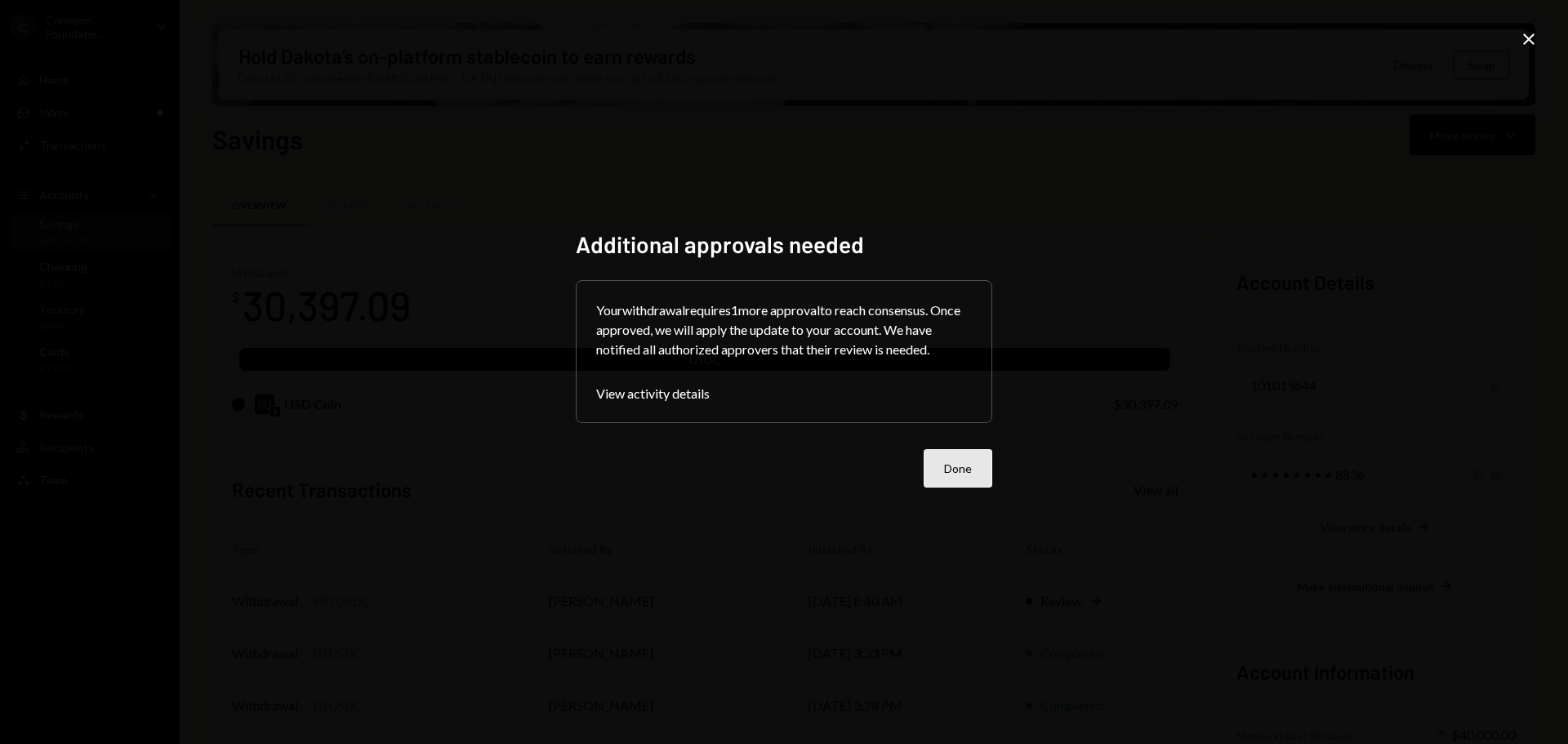
click at [965, 463] on button "Done" at bounding box center [958, 468] width 69 height 38
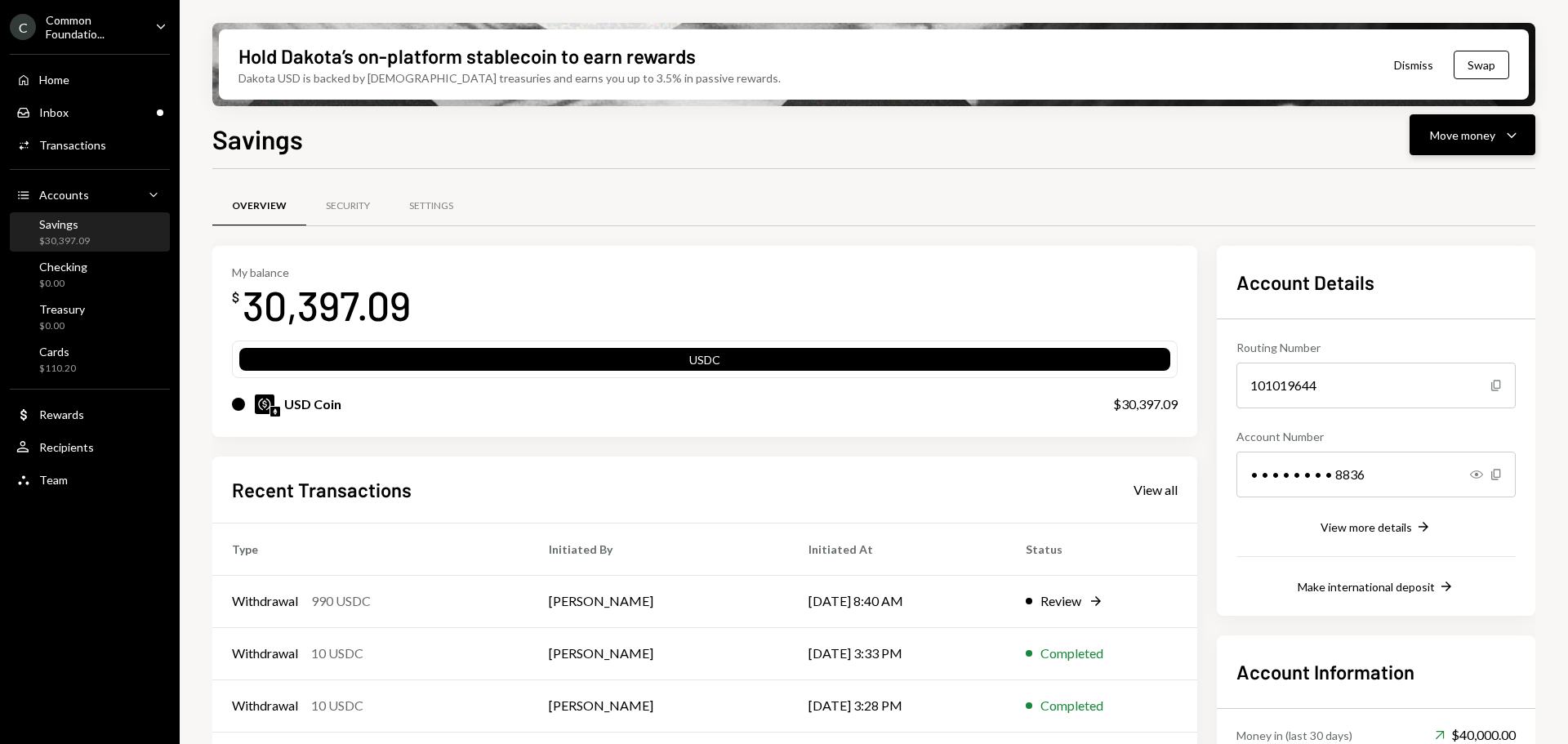
click at [1489, 148] on button "Move money Caret Down" at bounding box center [1472, 134] width 125 height 40
click at [1434, 179] on div "Send" at bounding box center [1459, 184] width 119 height 17
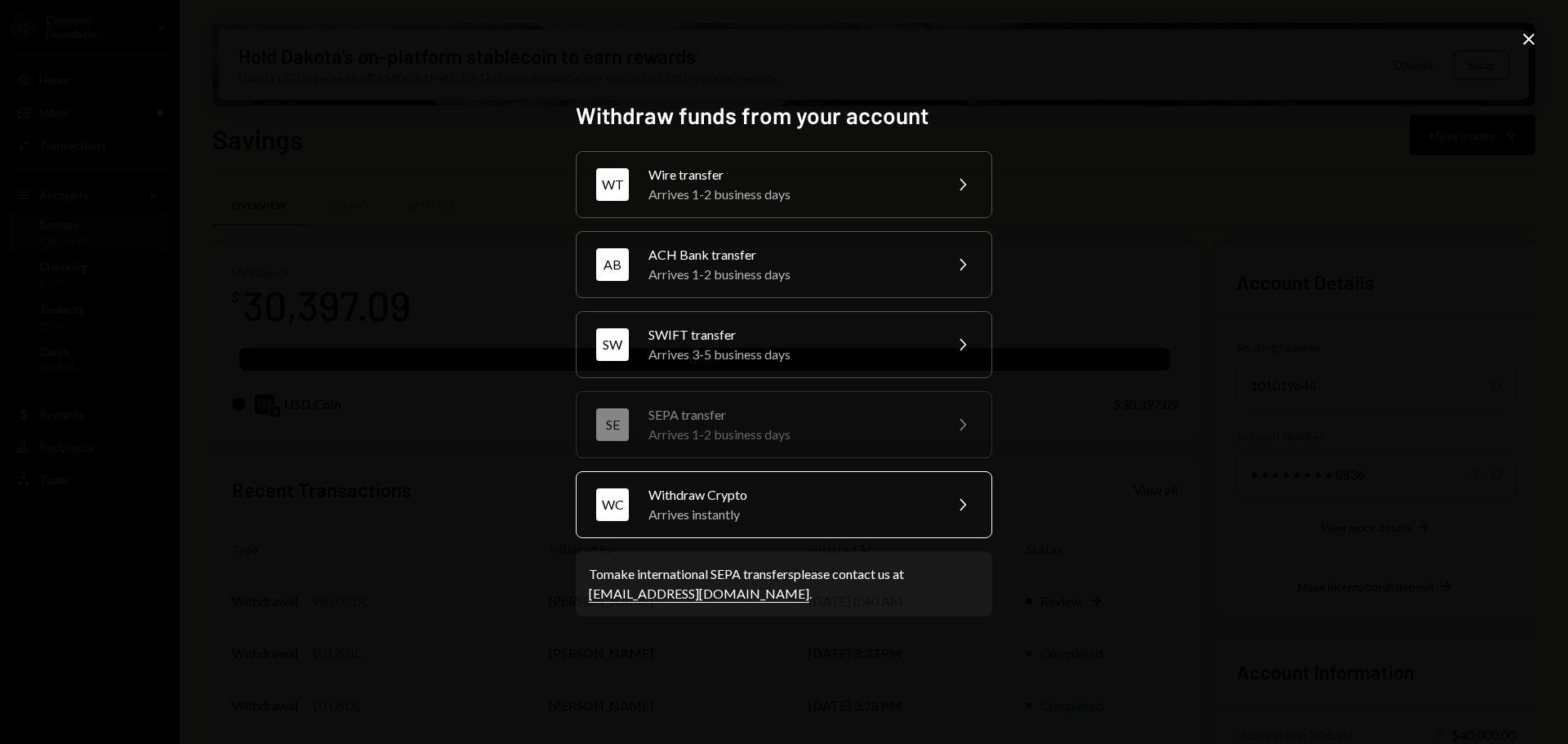
click at [772, 499] on div "Withdraw Crypto" at bounding box center [790, 495] width 284 height 20
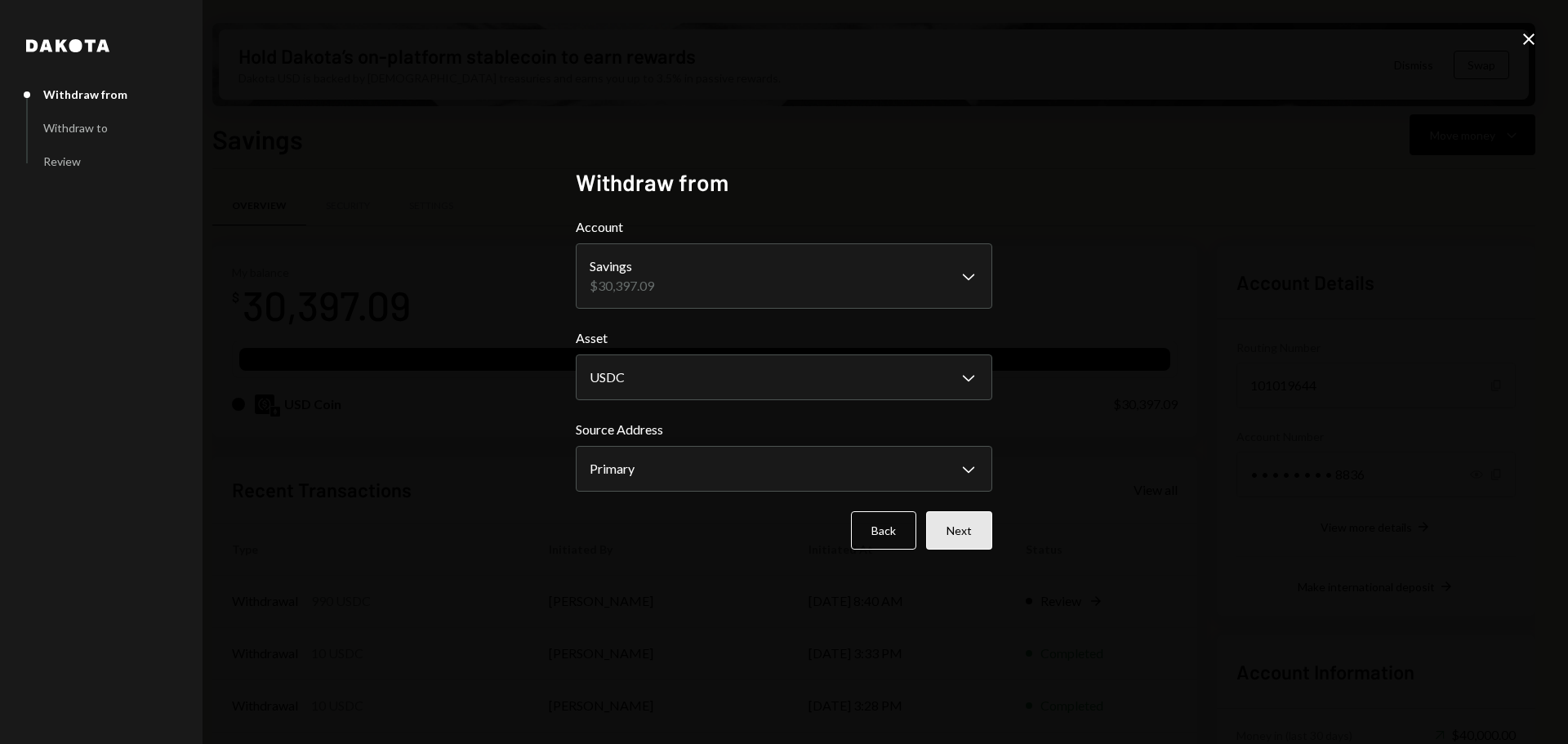
click at [962, 532] on button "Next" at bounding box center [959, 530] width 66 height 38
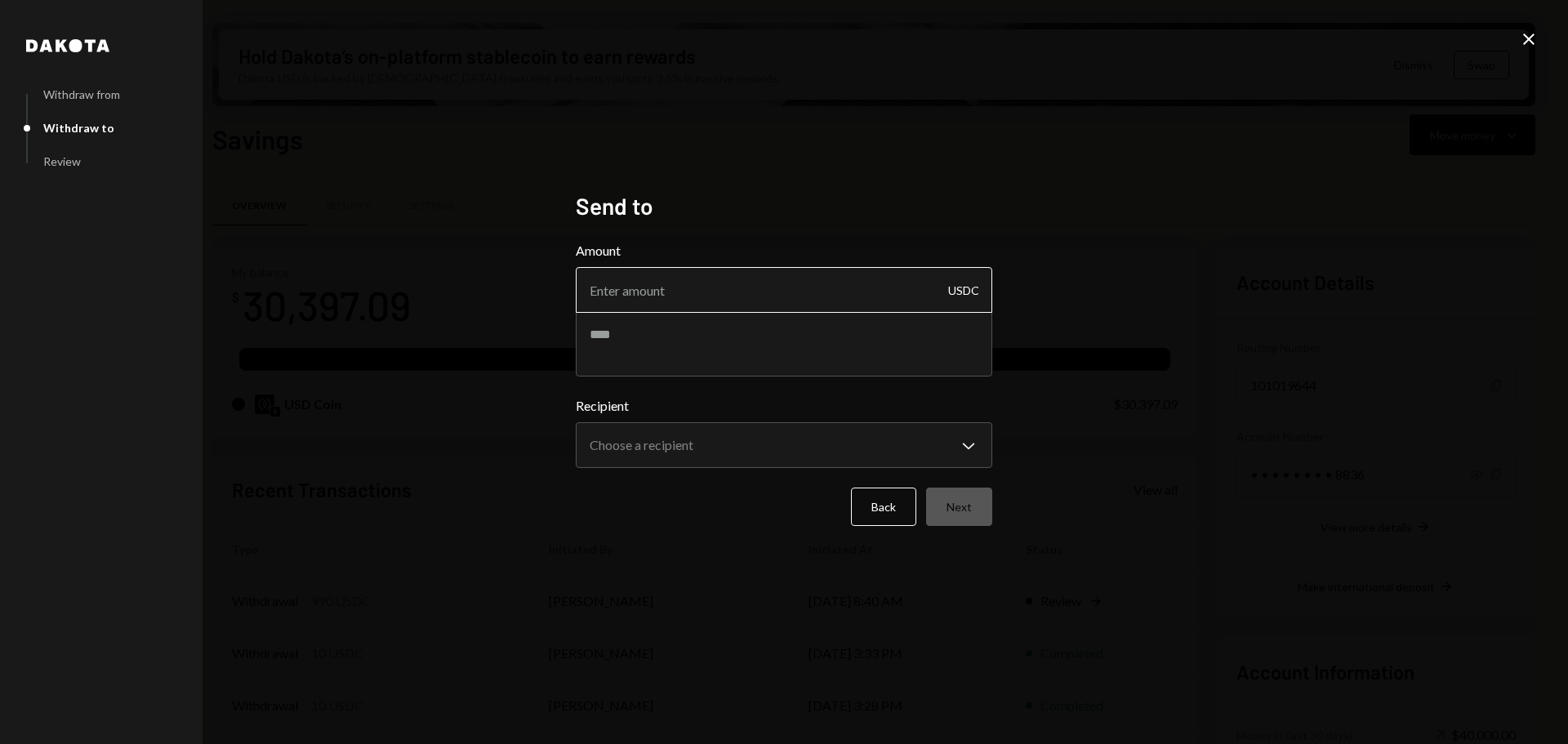
click at [741, 283] on input "Amount" at bounding box center [784, 290] width 416 height 45
type input "7990"
click at [818, 320] on textarea at bounding box center [784, 343] width 416 height 65
paste textarea "*********"
type textarea "**********"
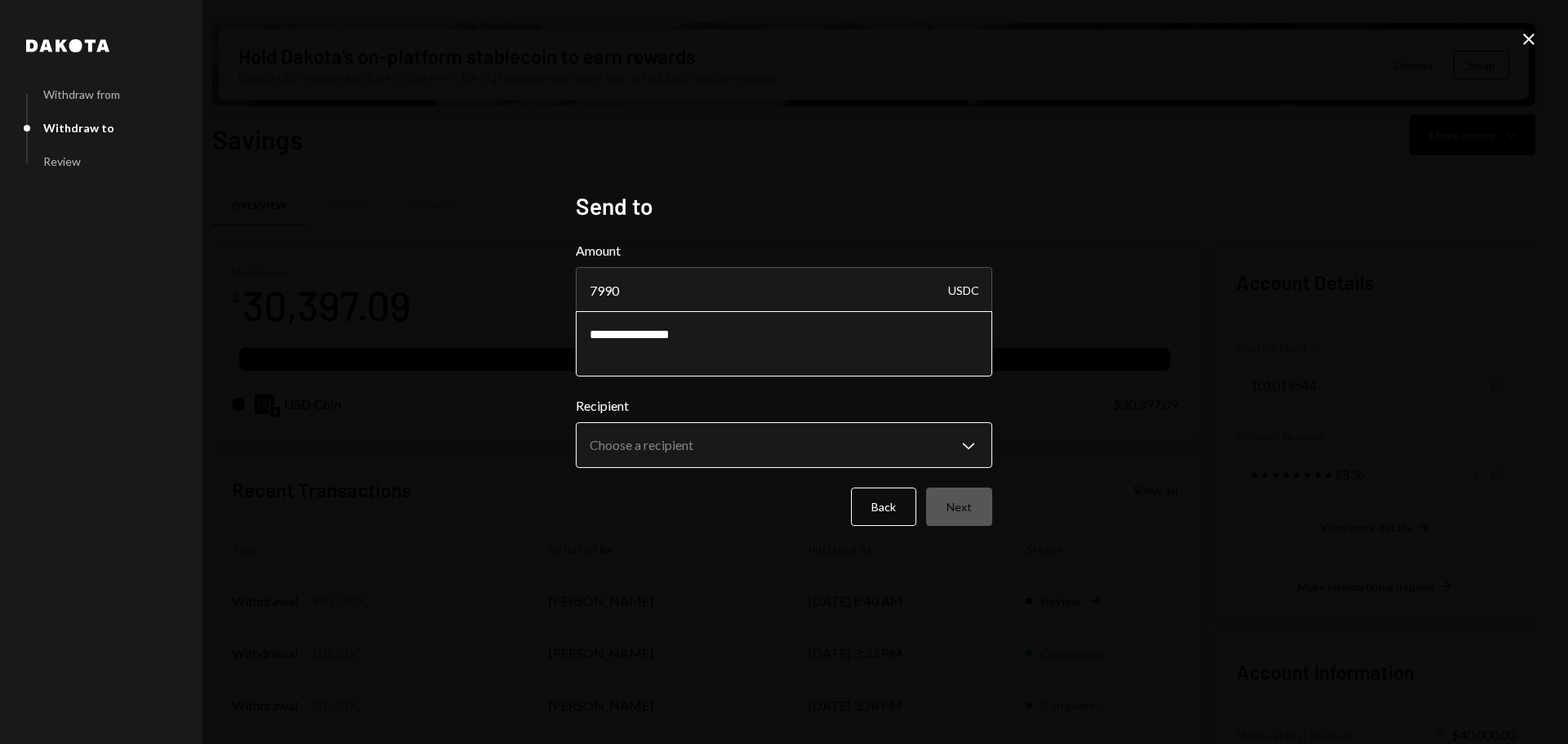
click at [775, 447] on body "C Common Foundatio... Caret Down Home Home Inbox Inbox Activities Transactions …" at bounding box center [784, 372] width 1568 height 744
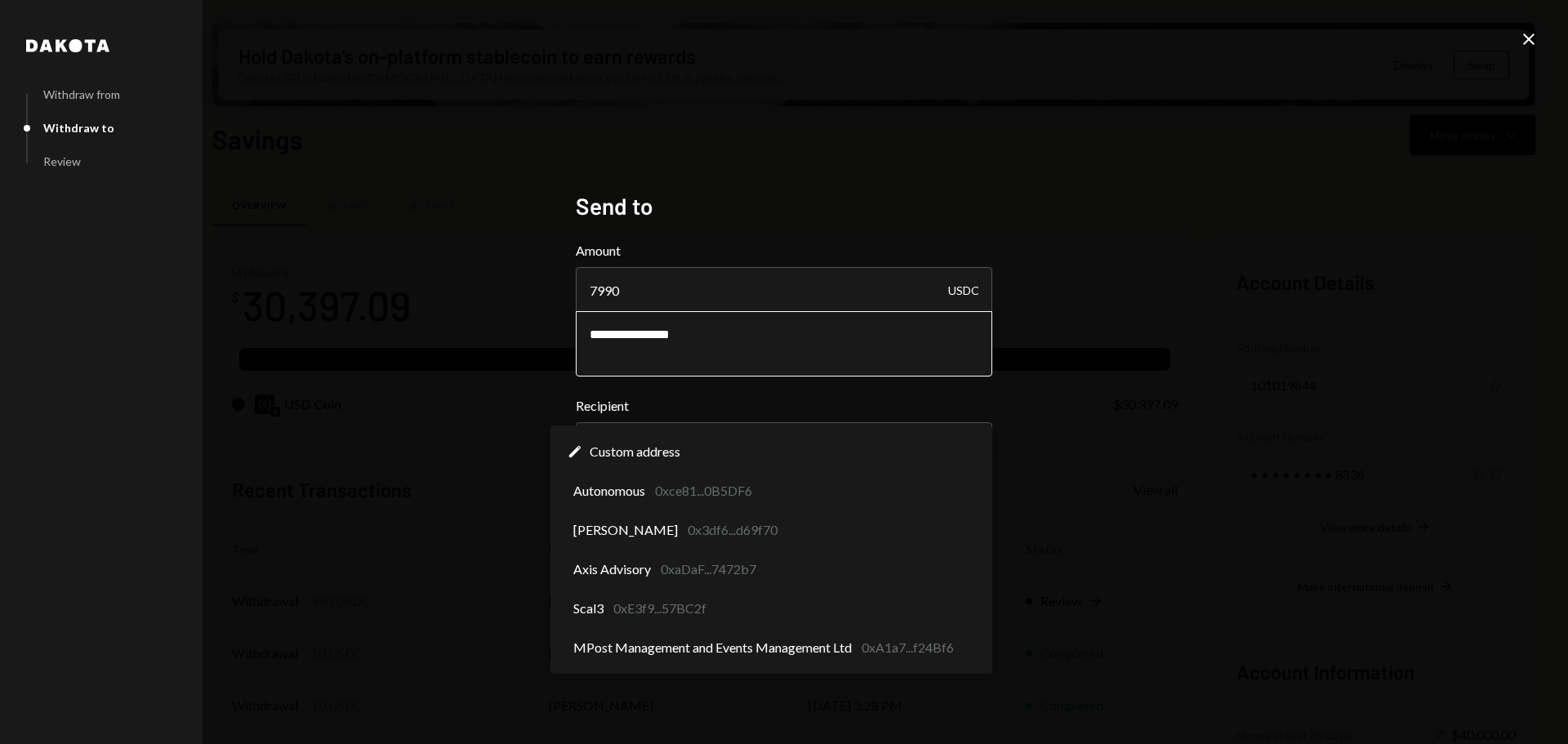
select select "**********"
click at [981, 427] on body "C Common Foundatio... Caret Down Home Home Inbox Inbox Activities Transactions …" at bounding box center [784, 372] width 1568 height 744
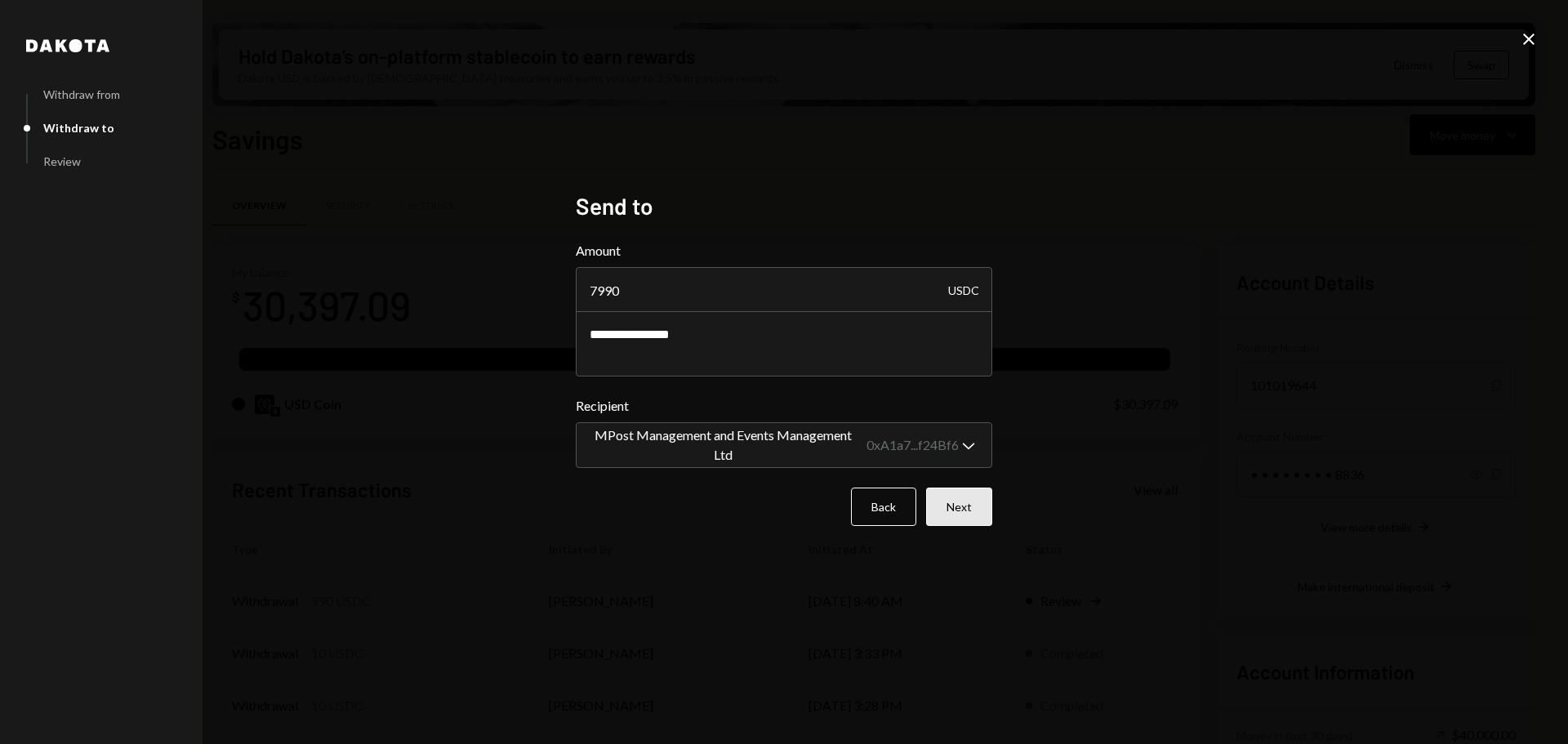
click at [961, 504] on button "Next" at bounding box center [959, 506] width 66 height 38
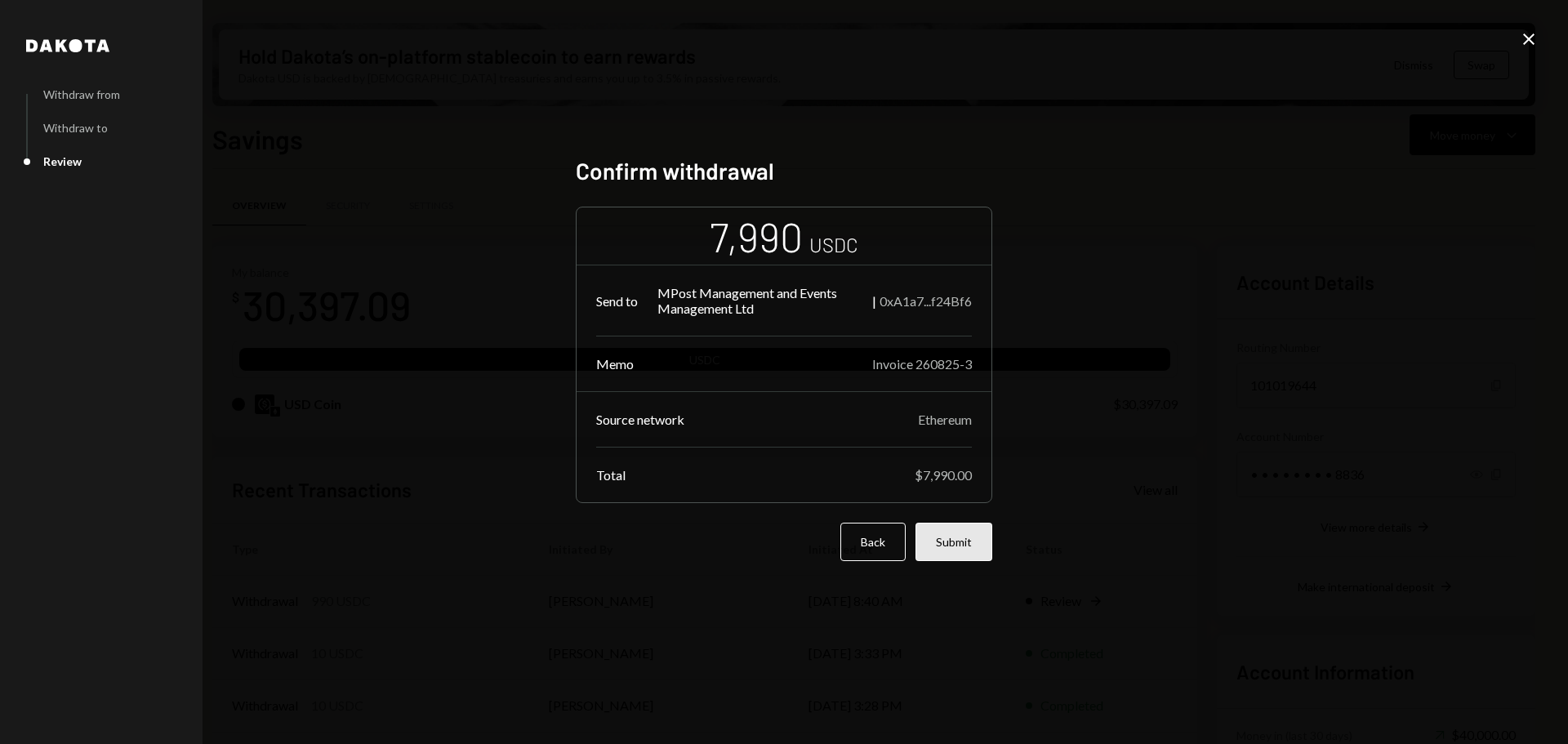
click at [971, 536] on button "Submit" at bounding box center [954, 542] width 77 height 38
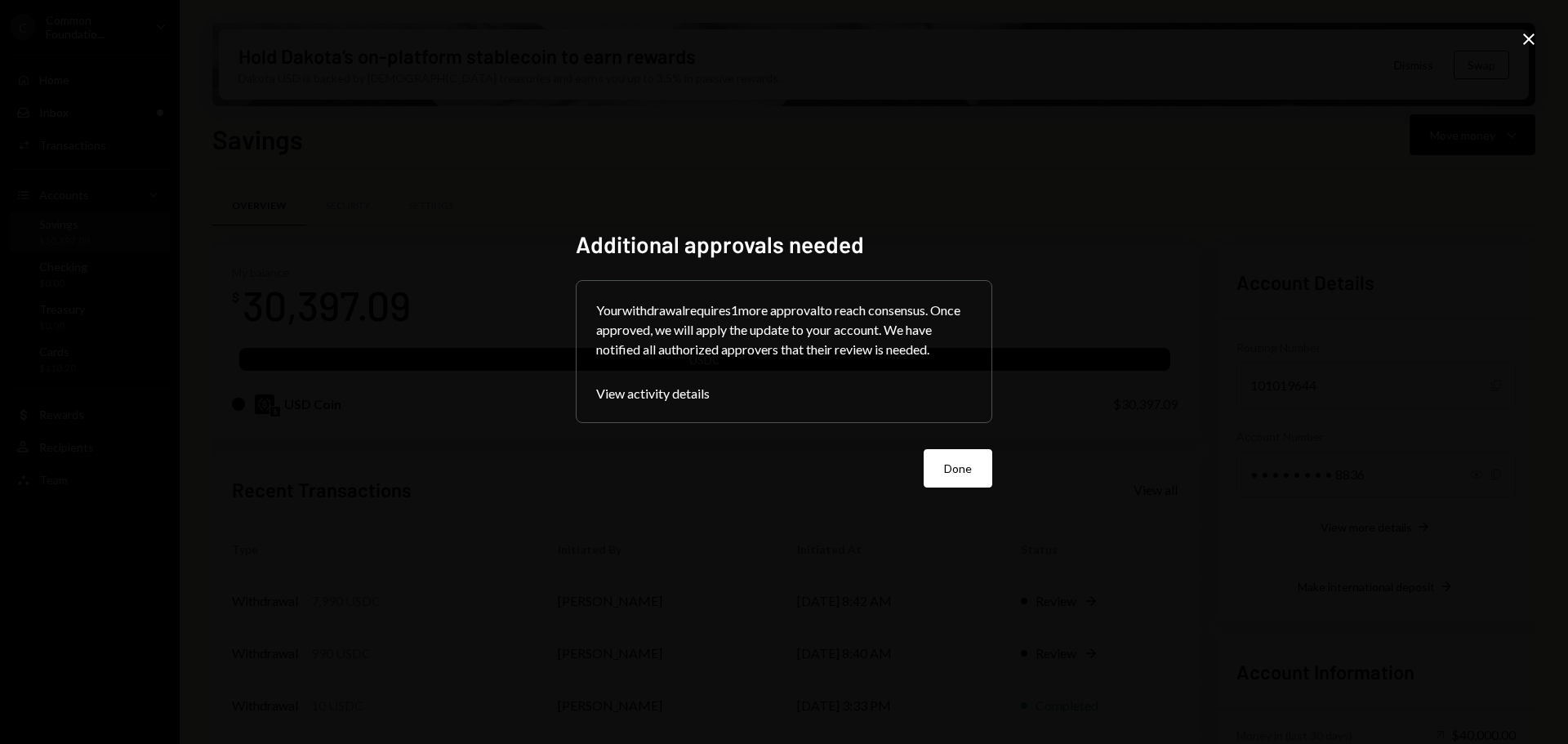
click at [962, 468] on button "Done" at bounding box center [958, 468] width 69 height 38
